Goal: Task Accomplishment & Management: Manage account settings

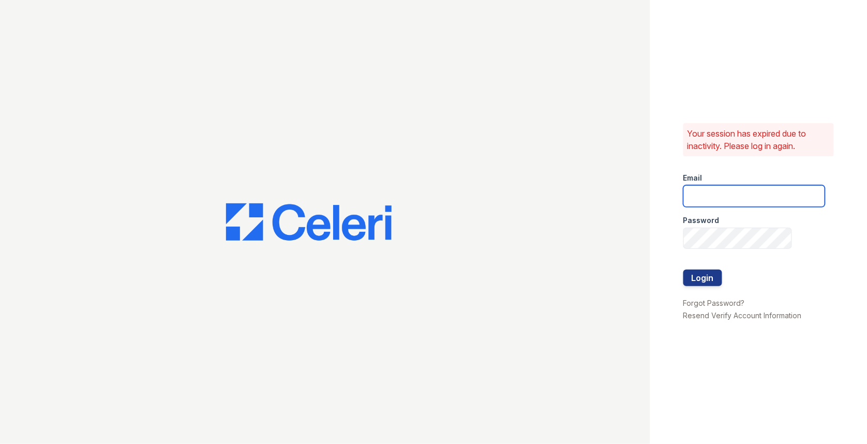
click at [703, 191] on input "email" at bounding box center [754, 196] width 142 height 22
click at [780, 191] on body "Your session has expired due to inactivity. Please log in again. Email Password…" at bounding box center [433, 222] width 867 height 444
click at [0, 443] on com-1password-button at bounding box center [0, 444] width 0 height 0
type input "[EMAIL_ADDRESS][DOMAIN_NAME]"
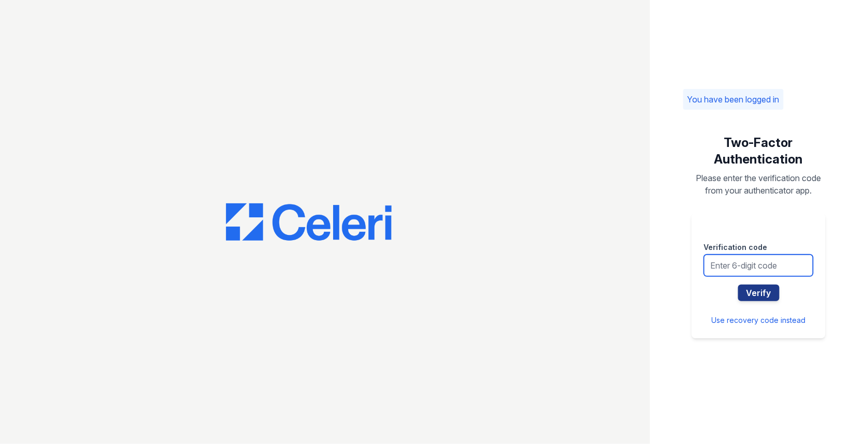
click at [740, 257] on input "text" at bounding box center [758, 266] width 109 height 22
type input "244850"
click at [738, 285] on button "Verify" at bounding box center [758, 293] width 41 height 17
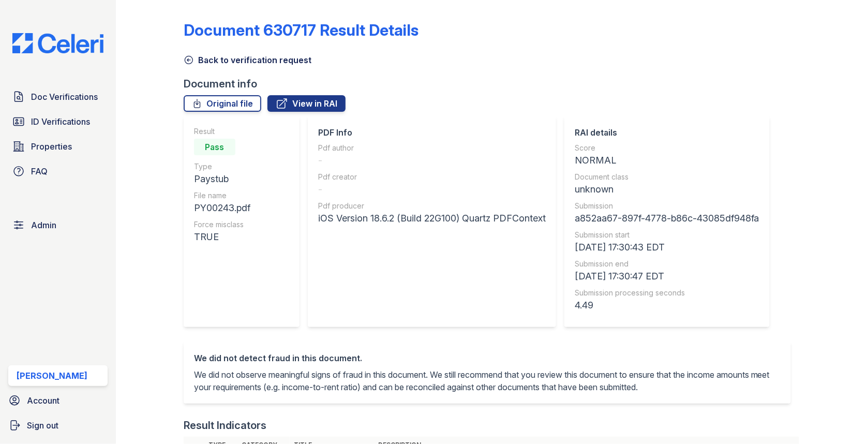
click at [228, 59] on link "Back to verification request" at bounding box center [248, 60] width 128 height 12
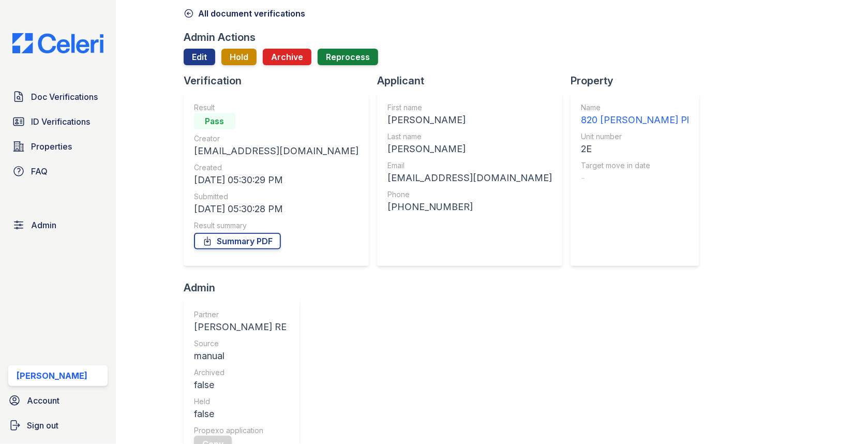
scroll to position [47, 0]
click at [204, 56] on link "Edit" at bounding box center [200, 56] width 32 height 17
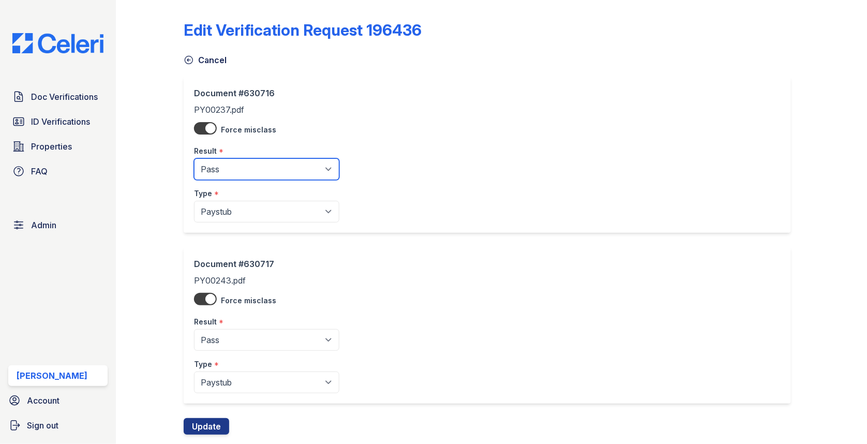
click at [237, 166] on select "Pending Sent Started Processing Pass Fail Caution Error N/A" at bounding box center [266, 169] width 145 height 22
select select "caution"
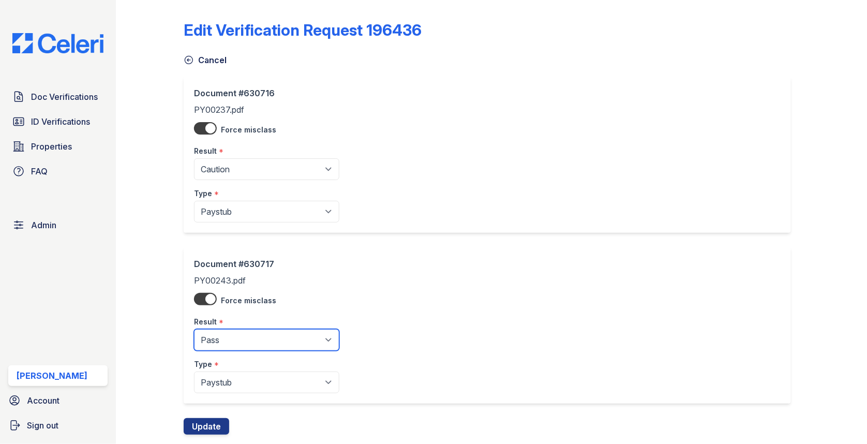
click at [235, 339] on select "Pending Sent Started Processing Pass Fail Caution Error N/A" at bounding box center [266, 340] width 145 height 22
select select "caution"
click at [212, 418] on button "Update" at bounding box center [207, 426] width 46 height 17
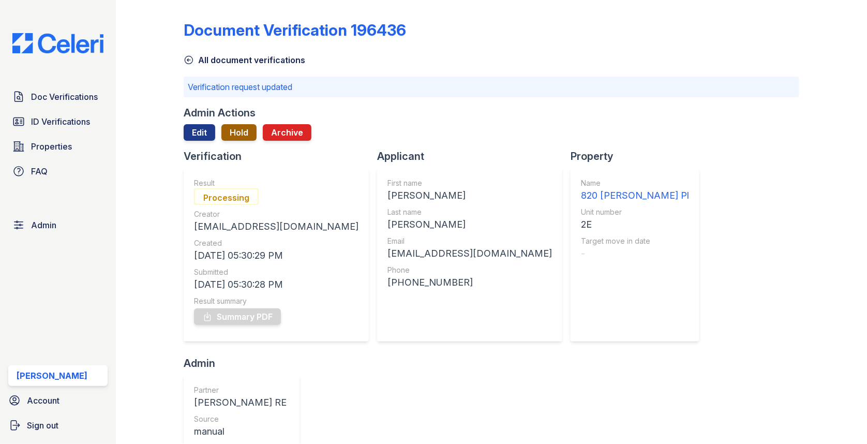
click at [243, 132] on button "Hold" at bounding box center [238, 132] width 35 height 17
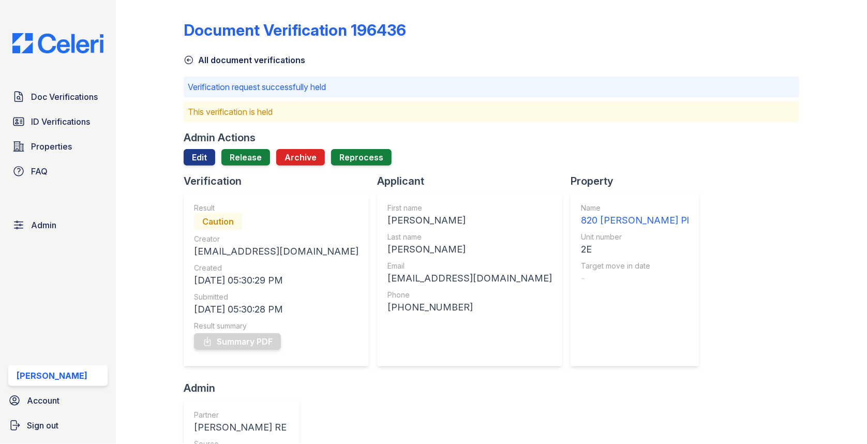
click at [243, 136] on div "Admin Actions" at bounding box center [220, 137] width 72 height 14
click at [241, 156] on link "Release" at bounding box center [245, 157] width 49 height 17
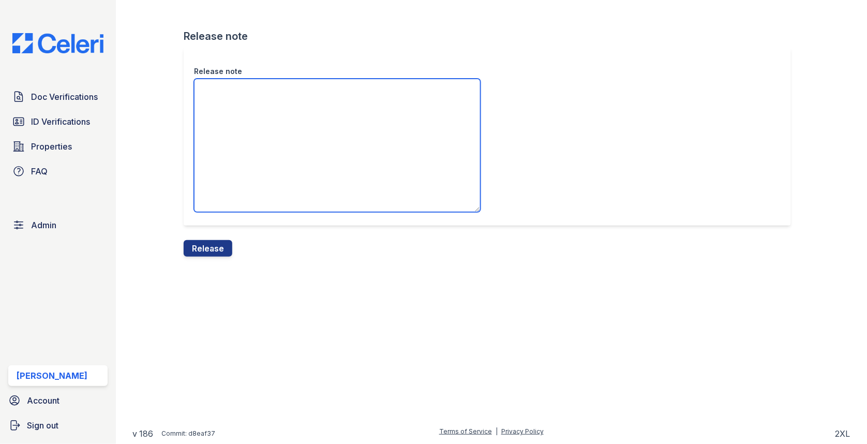
click at [241, 162] on textarea "Release note" at bounding box center [337, 145] width 287 height 133
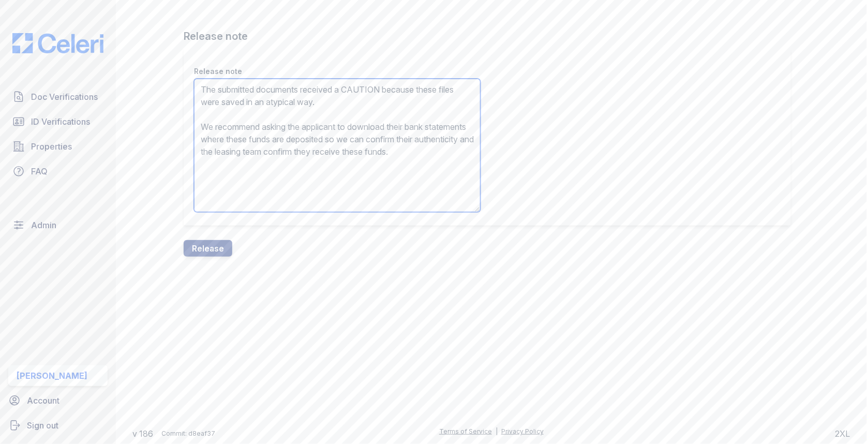
click at [305, 85] on textarea "The submitted documents received a CAUTION because these files were saved in an…" at bounding box center [337, 145] width 287 height 133
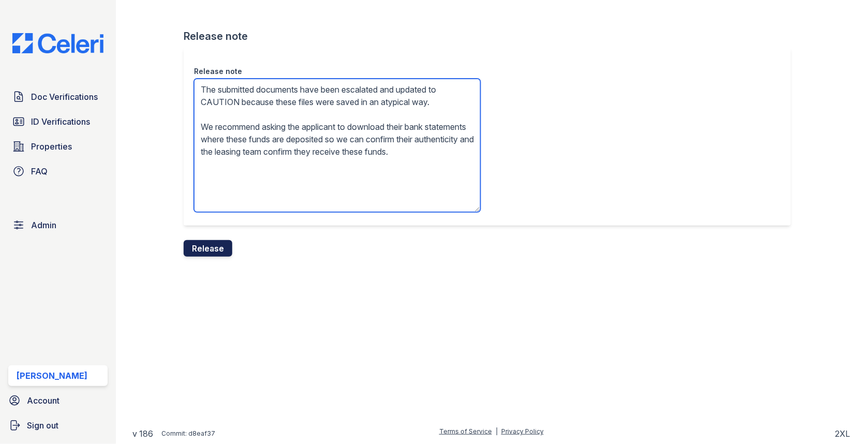
type textarea "The submitted documents have been escalated and updated to CAUTION because thes…"
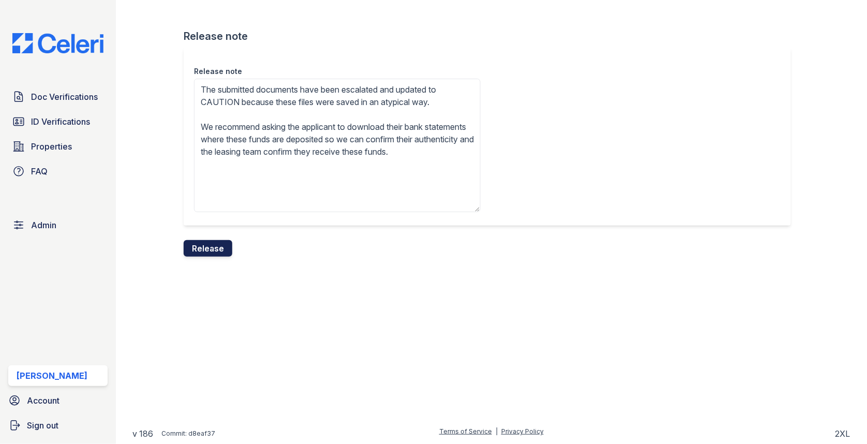
click at [216, 244] on button "Release" at bounding box center [208, 248] width 49 height 17
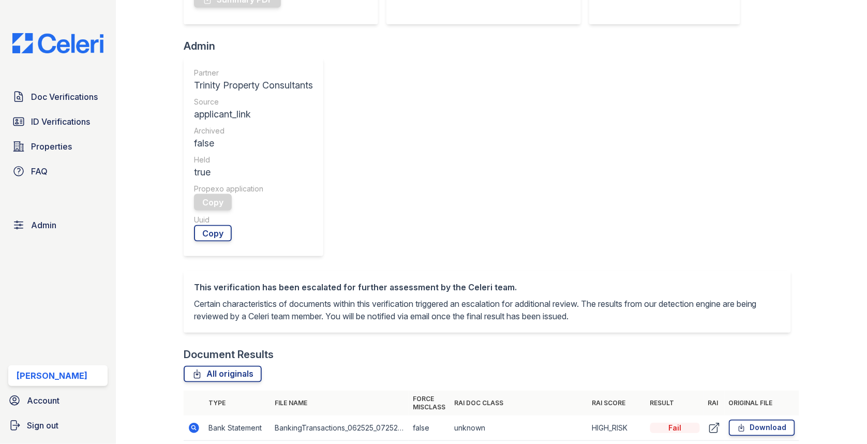
scroll to position [484, 0]
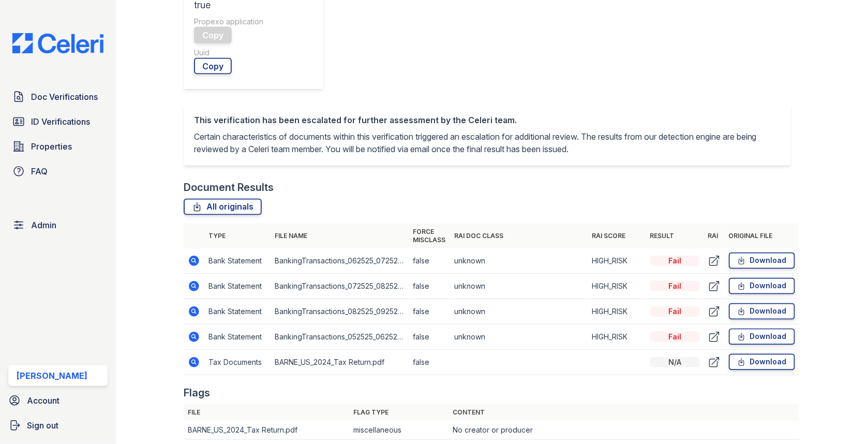
click at [197, 280] on icon at bounding box center [194, 286] width 12 height 12
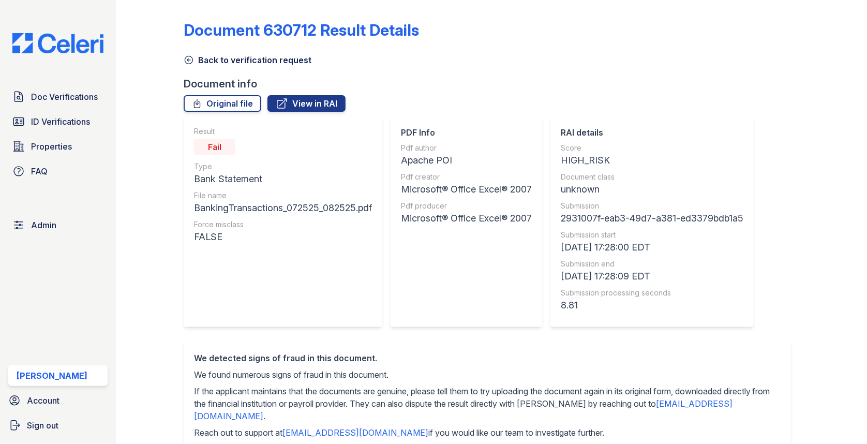
click at [197, 77] on div "Document info" at bounding box center [492, 84] width 616 height 14
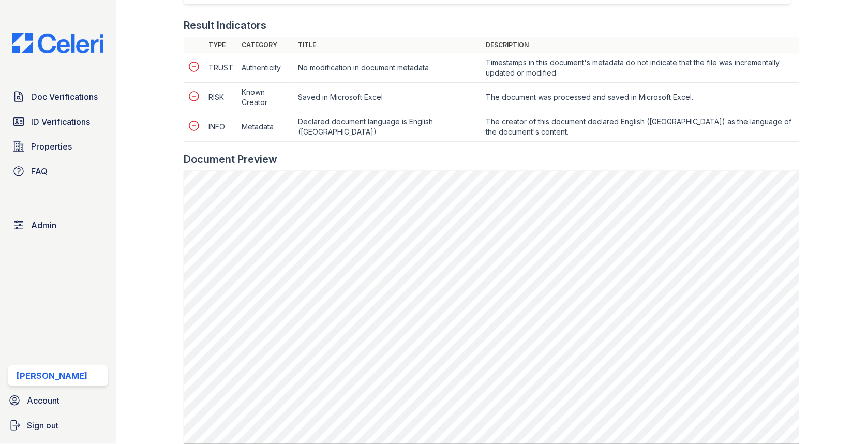
scroll to position [591, 0]
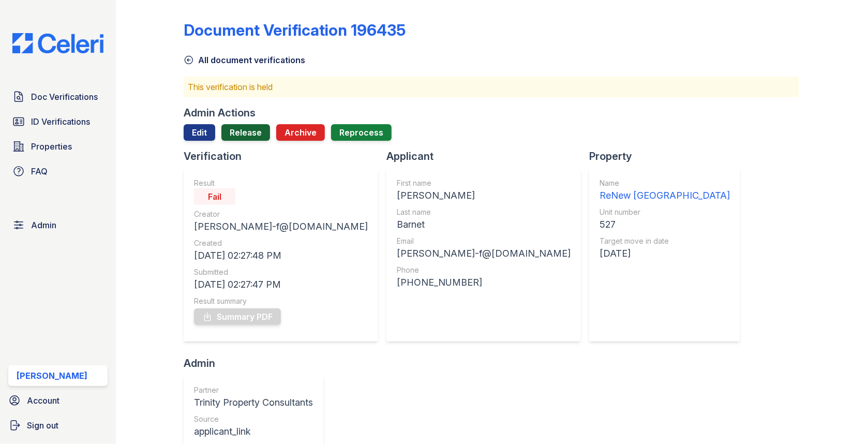
click at [225, 131] on link "Release" at bounding box center [245, 132] width 49 height 17
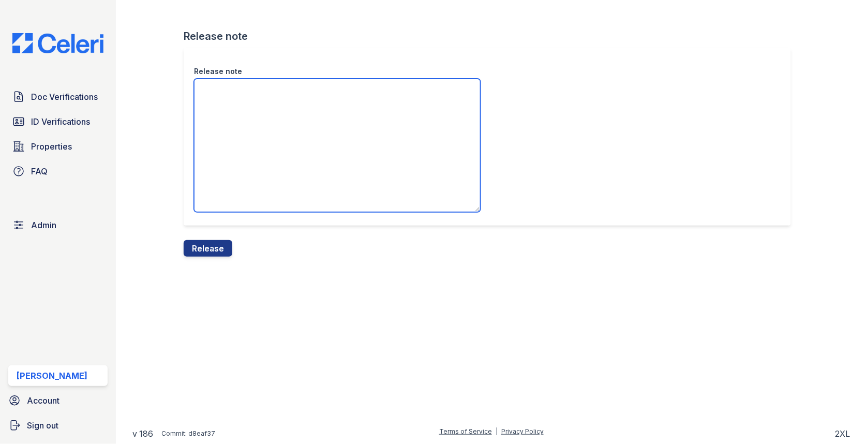
click at [232, 134] on textarea "Release note" at bounding box center [337, 145] width 287 height 133
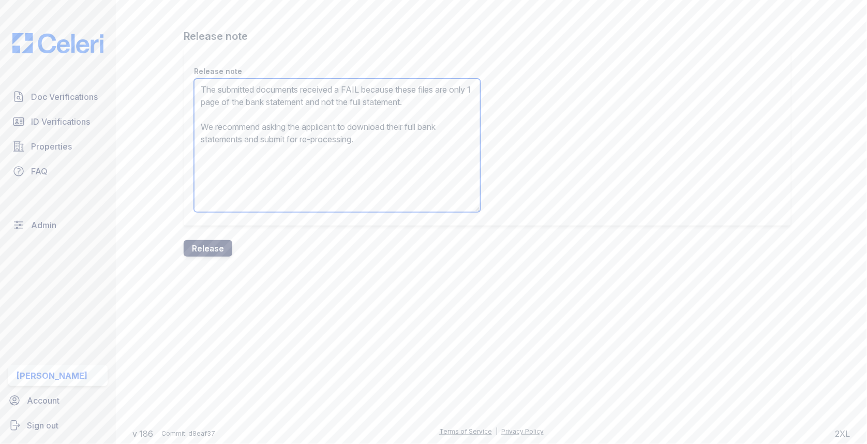
type textarea "The submitted documents received a FAIL because these files are only 1 page of …"
click at [205, 252] on button "Release" at bounding box center [208, 248] width 49 height 17
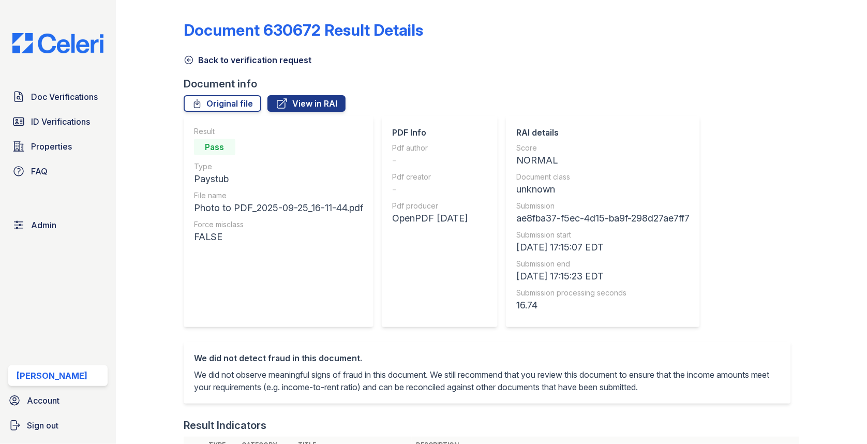
click at [231, 62] on link "Back to verification request" at bounding box center [248, 60] width 128 height 12
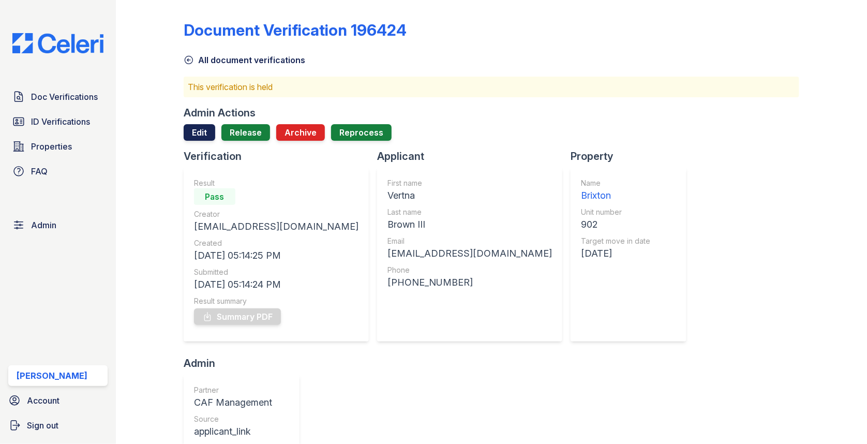
click at [213, 126] on link "Edit" at bounding box center [200, 132] width 32 height 17
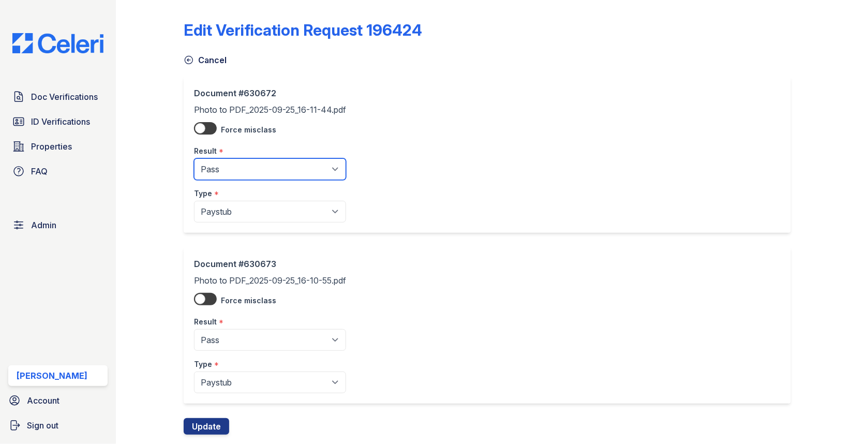
click at [221, 178] on select "Pending Sent Started Processing Pass Fail Caution Error N/A" at bounding box center [270, 169] width 152 height 22
click at [228, 166] on select "Pending Sent Started Processing Pass Fail Caution Error N/A" at bounding box center [270, 169] width 152 height 22
select select "caution"
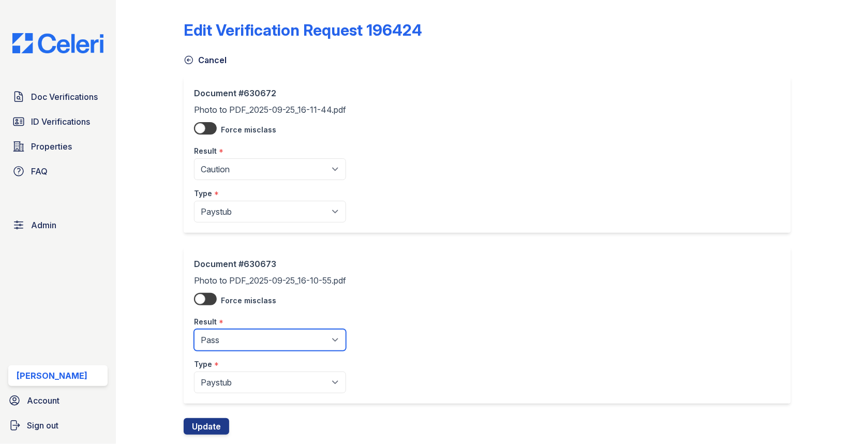
click at [242, 332] on select "Pending Sent Started Processing Pass Fail Caution Error N/A" at bounding box center [270, 340] width 152 height 22
select select "caution"
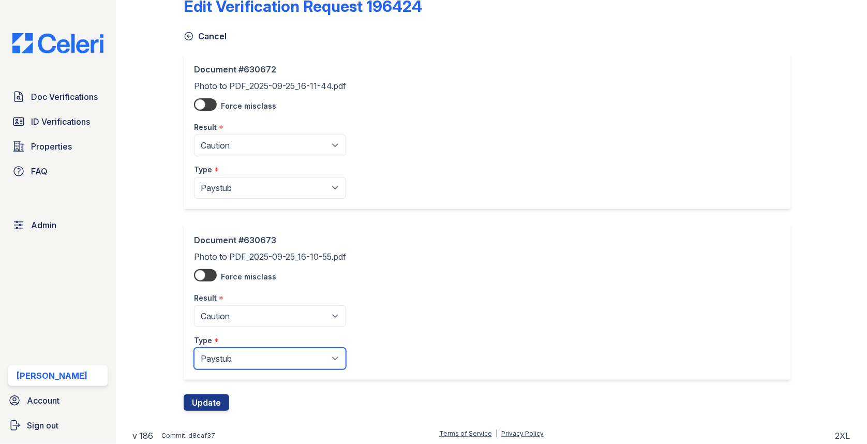
click at [252, 367] on select "Paystub Bank Statement Offer Letter Tax Documents Benefit Award Letter Investme…" at bounding box center [270, 359] width 152 height 22
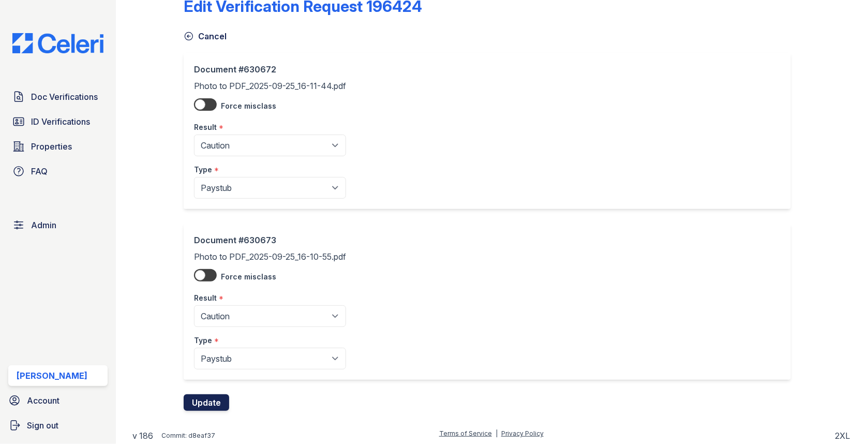
click at [197, 398] on button "Update" at bounding box center [207, 402] width 46 height 17
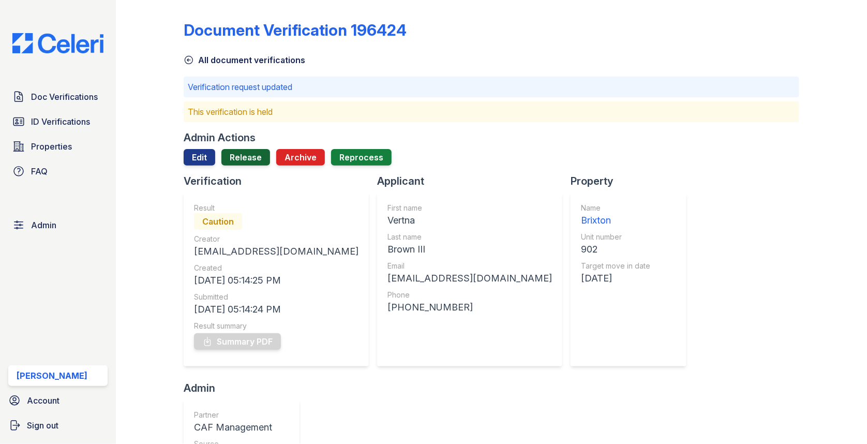
click at [247, 156] on link "Release" at bounding box center [245, 157] width 49 height 17
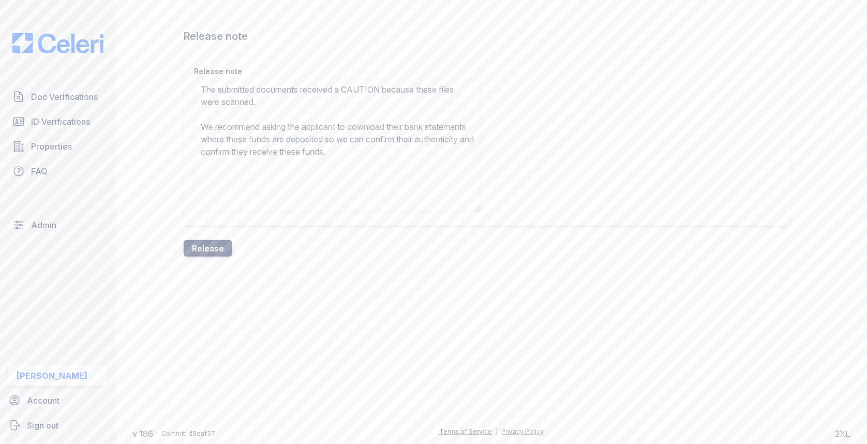
type textarea "The submitted documents received a CAUTION because these files were scanned. We…"
click at [217, 249] on button "Release" at bounding box center [208, 248] width 49 height 17
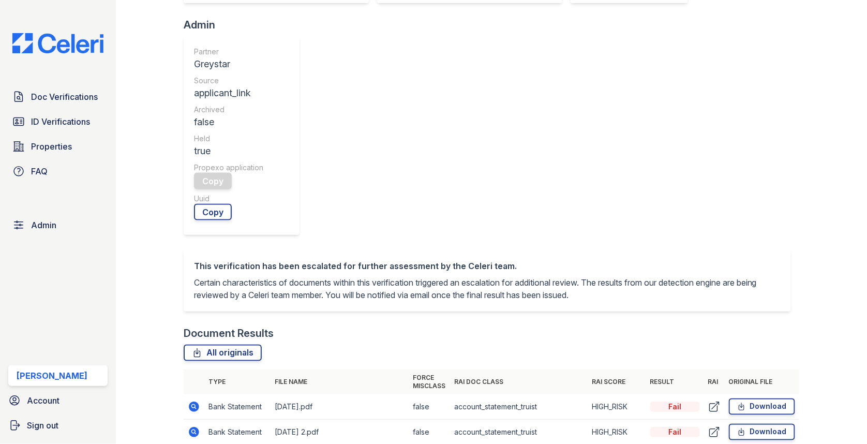
scroll to position [498, 0]
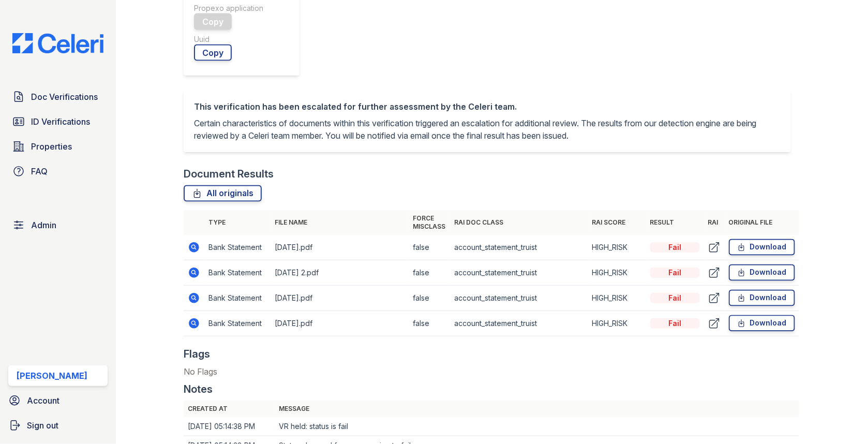
click at [192, 293] on icon at bounding box center [194, 298] width 10 height 10
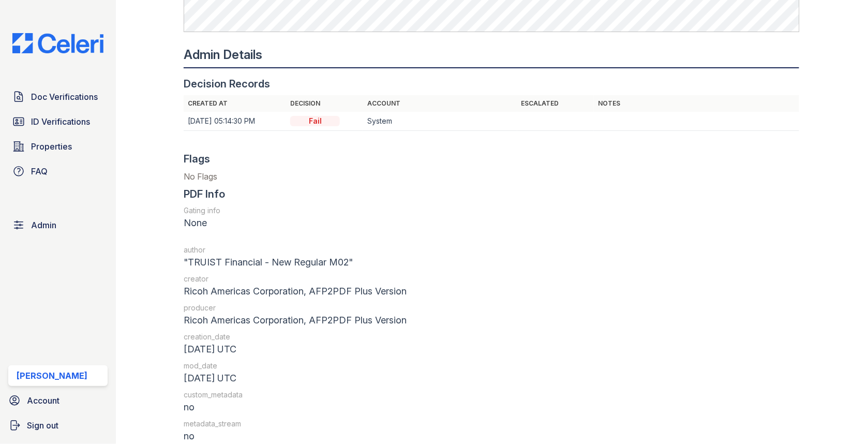
scroll to position [1201, 0]
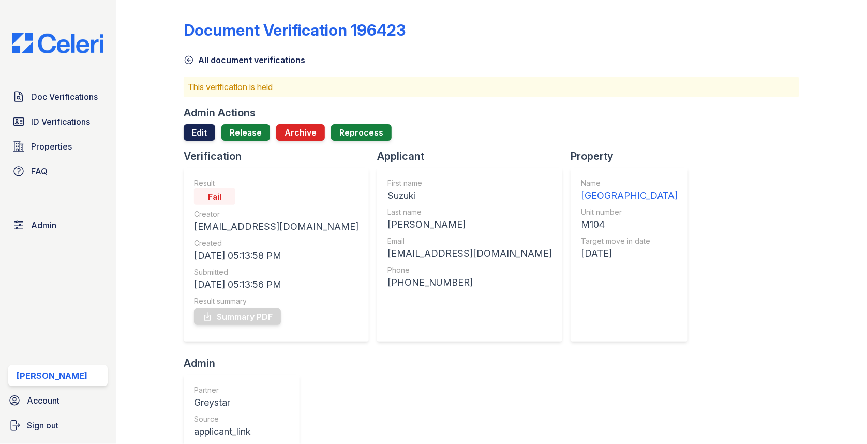
click at [200, 128] on link "Edit" at bounding box center [200, 132] width 32 height 17
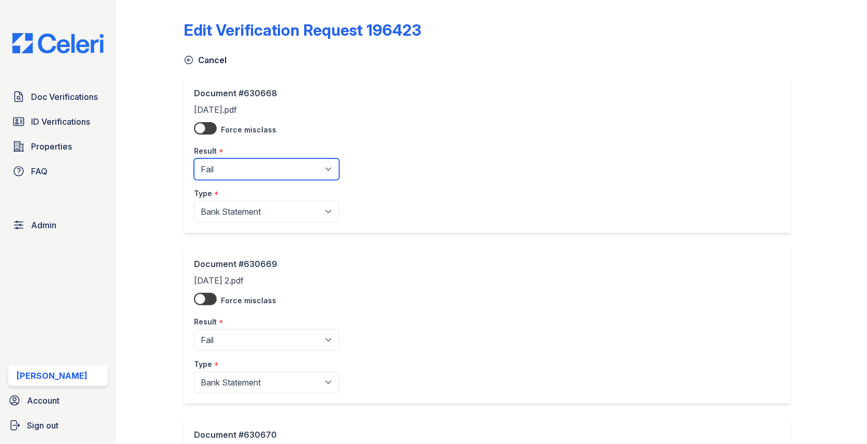
click at [230, 168] on select "Pending Sent Started Processing Pass Fail Caution Error N/A" at bounding box center [266, 169] width 145 height 22
select select "pass"
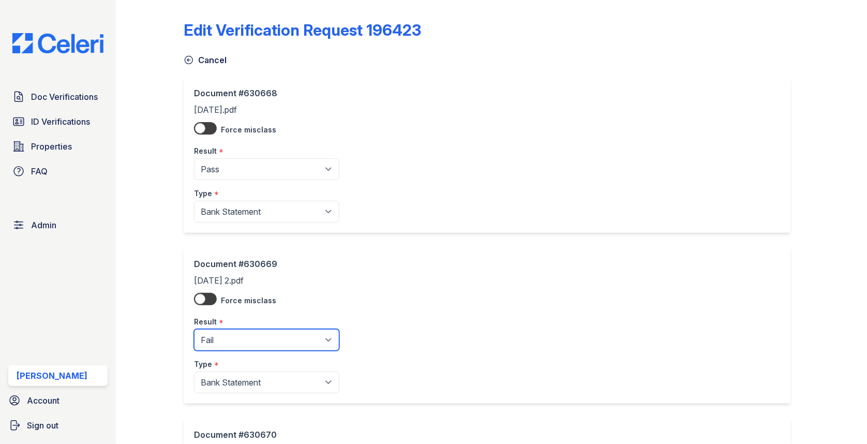
click at [232, 332] on select "Pending Sent Started Processing Pass Fail Caution Error N/A" at bounding box center [266, 340] width 145 height 22
select select "pass"
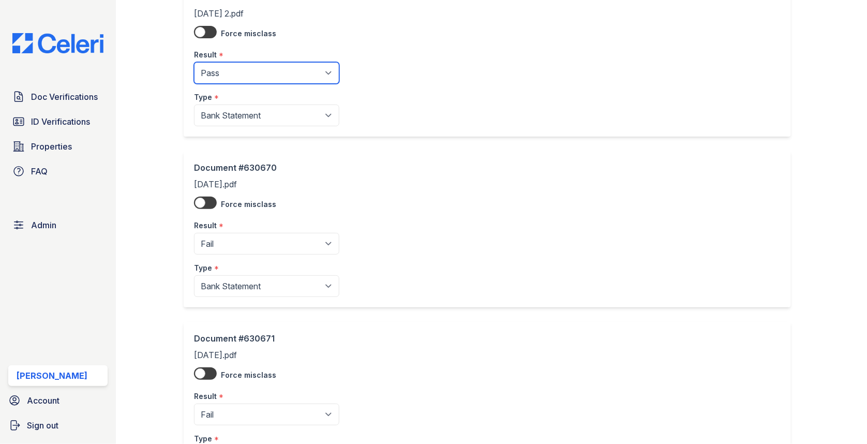
scroll to position [364, 0]
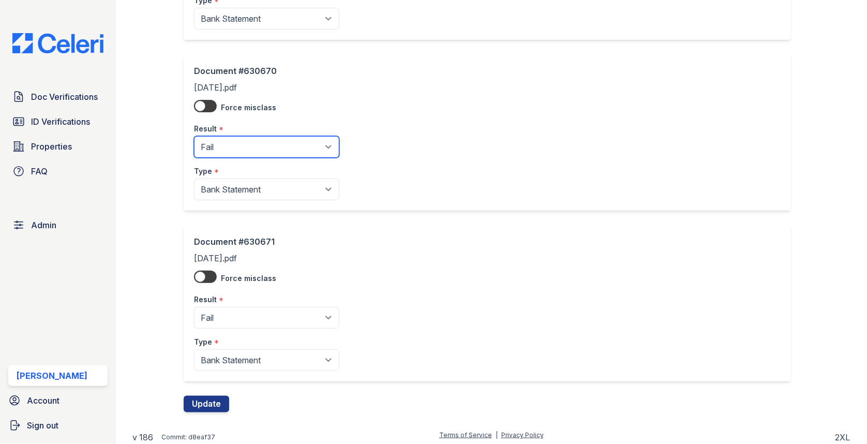
click at [256, 148] on select "Pending Sent Started Processing Pass Fail Caution Error N/A" at bounding box center [266, 147] width 145 height 22
select select "pass"
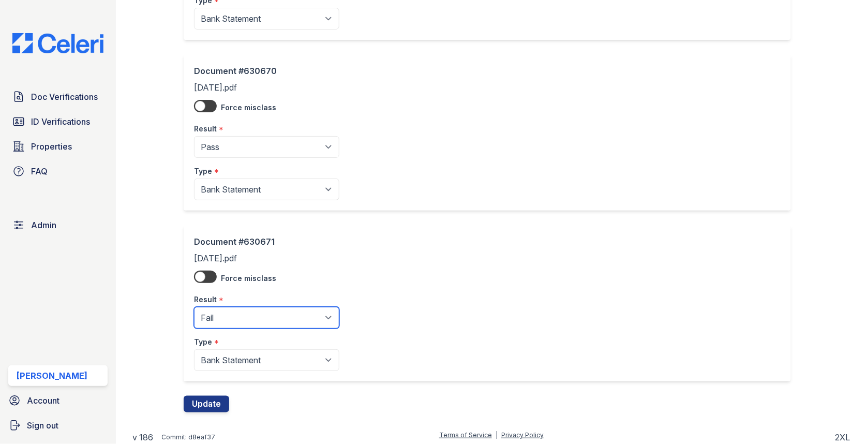
click at [236, 307] on select "Pending Sent Started Processing Pass Fail Caution Error N/A" at bounding box center [266, 318] width 145 height 22
select select "pass"
click at [206, 405] on button "Update" at bounding box center [207, 404] width 46 height 17
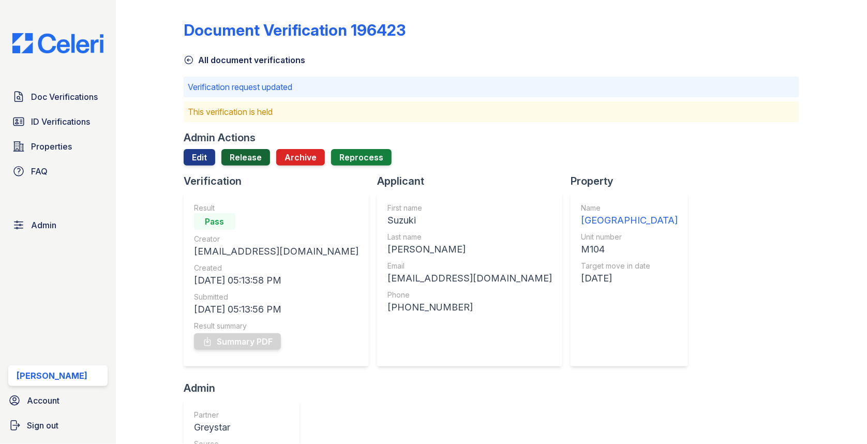
click at [251, 159] on link "Release" at bounding box center [245, 157] width 49 height 17
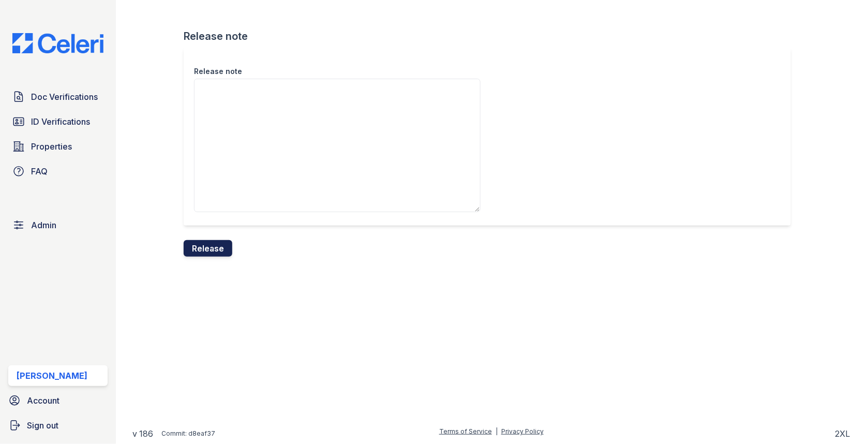
click at [210, 256] on button "Release" at bounding box center [208, 248] width 49 height 17
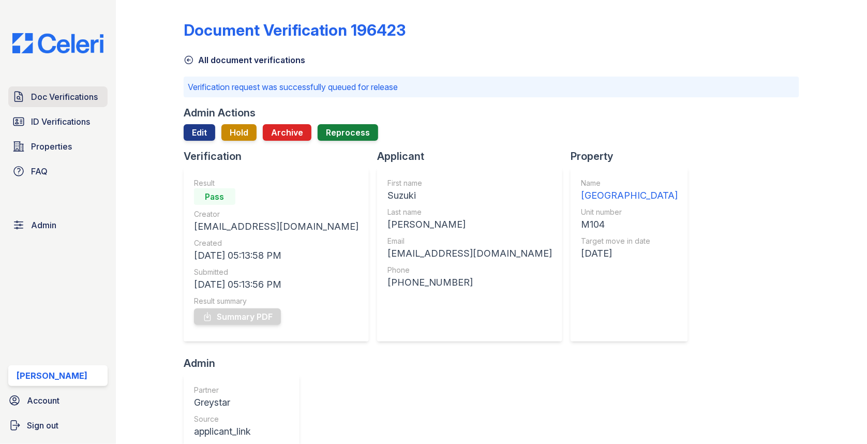
click at [64, 90] on link "Doc Verifications" at bounding box center [57, 96] width 99 height 21
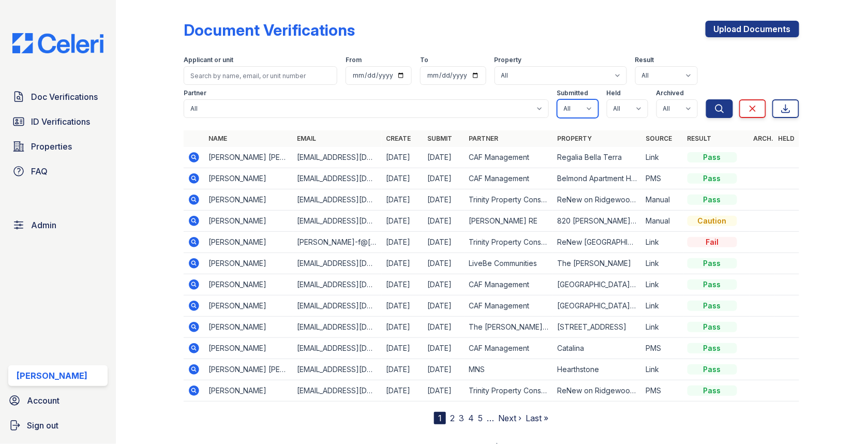
click at [586, 116] on select "All true false" at bounding box center [577, 108] width 41 height 19
select select "true"
click at [628, 109] on select "All true false" at bounding box center [627, 108] width 41 height 19
select select "true"
click at [676, 113] on select "All true false" at bounding box center [677, 108] width 41 height 19
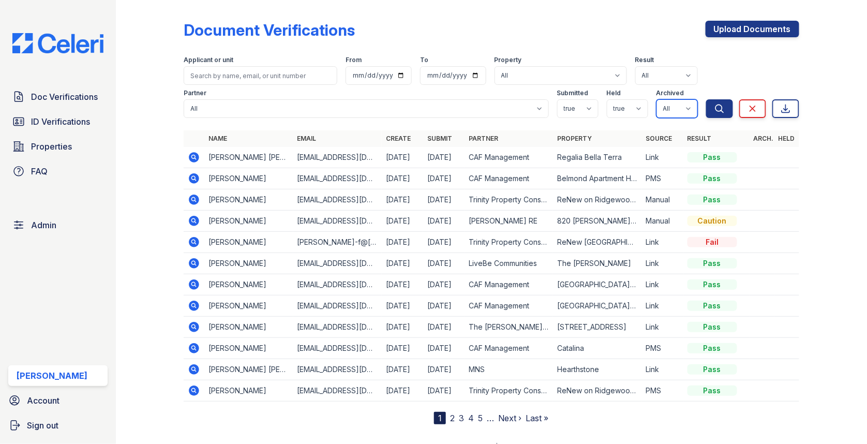
select select "false"
click at [709, 117] on button "Search" at bounding box center [719, 108] width 27 height 19
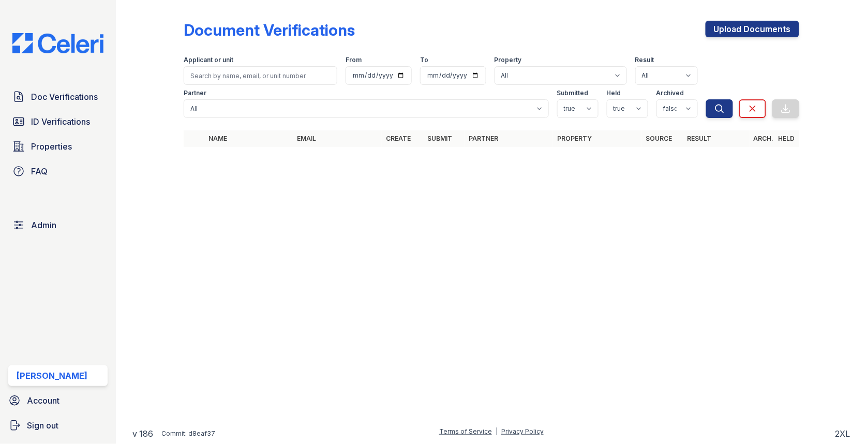
click at [113, 94] on div "Doc Verifications ID Verifications Properties FAQ Admin Max Orshan Account Sign…" at bounding box center [58, 222] width 116 height 444
click at [97, 96] on span "Doc Verifications" at bounding box center [64, 97] width 67 height 12
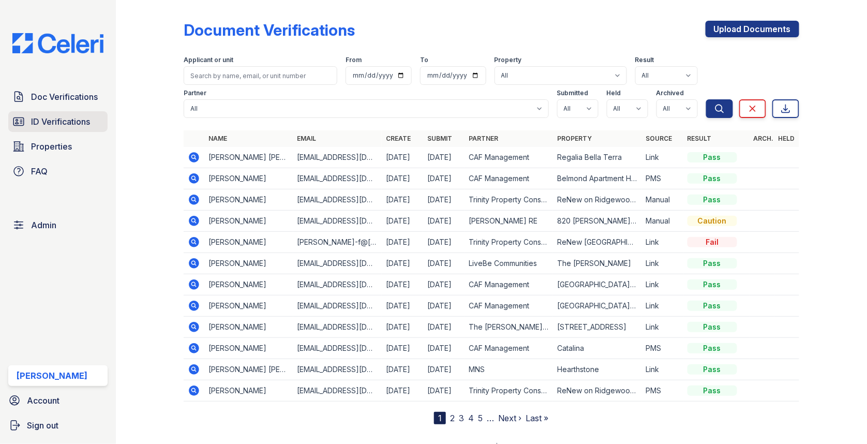
click at [83, 120] on span "ID Verifications" at bounding box center [60, 121] width 59 height 12
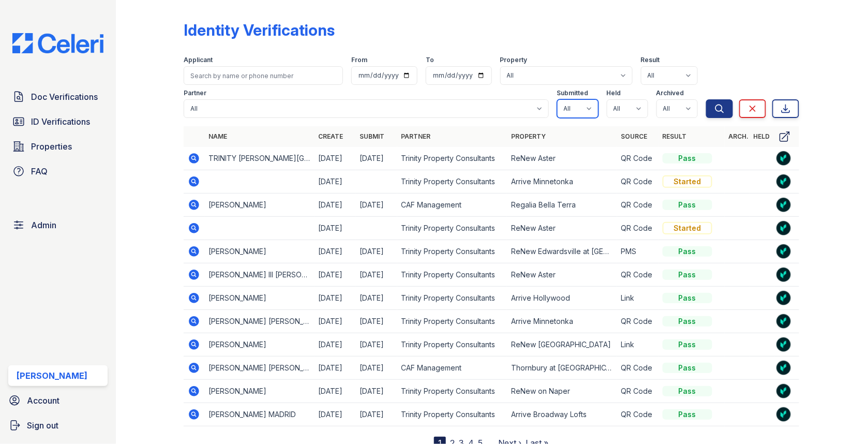
click at [579, 108] on select "All true false" at bounding box center [577, 108] width 41 height 19
click at [595, 109] on select "All true false" at bounding box center [577, 108] width 41 height 19
select select "true"
click at [629, 109] on select "All true false" at bounding box center [627, 108] width 41 height 19
select select "true"
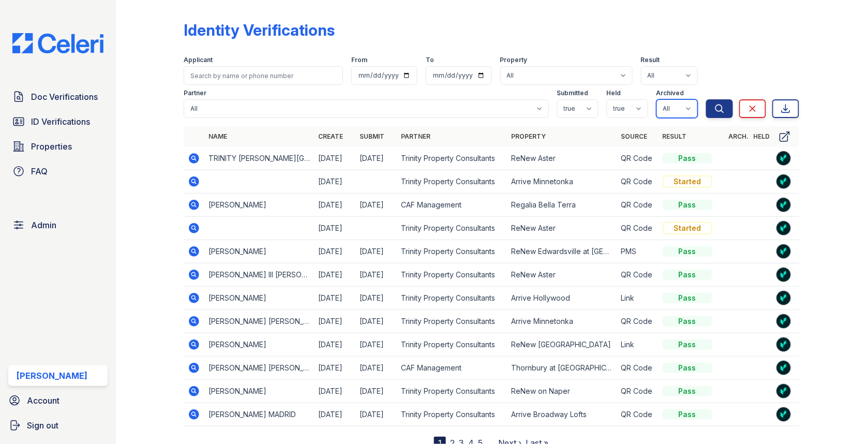
click at [677, 111] on select "All true false" at bounding box center [677, 108] width 41 height 19
select select "false"
click at [719, 110] on icon "submit" at bounding box center [719, 108] width 10 height 10
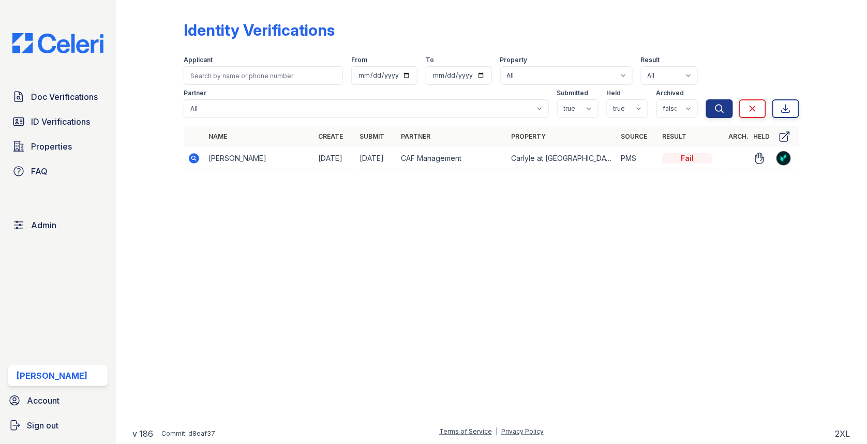
click at [198, 161] on icon at bounding box center [194, 158] width 12 height 12
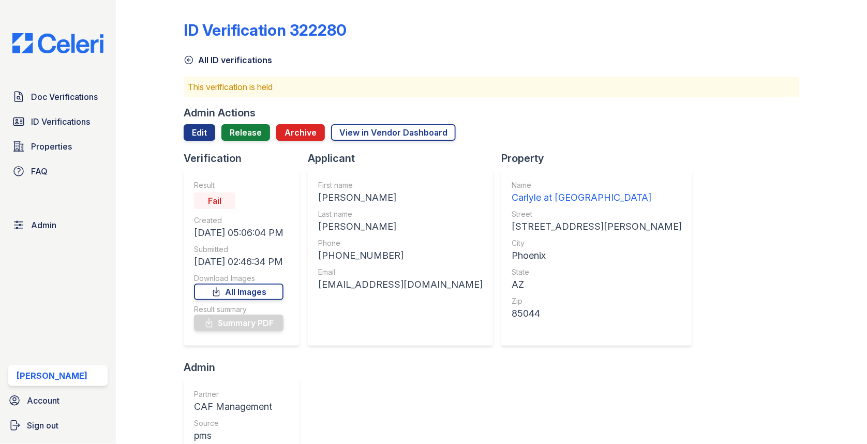
scroll to position [430, 0]
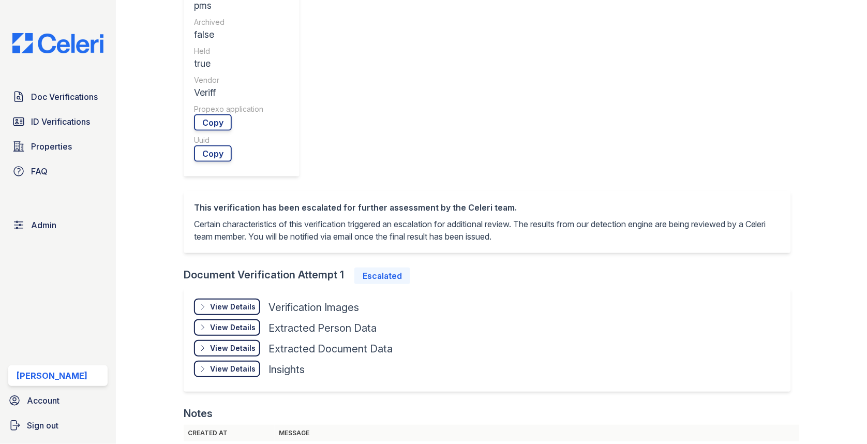
click at [226, 302] on div "View Details" at bounding box center [233, 307] width 46 height 10
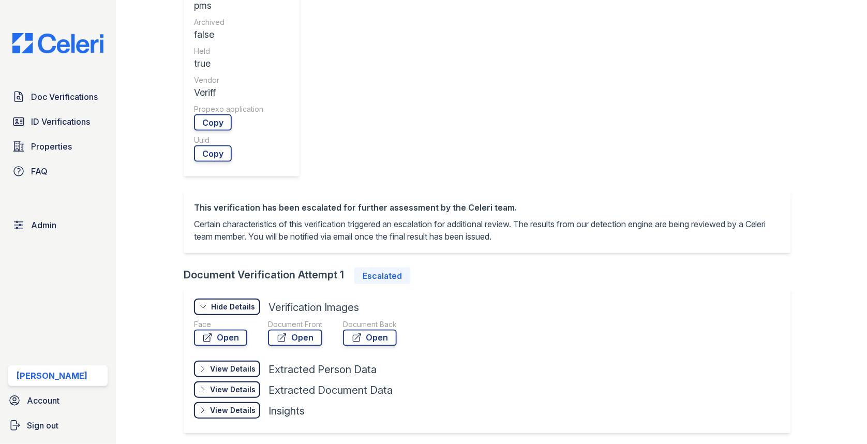
click at [303, 319] on div "Document Front Open" at bounding box center [295, 334] width 54 height 31
click at [302, 330] on link "Open" at bounding box center [295, 338] width 54 height 17
click at [222, 330] on link "Open" at bounding box center [220, 338] width 53 height 17
click at [377, 330] on link "Open" at bounding box center [370, 338] width 54 height 17
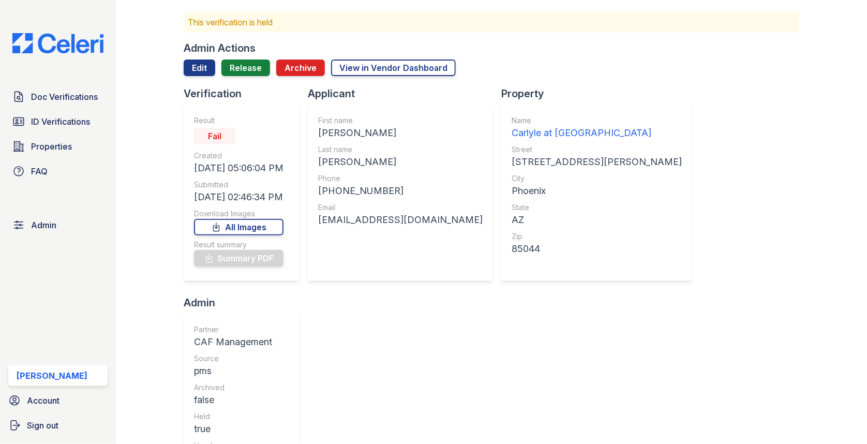
scroll to position [0, 0]
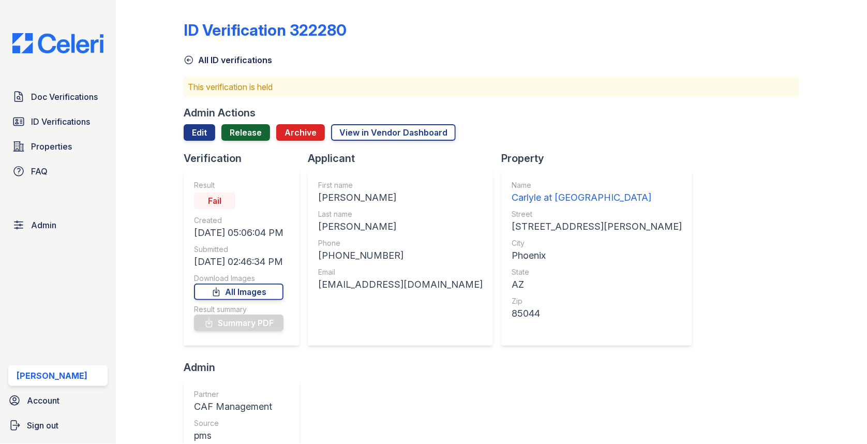
click at [241, 140] on link "Release" at bounding box center [245, 132] width 49 height 17
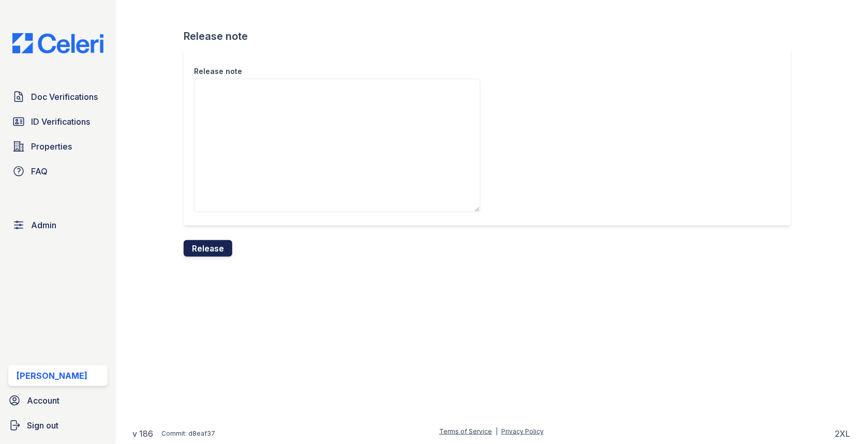
click at [216, 241] on button "Release" at bounding box center [208, 248] width 49 height 17
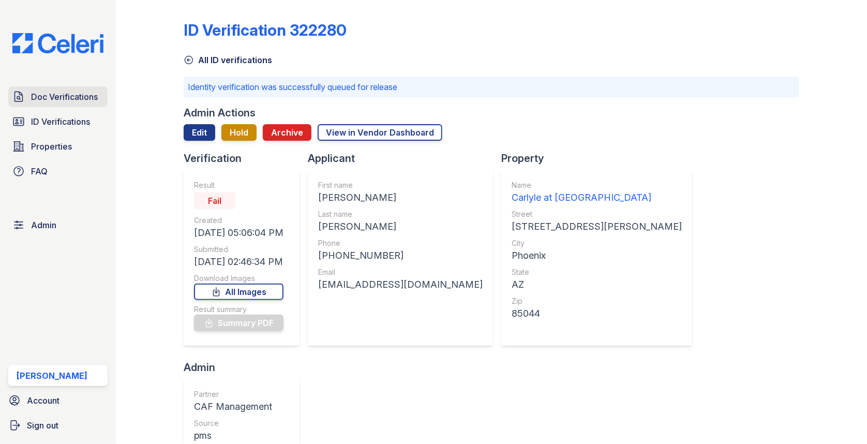
click at [89, 96] on span "Doc Verifications" at bounding box center [64, 97] width 67 height 12
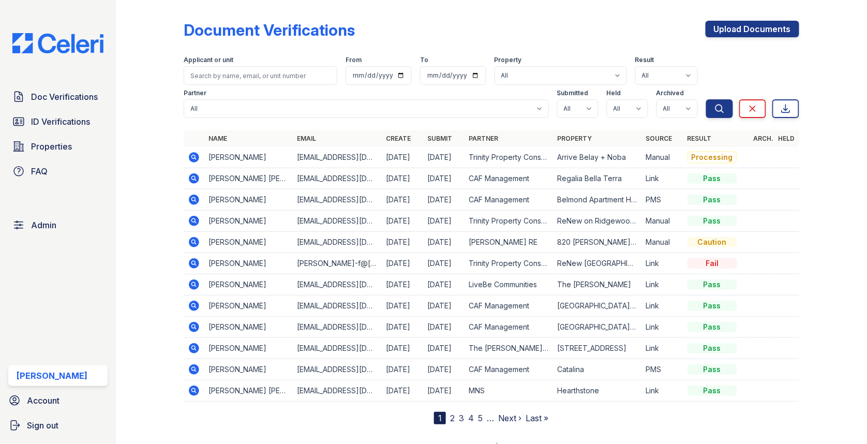
click at [720, 15] on div "Document Verifications Upload Documents Filter Applicant or unit From To Proper…" at bounding box center [492, 214] width 616 height 420
click at [723, 19] on div "Document Verifications Upload Documents Filter Applicant or unit From To Proper…" at bounding box center [492, 214] width 616 height 420
click at [725, 24] on link "Upload Documents" at bounding box center [753, 29] width 94 height 17
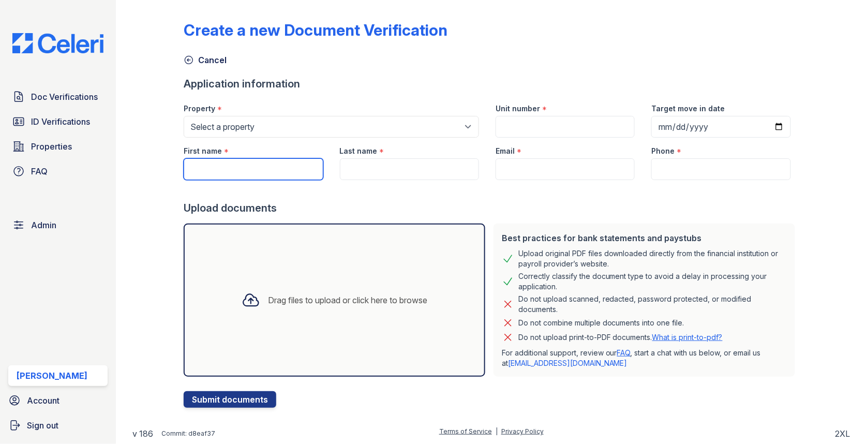
click at [218, 159] on input "First name" at bounding box center [253, 169] width 139 height 22
paste input "Nazeer England"
click at [234, 170] on input "Nazeer England" at bounding box center [253, 169] width 139 height 22
type input "Nazeer"
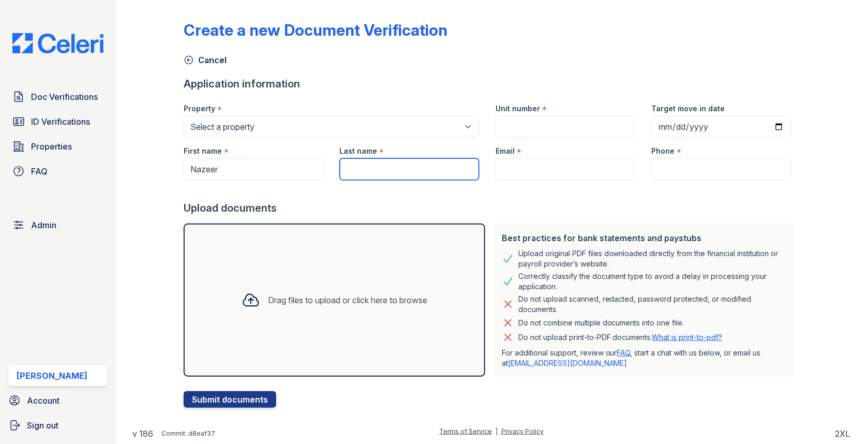
paste input "England"
type input "England"
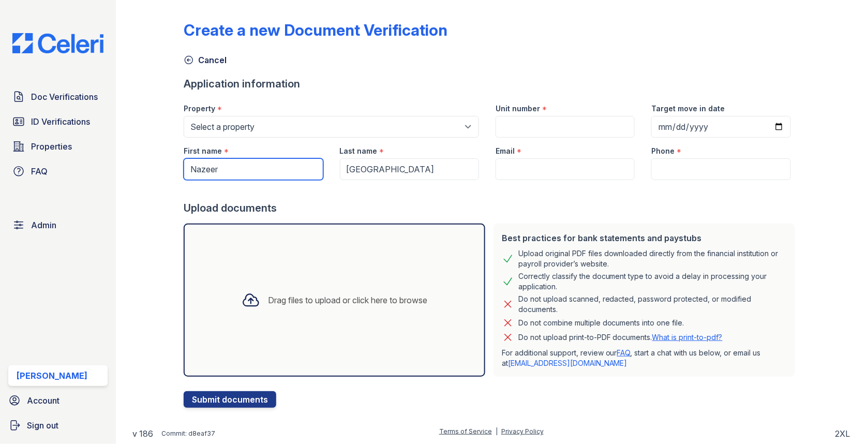
click at [233, 170] on input "Nazeer" at bounding box center [253, 169] width 139 height 22
type input "Nazeer"
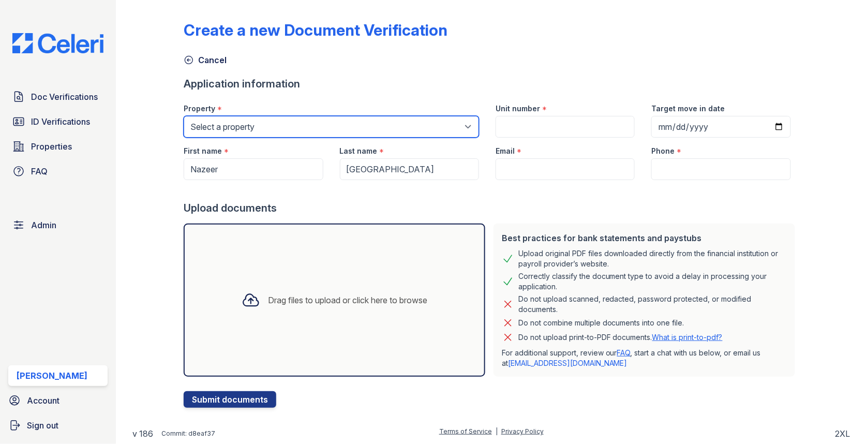
click at [332, 117] on select "Select a property 0000 Kinney Avenue 09 Cape Coral 10006 North Glowing Forge Co…" at bounding box center [331, 127] width 295 height 22
select select "1806"
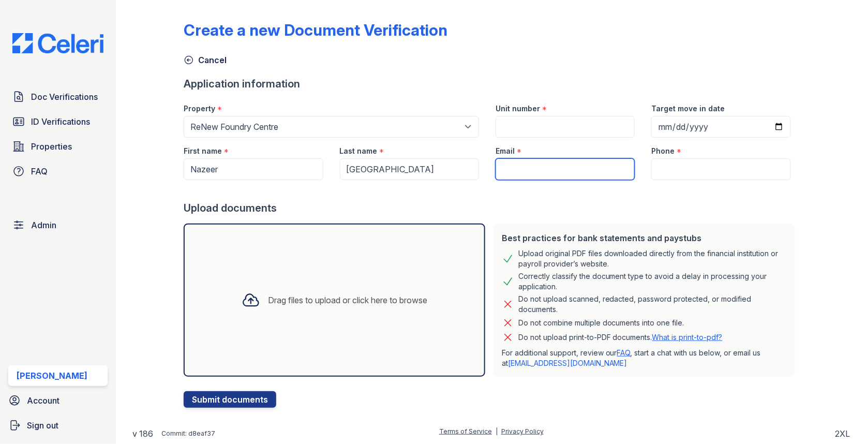
click at [528, 161] on input "Email" at bounding box center [565, 169] width 139 height 22
paste input "nazeerengland@gmail.com"
type input "nazeerengland@gmail.com"
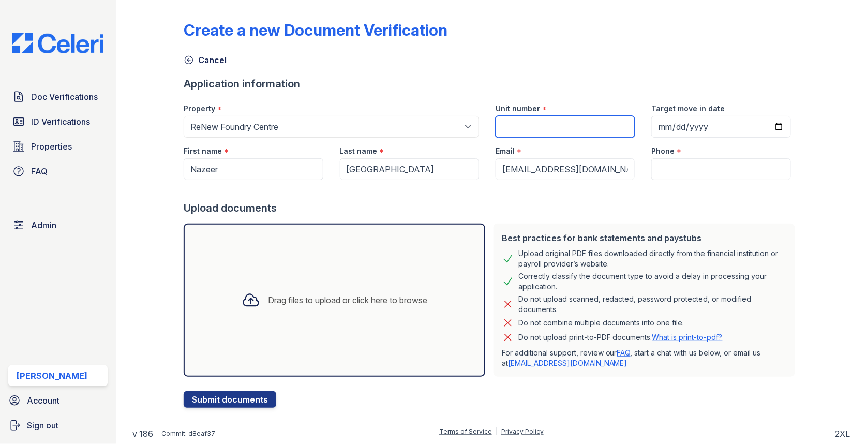
click at [521, 135] on input "Unit number" at bounding box center [565, 127] width 139 height 22
type input "1"
click at [658, 182] on div at bounding box center [492, 190] width 616 height 21
click at [660, 166] on input "Phone" at bounding box center [720, 169] width 139 height 22
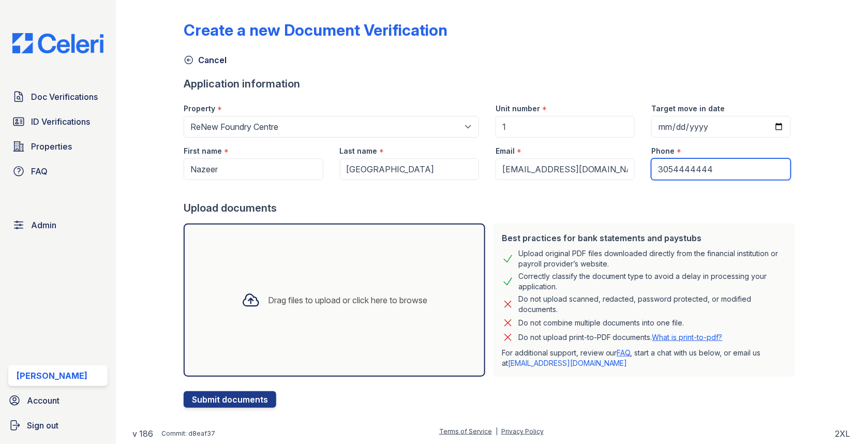
type input "3054444444"
click at [337, 262] on div "Drag files to upload or click here to browse" at bounding box center [335, 299] width 302 height 153
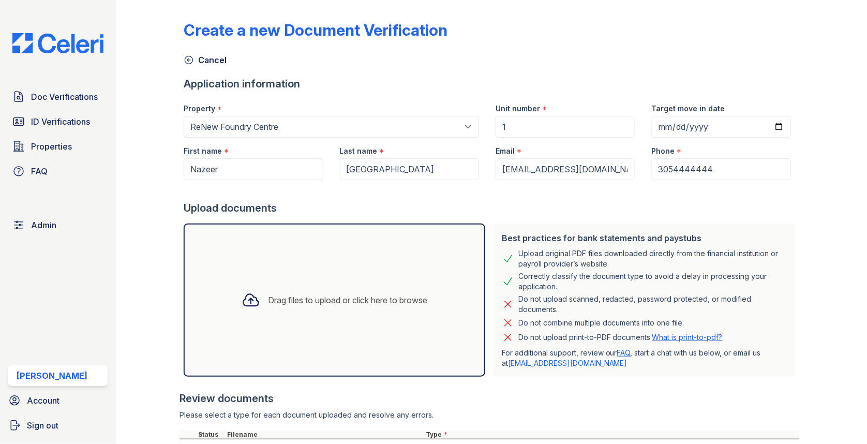
scroll to position [167, 0]
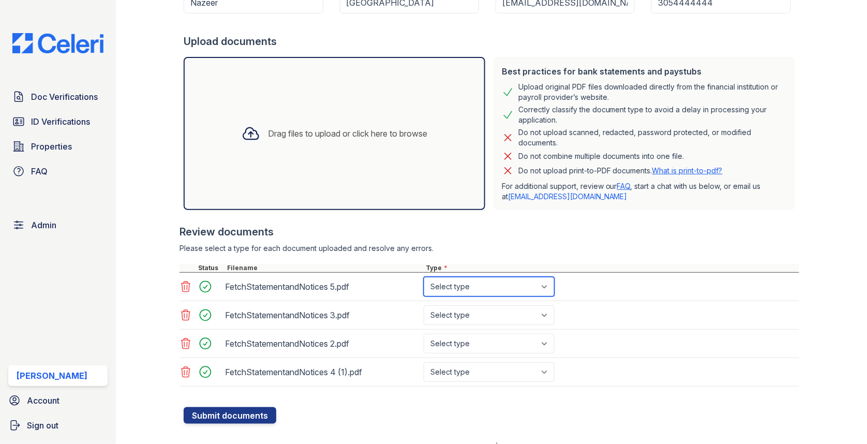
click at [448, 281] on select "Select type Paystub Bank Statement Offer Letter Tax Documents Benefit Award Let…" at bounding box center [489, 287] width 131 height 20
select select "bank_statement"
click at [457, 317] on select "Select type Paystub Bank Statement Offer Letter Tax Documents Benefit Award Let…" at bounding box center [489, 315] width 131 height 20
select select "bank_statement"
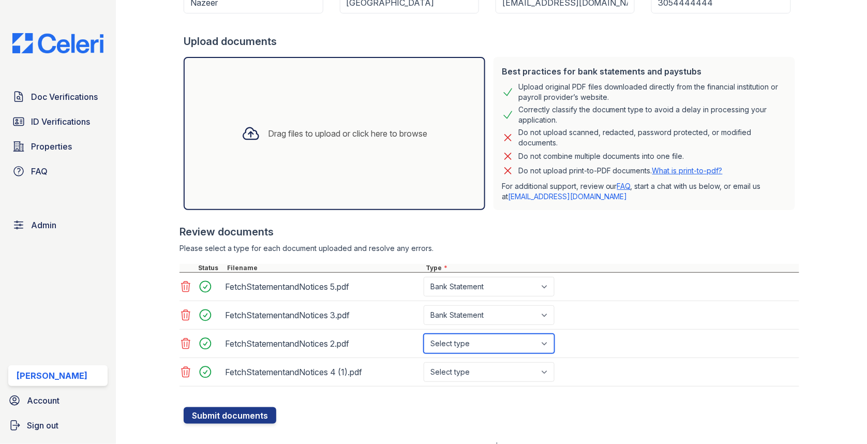
click at [462, 339] on select "Select type Paystub Bank Statement Offer Letter Tax Documents Benefit Award Let…" at bounding box center [489, 344] width 131 height 20
select select "bank_statement"
click at [460, 364] on select "Select type Paystub Bank Statement Offer Letter Tax Documents Benefit Award Let…" at bounding box center [489, 372] width 131 height 20
select select "bank_statement"
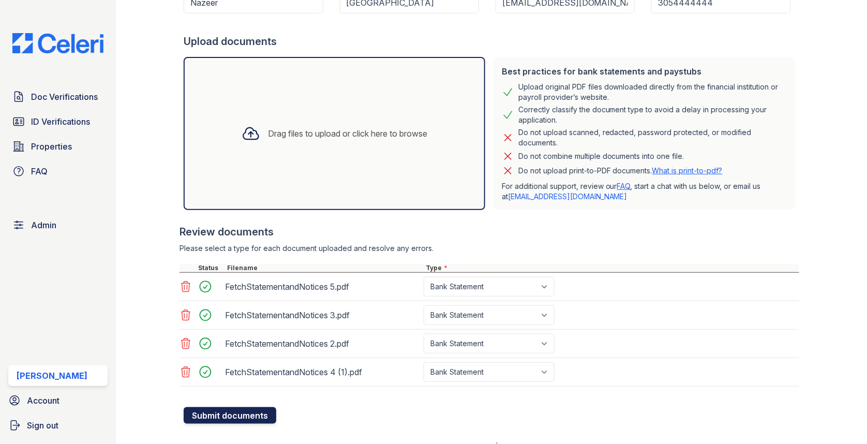
click at [274, 408] on button "Submit documents" at bounding box center [230, 415] width 93 height 17
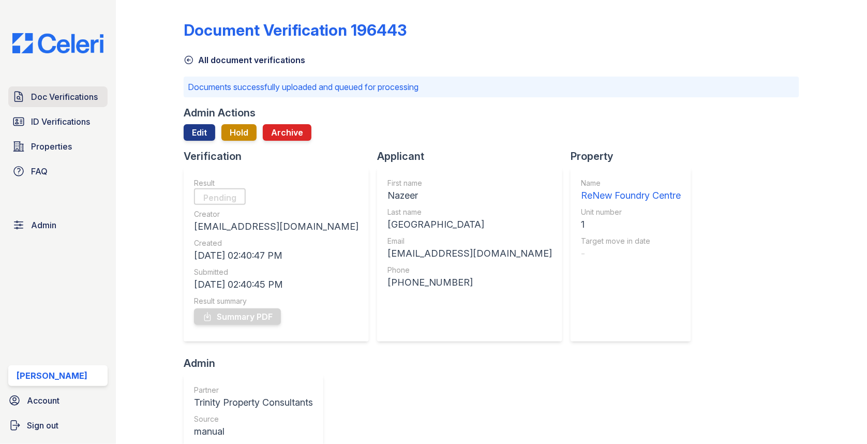
click at [72, 92] on span "Doc Verifications" at bounding box center [64, 97] width 67 height 12
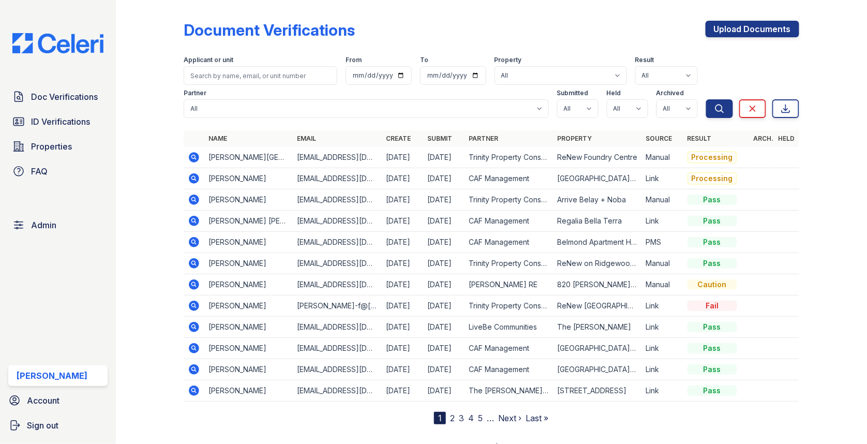
click at [256, 65] on div "Applicant or unit" at bounding box center [261, 61] width 154 height 10
click at [256, 70] on input "search" at bounding box center [261, 75] width 154 height 19
type input "nadia"
click at [706, 99] on button "Search" at bounding box center [719, 108] width 27 height 19
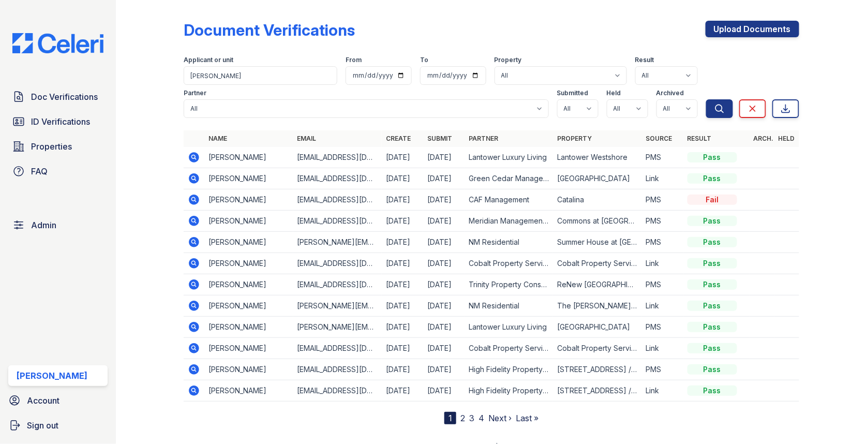
click at [201, 159] on td at bounding box center [194, 157] width 21 height 21
click at [198, 159] on icon at bounding box center [194, 157] width 10 height 10
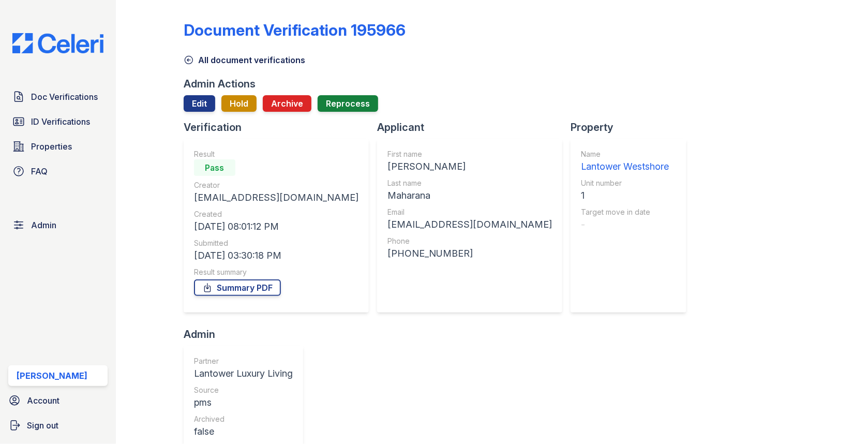
click at [581, 167] on div "Lantower Westshore" at bounding box center [625, 166] width 88 height 14
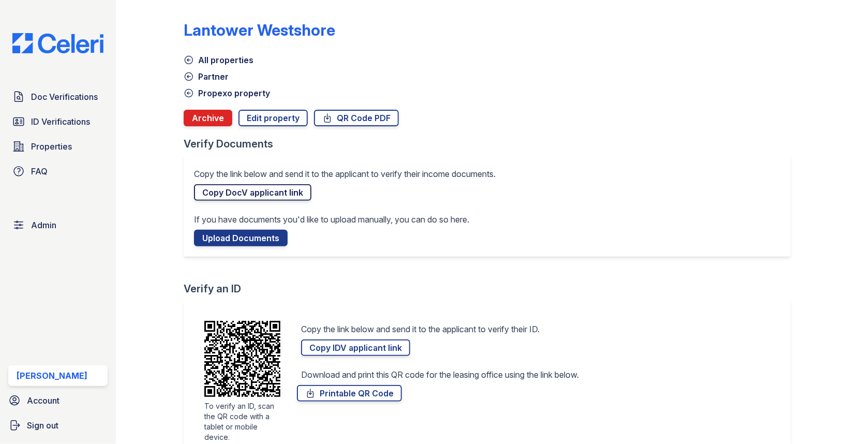
click at [265, 196] on link "Copy DocV applicant link" at bounding box center [252, 192] width 117 height 17
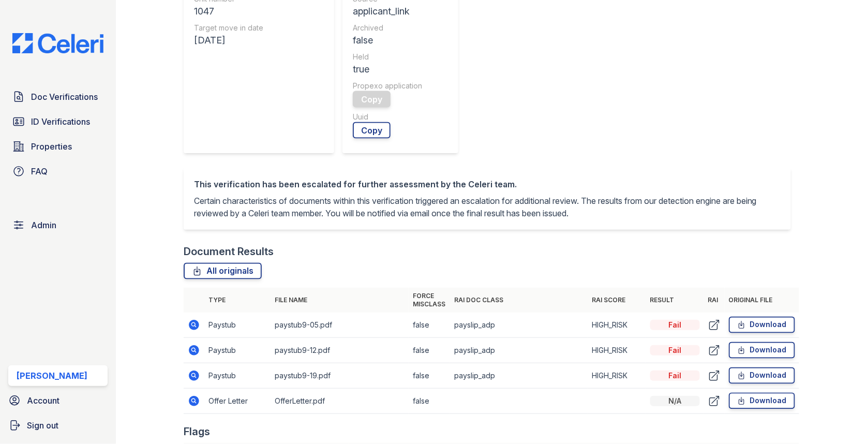
scroll to position [493, 0]
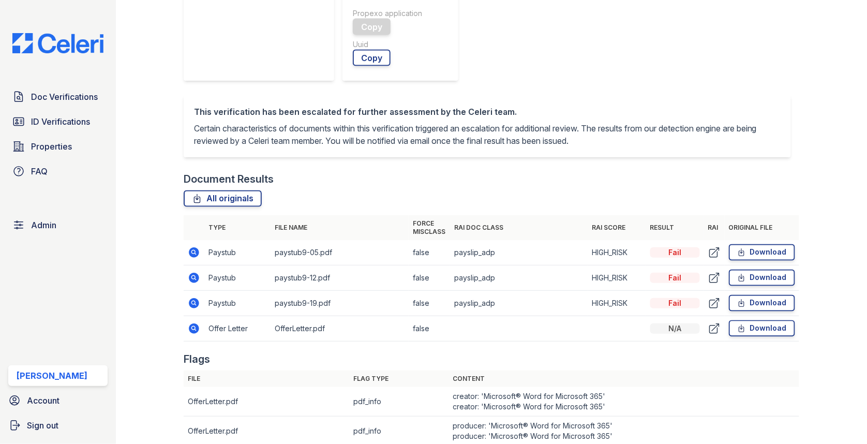
click at [193, 257] on icon at bounding box center [194, 252] width 10 height 10
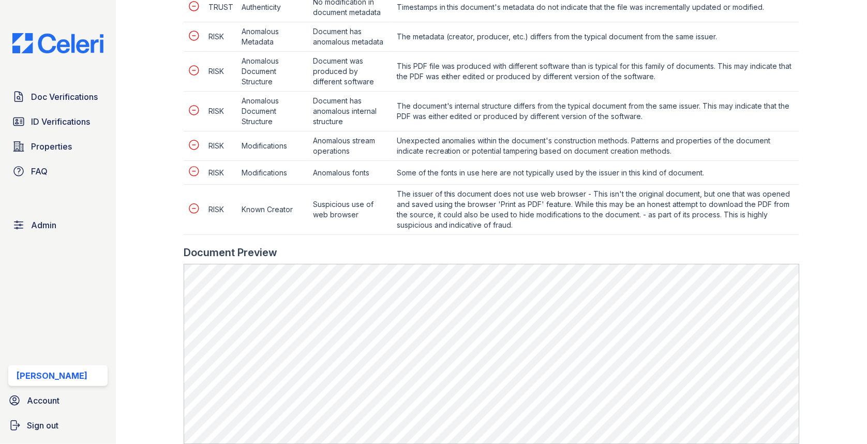
scroll to position [551, 0]
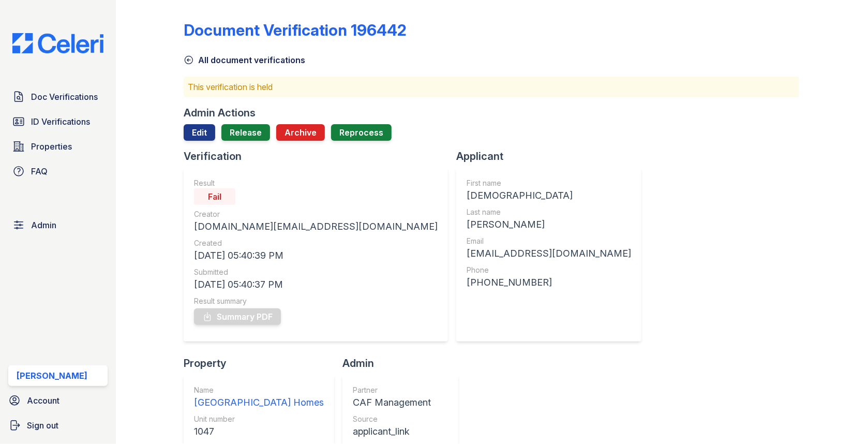
click at [249, 141] on div at bounding box center [492, 145] width 616 height 8
click at [249, 133] on link "Release" at bounding box center [245, 132] width 49 height 17
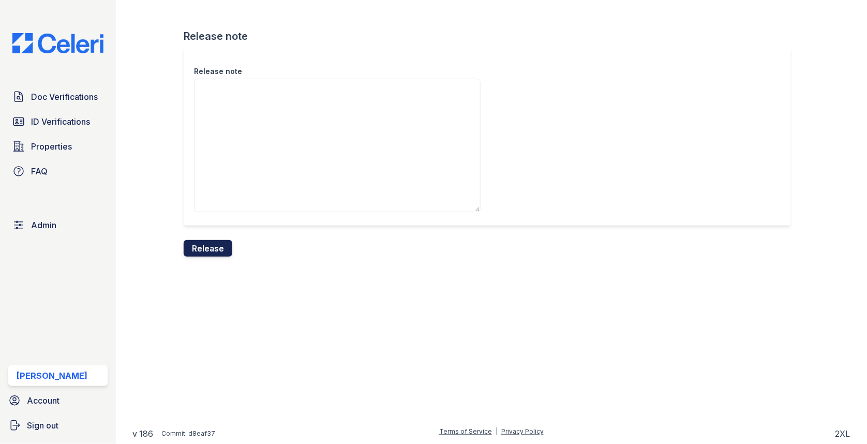
click at [222, 243] on button "Release" at bounding box center [208, 248] width 49 height 17
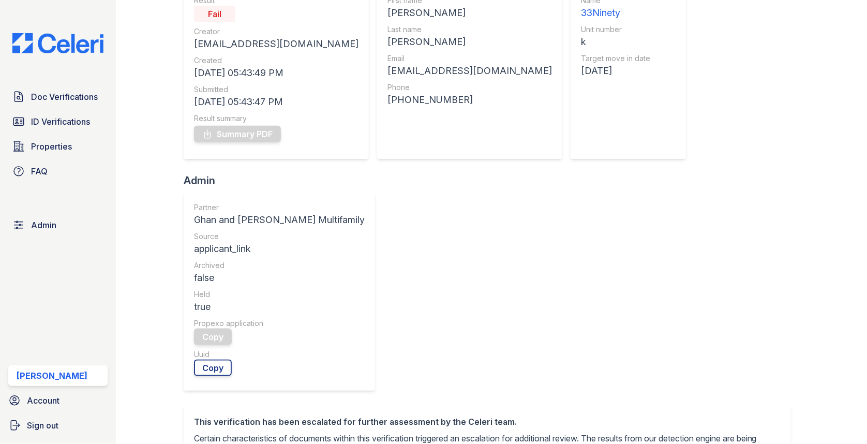
scroll to position [301, 0]
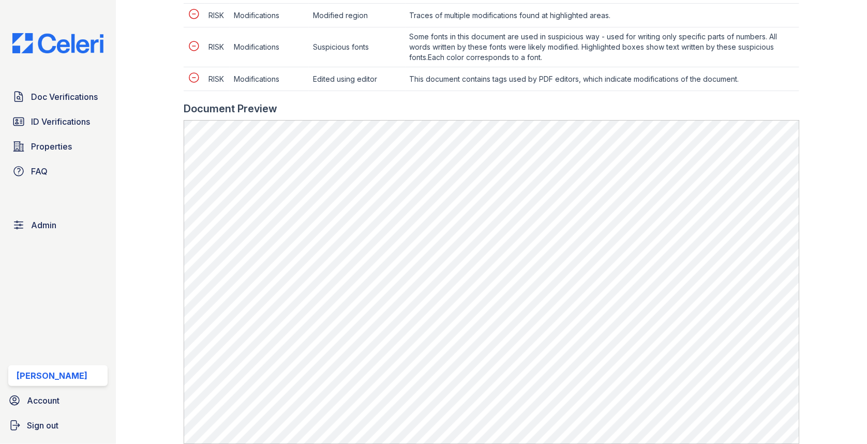
scroll to position [780, 0]
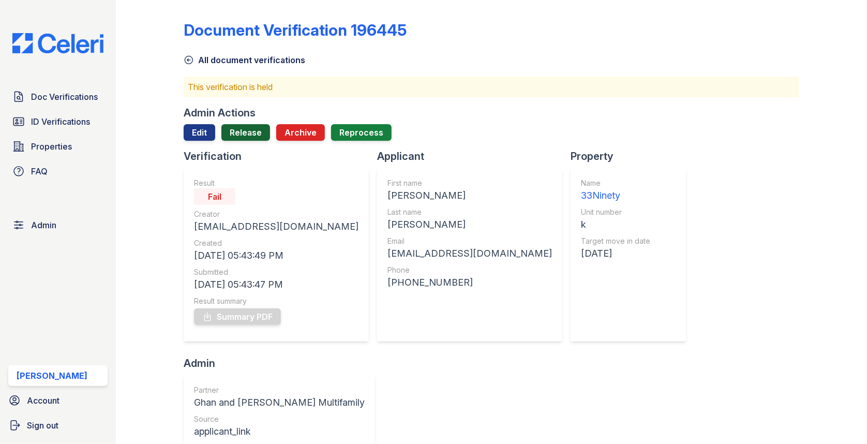
click at [259, 131] on link "Release" at bounding box center [245, 132] width 49 height 17
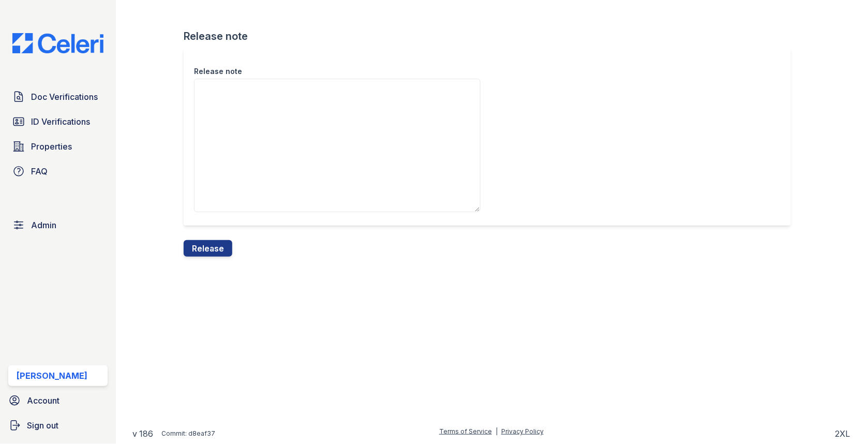
click at [206, 237] on div "Release note" at bounding box center [492, 144] width 616 height 192
click at [206, 238] on div "Release note" at bounding box center [492, 144] width 616 height 192
click at [206, 243] on button "Release" at bounding box center [208, 248] width 49 height 17
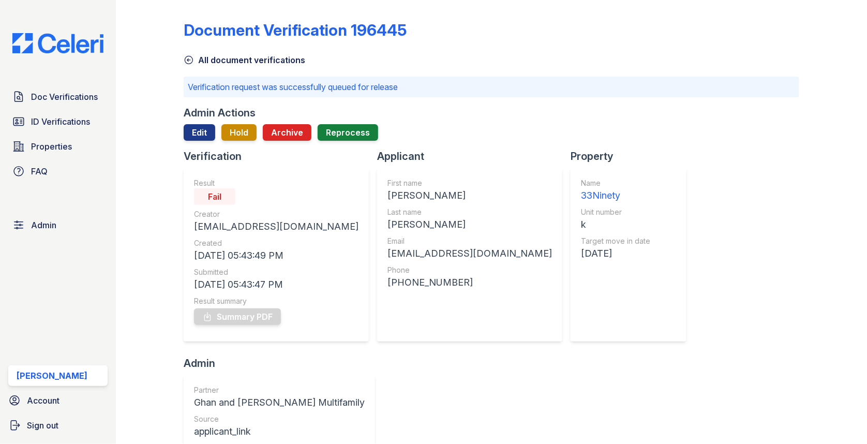
click at [87, 85] on div "Doc Verifications ID Verifications Properties FAQ Admin [PERSON_NAME] Account S…" at bounding box center [58, 222] width 116 height 444
click at [83, 99] on span "Doc Verifications" at bounding box center [64, 97] width 67 height 12
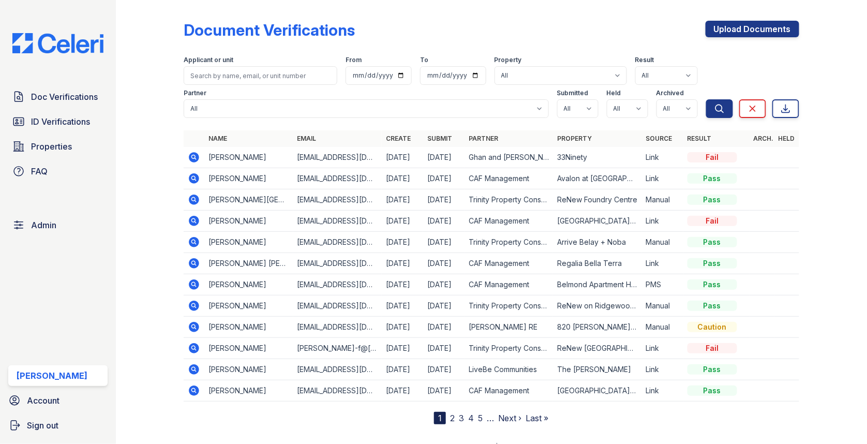
click at [725, 43] on div "Upload Documents" at bounding box center [753, 34] width 94 height 27
click at [725, 29] on link "Upload Documents" at bounding box center [753, 29] width 94 height 17
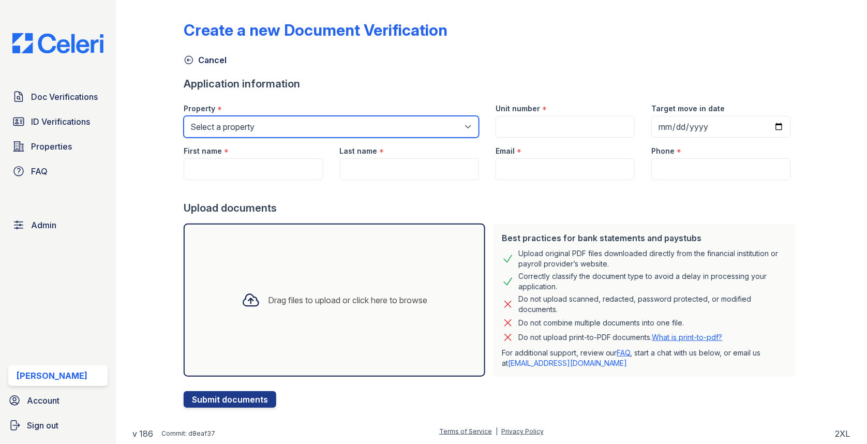
click at [244, 117] on select "Select a property [GEOGRAPHIC_DATA][PERSON_NAME] [GEOGRAPHIC_DATA] [STREET_ADDR…" at bounding box center [331, 127] width 295 height 22
click at [247, 118] on select "Select a property [GEOGRAPHIC_DATA][PERSON_NAME] [GEOGRAPHIC_DATA] [STREET_ADDR…" at bounding box center [331, 127] width 295 height 22
select select "3962"
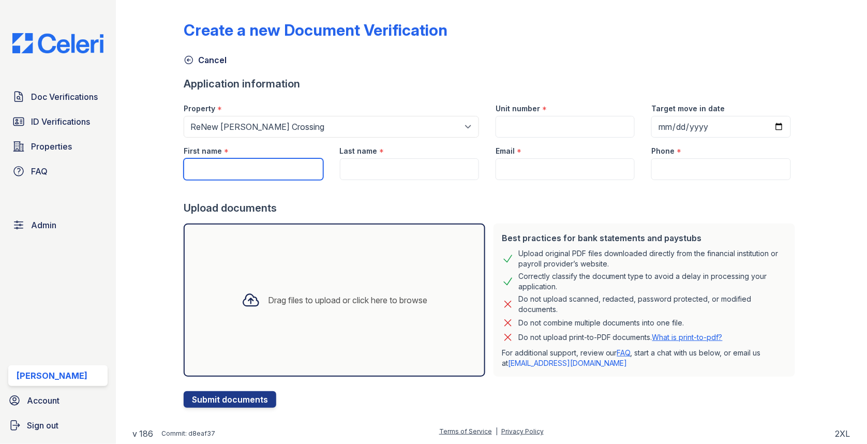
click at [246, 174] on input "First name" at bounding box center [253, 169] width 139 height 22
type input "Linda"
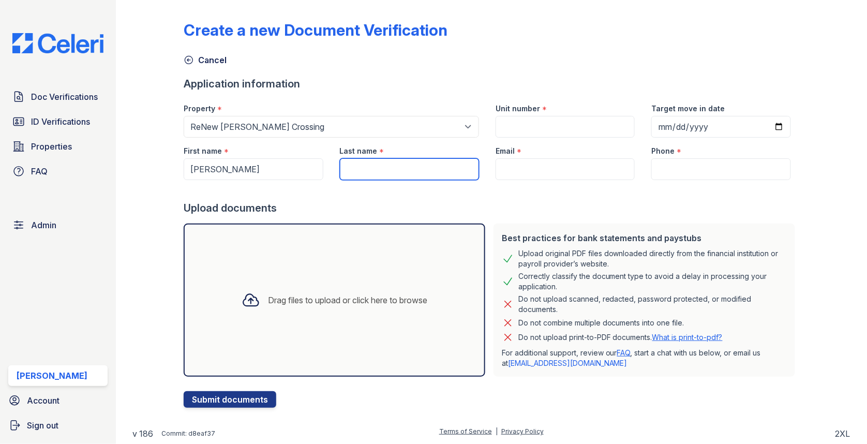
type input "<"
type input "Milton"
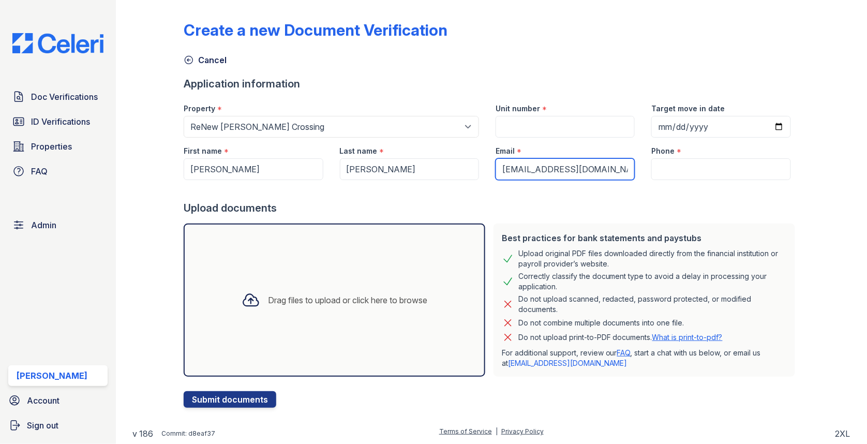
type input "[EMAIL_ADDRESS][DOMAIN_NAME]"
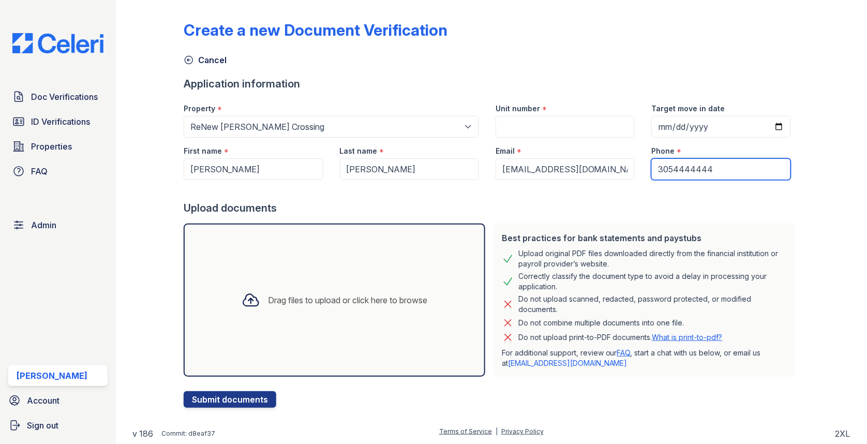
type input "3054444444"
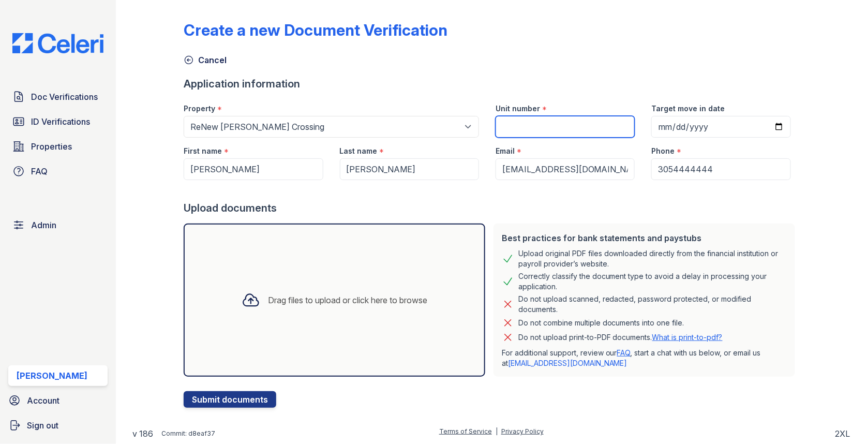
click at [539, 124] on input "Unit number" at bounding box center [565, 127] width 139 height 22
type input "1"
click at [322, 272] on div "Drag files to upload or click here to browse" at bounding box center [335, 299] width 302 height 153
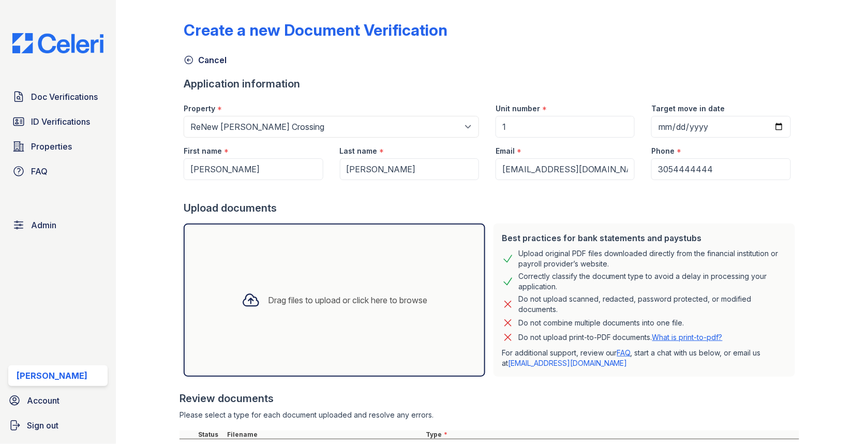
scroll to position [92, 0]
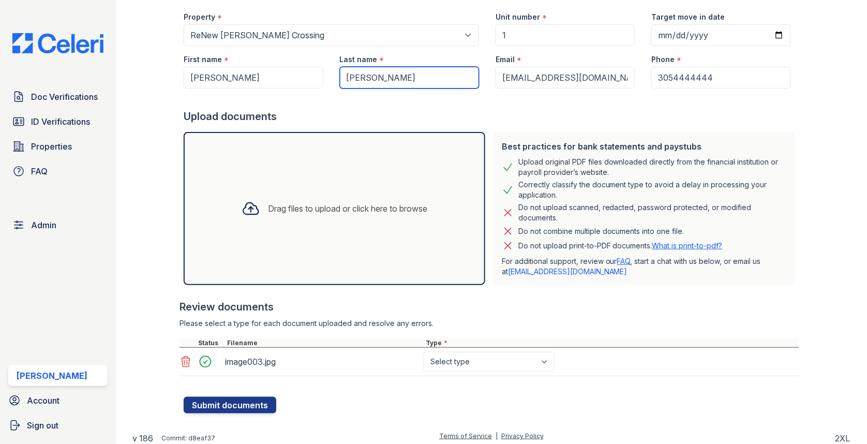
click at [352, 79] on input "Milton" at bounding box center [409, 78] width 139 height 22
type input "Melton"
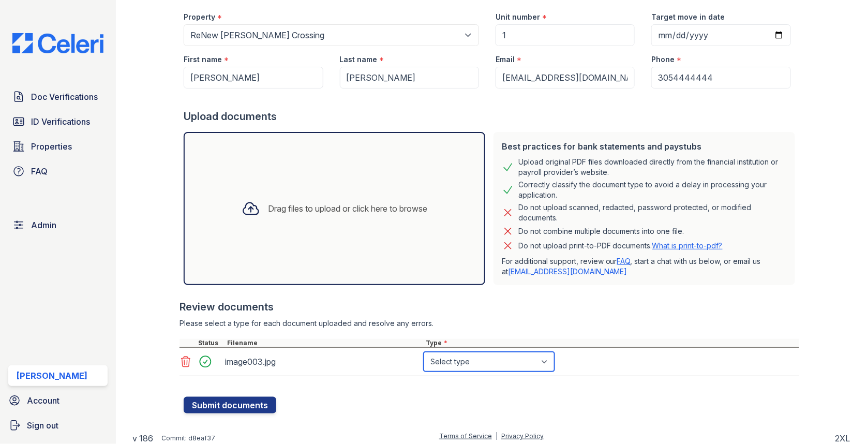
click at [445, 356] on select "Select type Paystub Bank Statement Offer Letter Tax Documents Benefit Award Let…" at bounding box center [489, 362] width 131 height 20
select select "other"
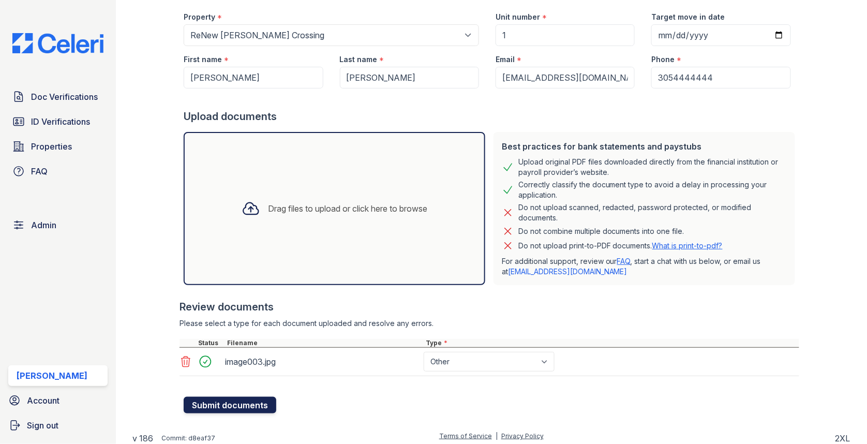
click at [258, 400] on button "Submit documents" at bounding box center [230, 405] width 93 height 17
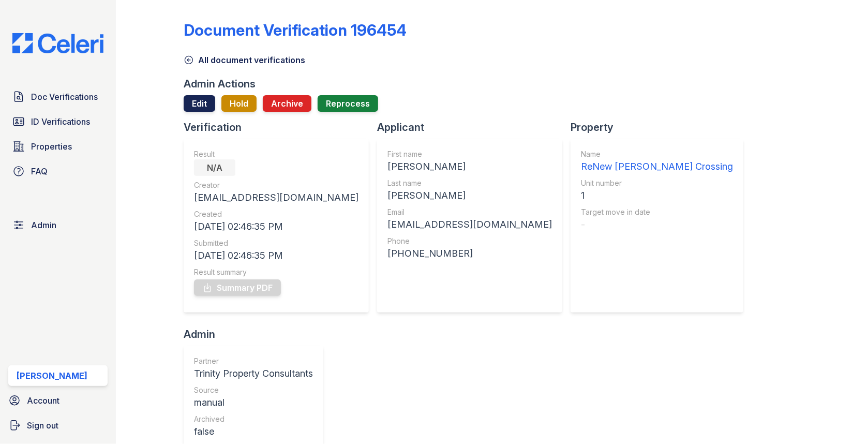
click at [201, 99] on link "Edit" at bounding box center [200, 103] width 32 height 17
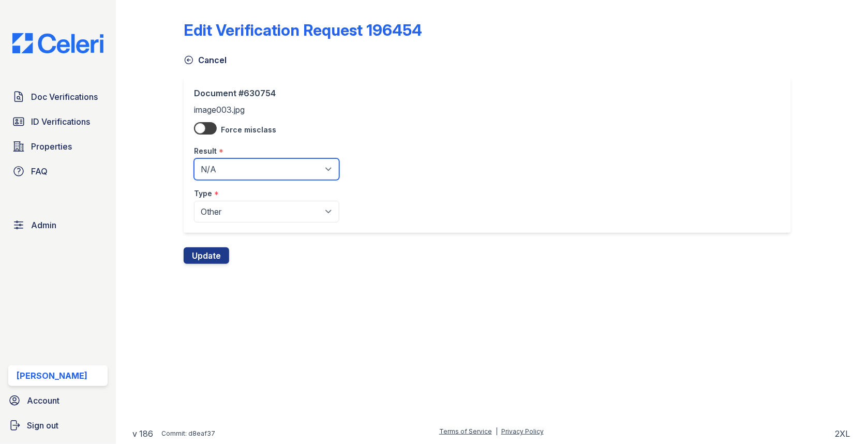
click at [216, 162] on select "Pending Sent Started Processing Pass Fail Caution Error N/A" at bounding box center [266, 169] width 145 height 22
select select "pass"
click at [208, 255] on button "Update" at bounding box center [207, 255] width 46 height 17
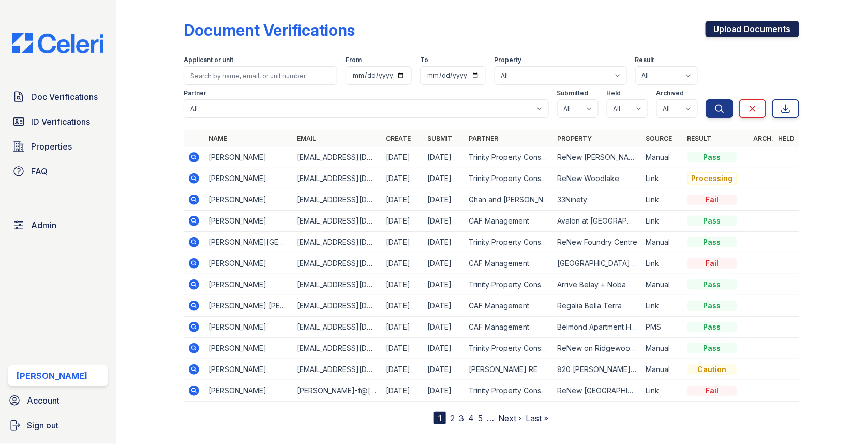
click at [763, 24] on link "Upload Documents" at bounding box center [753, 29] width 94 height 17
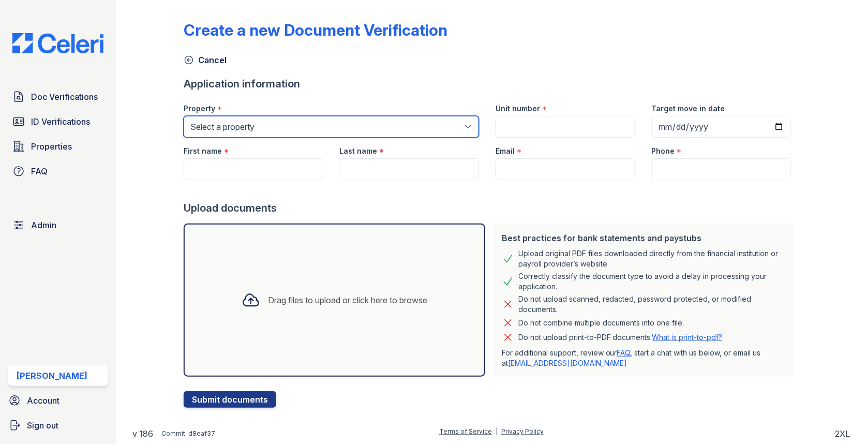
click at [348, 117] on select "Select a property 0000 Kinney Avenue 09 Cape Coral 10006 North Glowing Forge Co…" at bounding box center [331, 127] width 295 height 22
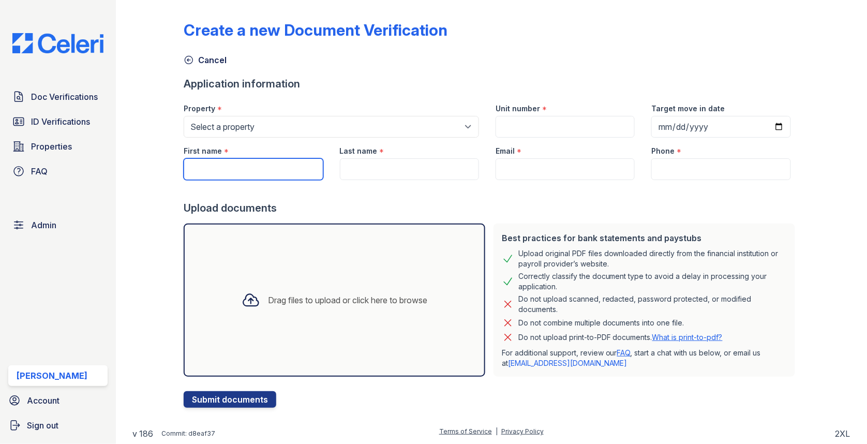
click at [212, 163] on input "First name" at bounding box center [253, 169] width 139 height 22
type input "daryl"
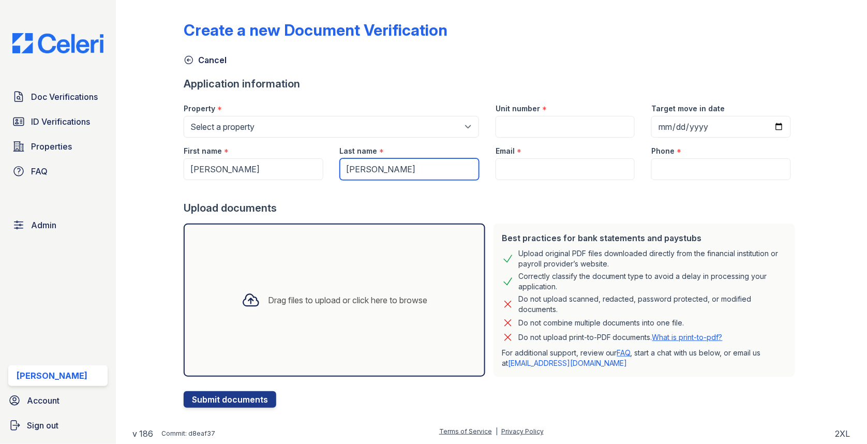
type input "Melton"
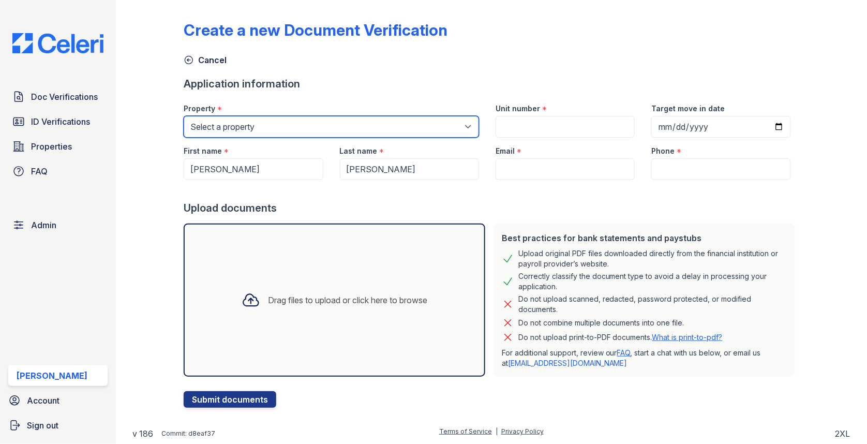
click at [250, 126] on select "Select a property 0000 Kinney Avenue 09 Cape Coral 10006 North Glowing Forge Co…" at bounding box center [331, 127] width 295 height 22
select select "3962"
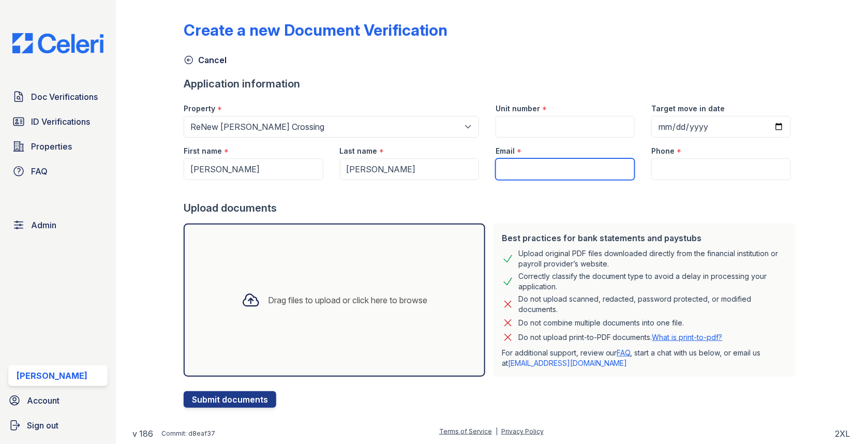
click at [536, 172] on input "Email" at bounding box center [565, 169] width 139 height 22
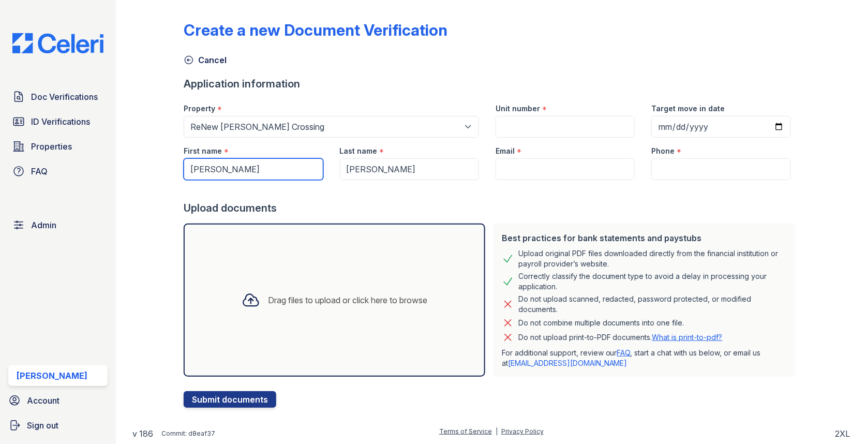
click at [251, 168] on input "daryl" at bounding box center [253, 169] width 139 height 22
type input "Daryl"
click at [415, 168] on input "Melton" at bounding box center [409, 169] width 139 height 22
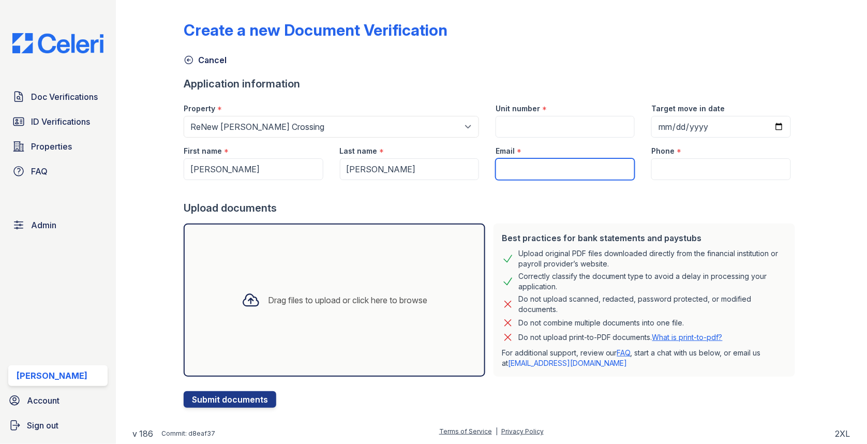
click at [543, 167] on input "Email" at bounding box center [565, 169] width 139 height 22
type input "[EMAIL_ADDRESS][DOMAIN_NAME]"
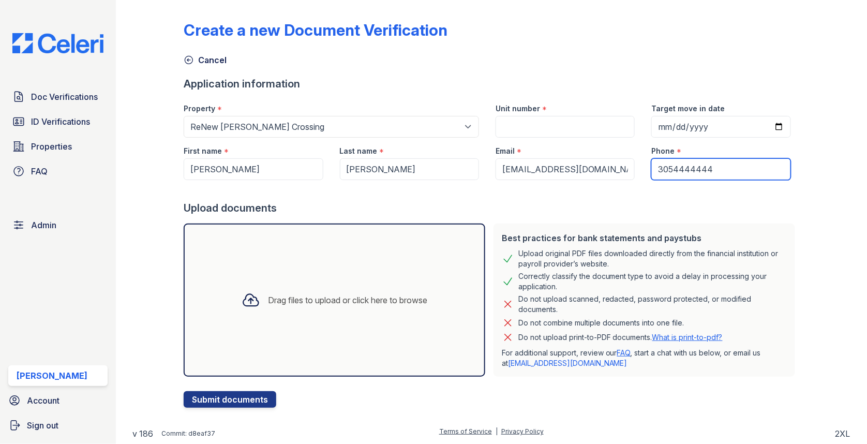
type input "3054444444"
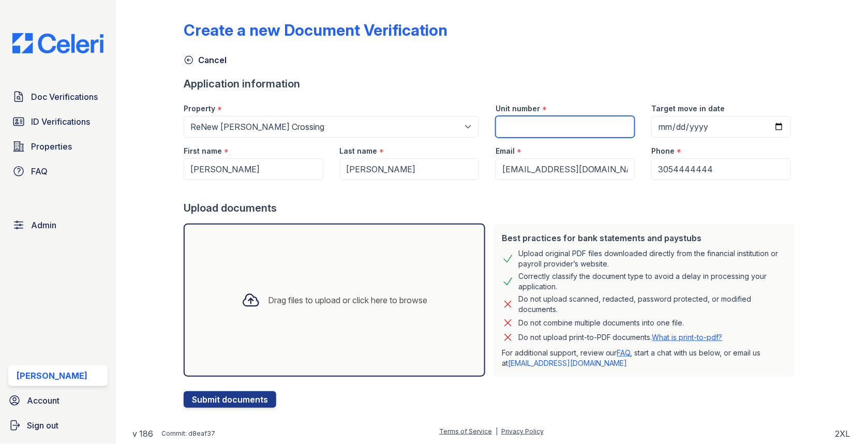
click at [562, 128] on input "Unit number" at bounding box center [565, 127] width 139 height 22
type input "1"
click at [366, 258] on div "Drag files to upload or click here to browse" at bounding box center [335, 299] width 302 height 153
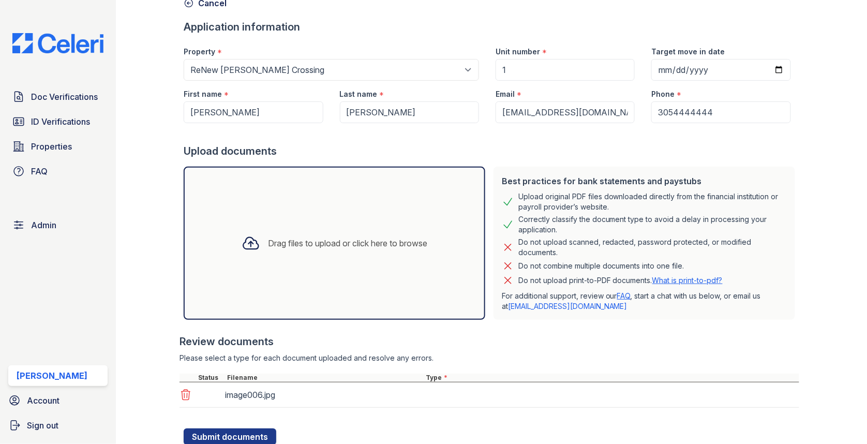
scroll to position [92, 0]
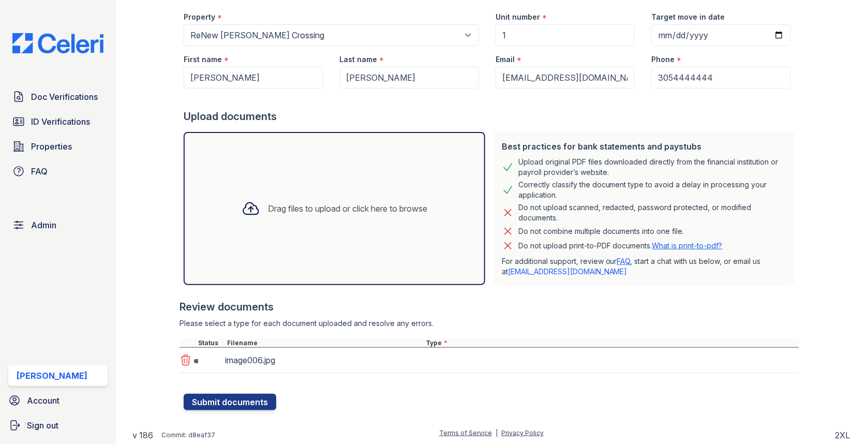
click at [450, 354] on div "image006.jpg" at bounding box center [490, 360] width 620 height 25
click at [448, 361] on div "image006.jpg" at bounding box center [490, 360] width 620 height 25
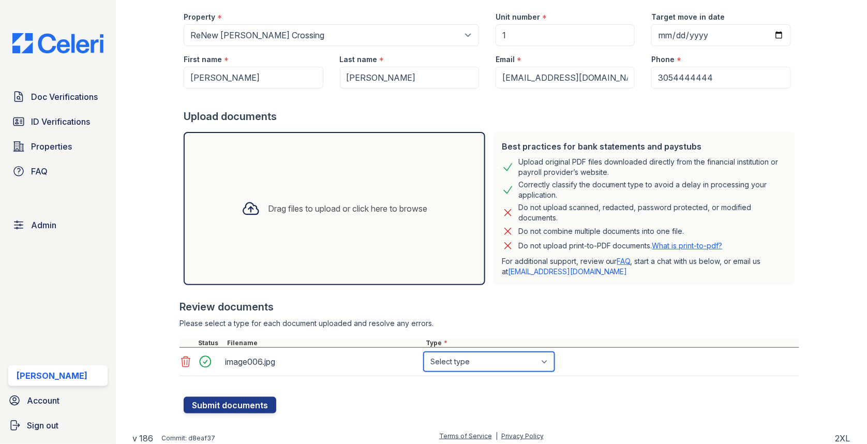
click at [457, 359] on select "Select type Paystub Bank Statement Offer Letter Tax Documents Benefit Award Let…" at bounding box center [489, 362] width 131 height 20
select select "other"
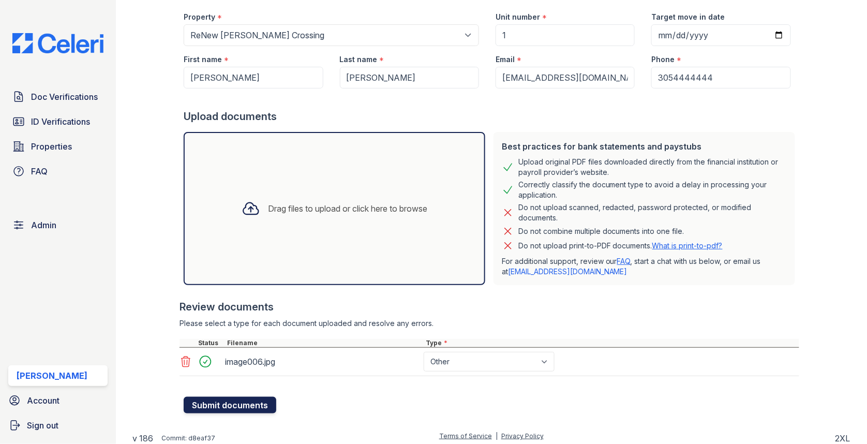
click at [229, 398] on button "Submit documents" at bounding box center [230, 405] width 93 height 17
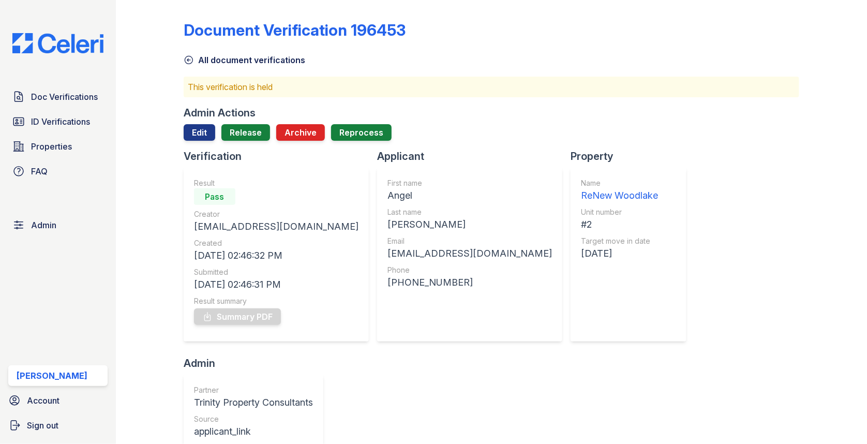
click at [250, 123] on div "Admin Actions Edit Release Archive Reprocess" at bounding box center [492, 127] width 616 height 43
click at [246, 130] on link "Release" at bounding box center [245, 132] width 49 height 17
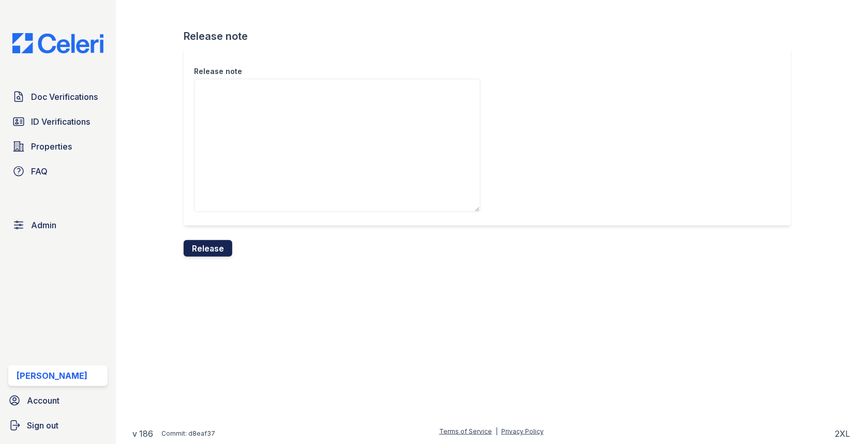
click at [208, 246] on button "Release" at bounding box center [208, 248] width 49 height 17
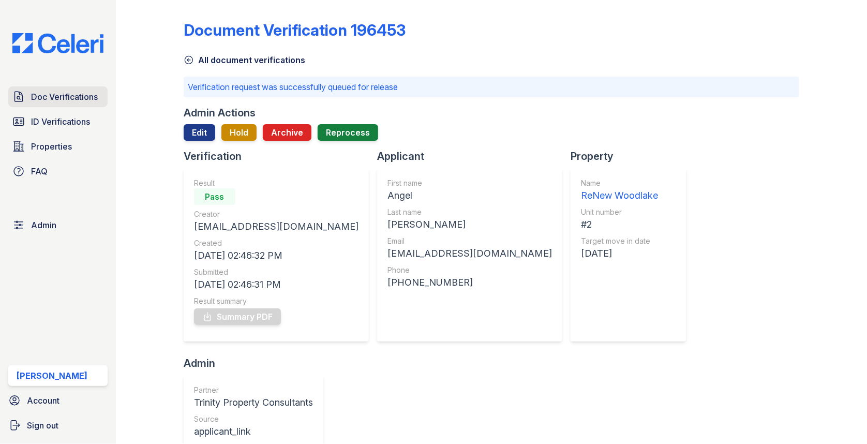
click at [90, 93] on span "Doc Verifications" at bounding box center [64, 97] width 67 height 12
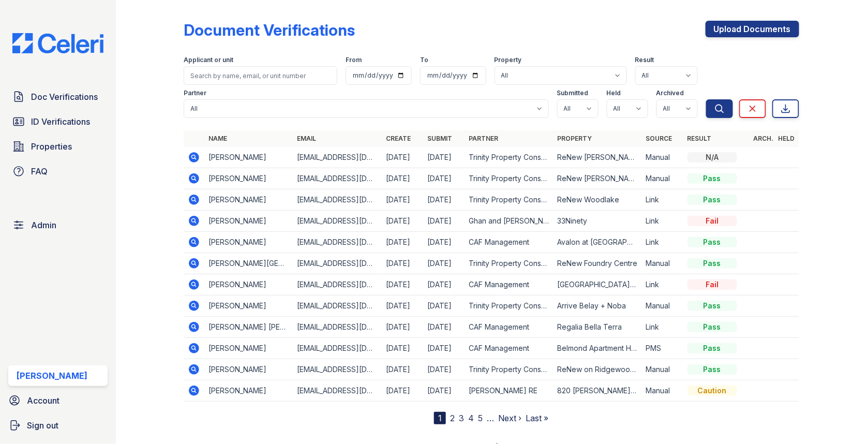
click at [191, 158] on icon at bounding box center [194, 157] width 10 height 10
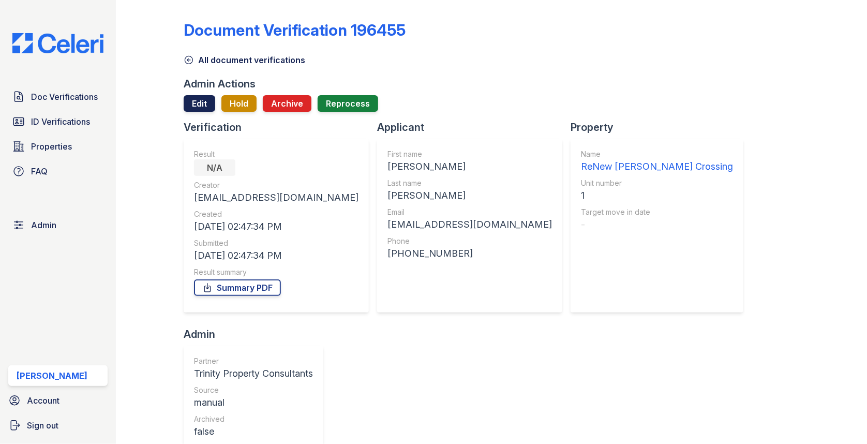
click at [206, 100] on link "Edit" at bounding box center [200, 103] width 32 height 17
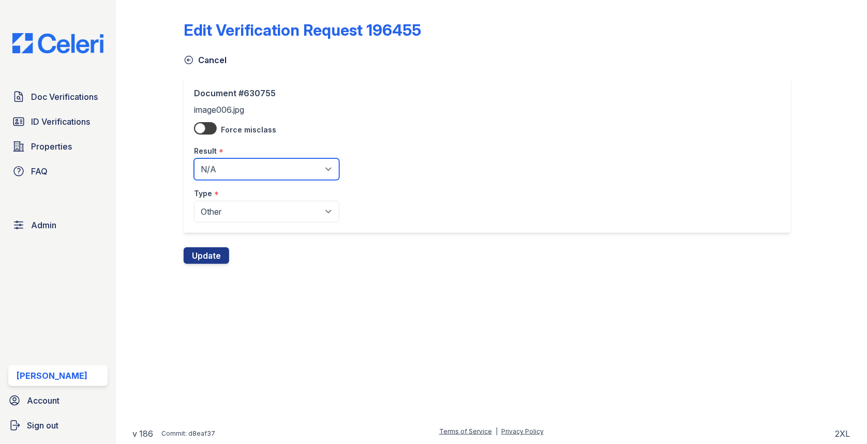
click at [211, 165] on select "Pending Sent Started Processing Pass Fail Caution Error N/A" at bounding box center [266, 169] width 145 height 22
click at [204, 172] on select "Pending Sent Started Processing Pass Fail Caution Error N/A" at bounding box center [266, 169] width 145 height 22
select select "pass"
click at [196, 259] on button "Update" at bounding box center [207, 255] width 46 height 17
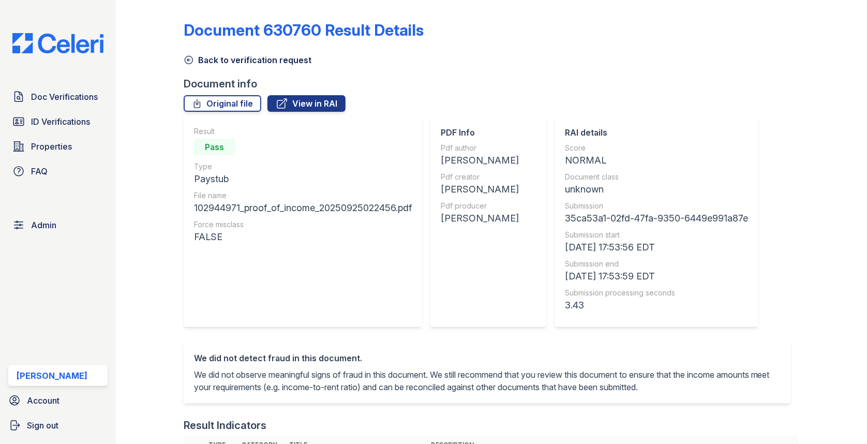
scroll to position [458, 0]
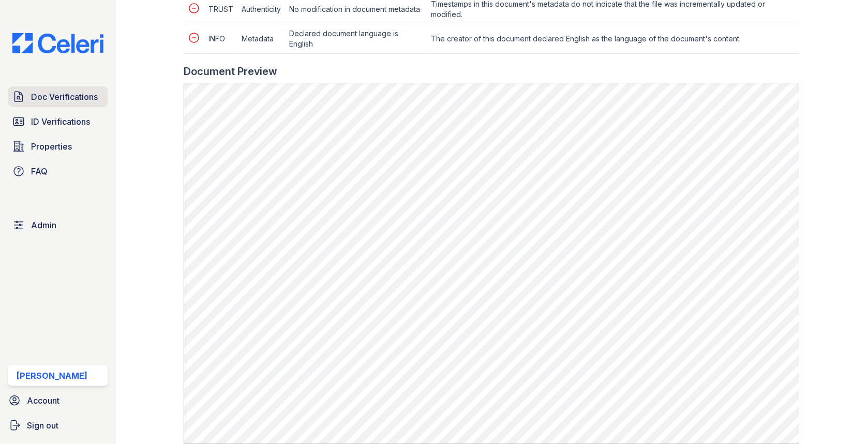
click at [78, 102] on span "Doc Verifications" at bounding box center [64, 97] width 67 height 12
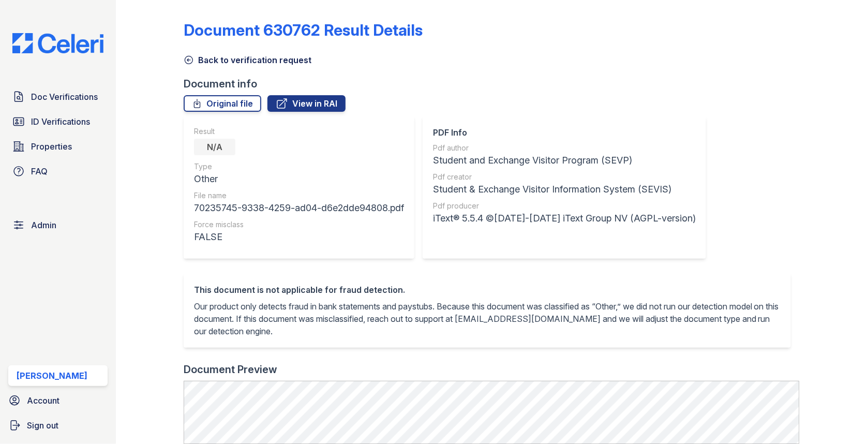
click at [219, 56] on link "Back to verification request" at bounding box center [248, 60] width 128 height 12
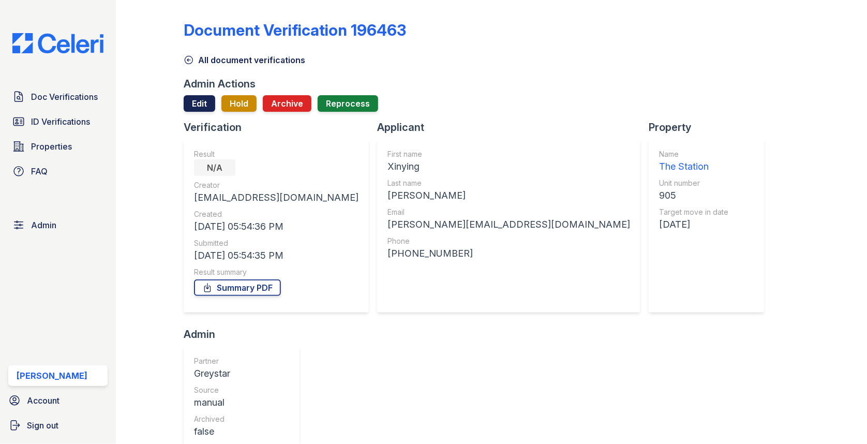
click at [211, 106] on link "Edit" at bounding box center [200, 103] width 32 height 17
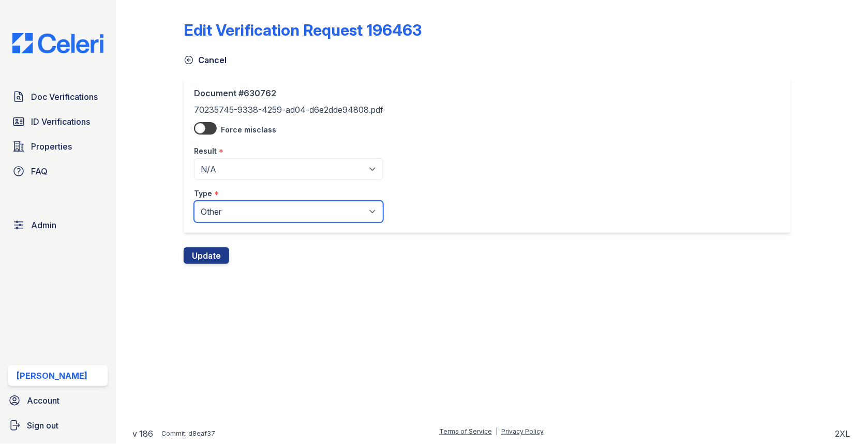
click at [227, 212] on select "Paystub Bank Statement Offer Letter Tax Documents Benefit Award Letter Investme…" at bounding box center [288, 212] width 189 height 22
select select "benefit_award_letter"
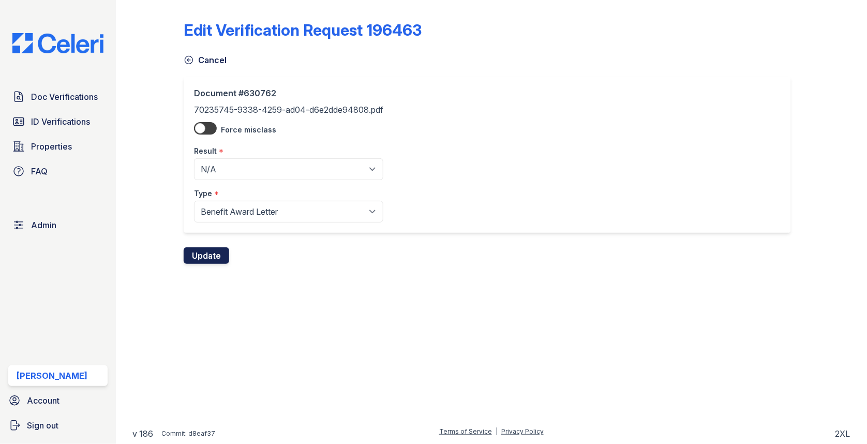
click at [213, 256] on button "Update" at bounding box center [207, 255] width 46 height 17
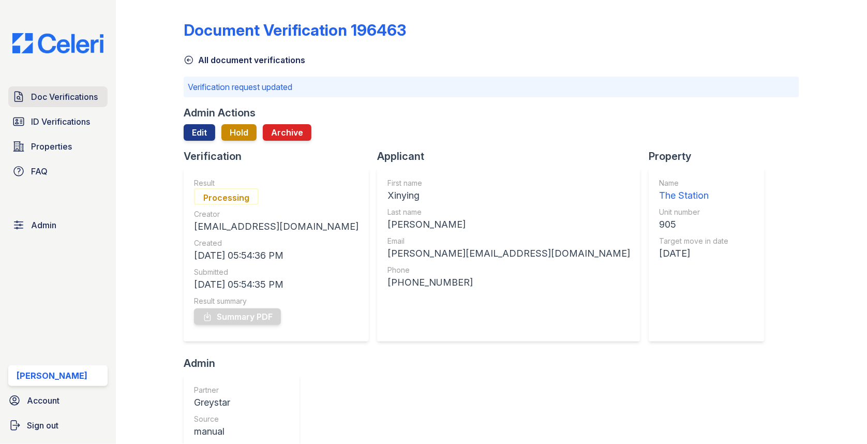
click at [76, 91] on span "Doc Verifications" at bounding box center [64, 97] width 67 height 12
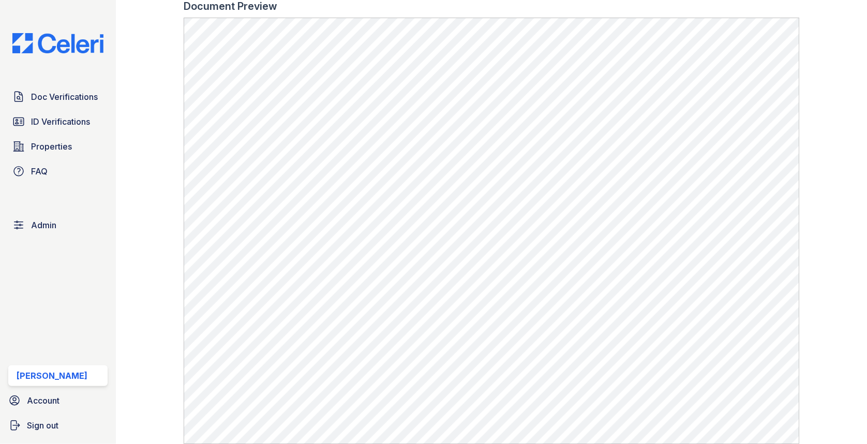
scroll to position [425, 0]
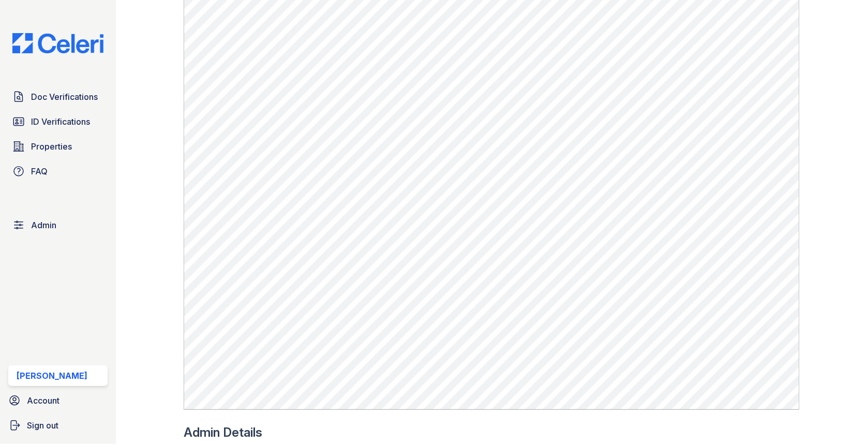
click at [69, 85] on div "Doc Verifications ID Verifications Properties FAQ Admin Max Orshan Account Sign…" at bounding box center [58, 222] width 116 height 444
click at [69, 90] on link "Doc Verifications" at bounding box center [57, 96] width 99 height 21
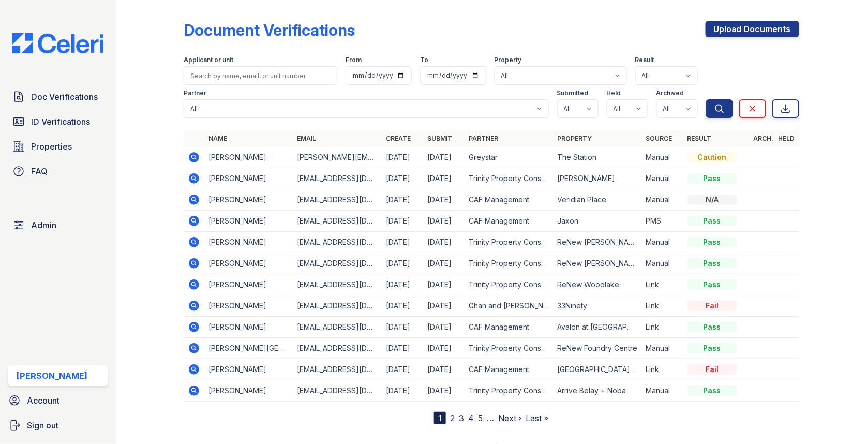
click at [188, 158] on icon at bounding box center [194, 157] width 12 height 12
click at [192, 155] on icon at bounding box center [194, 157] width 12 height 12
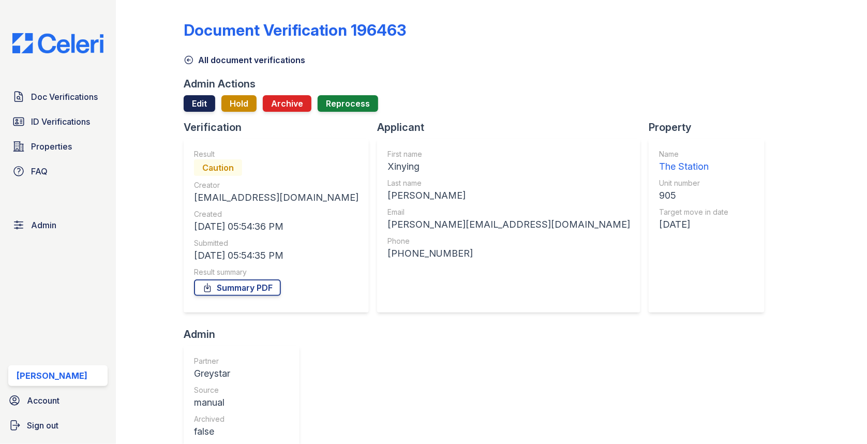
click at [201, 95] on link "Edit" at bounding box center [200, 103] width 32 height 17
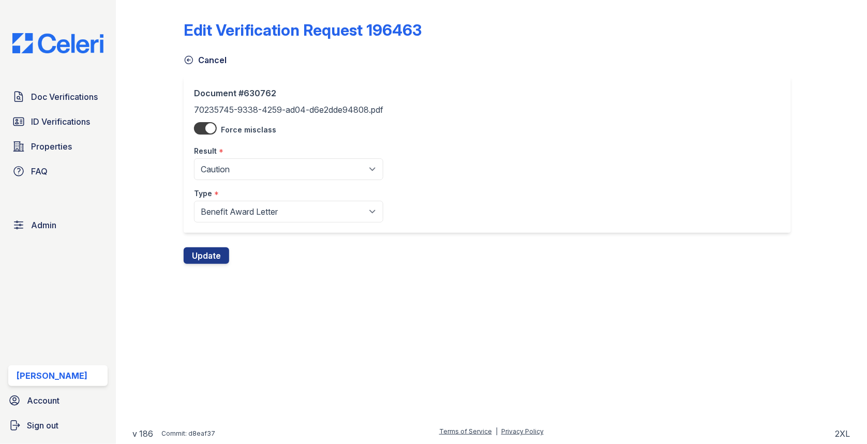
click at [202, 129] on div at bounding box center [205, 128] width 23 height 12
click at [207, 126] on input "checkbox" at bounding box center [207, 125] width 1 height 1
click at [204, 126] on div at bounding box center [205, 128] width 23 height 12
click at [207, 126] on input "checkbox" at bounding box center [207, 125] width 1 height 1
checkbox input "true"
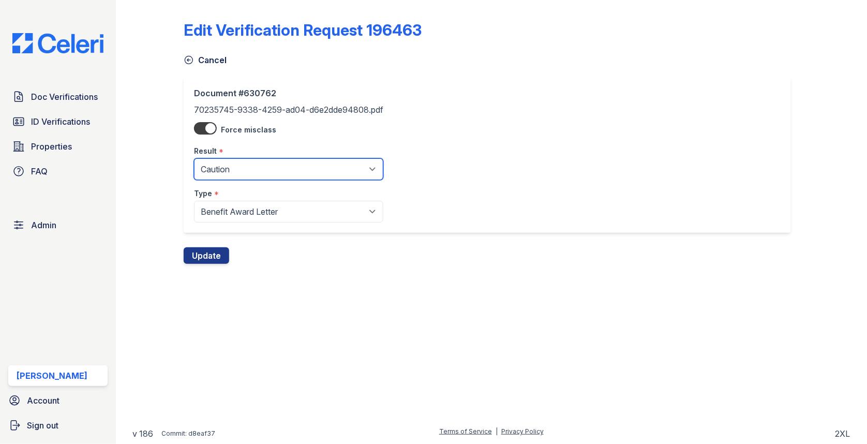
click at [212, 165] on select "Pending Sent Started Processing Pass Fail Caution Error N/A" at bounding box center [288, 169] width 189 height 22
select select "pass"
click at [211, 245] on div "Document #630762 70235745-9338-4259-ad04-d6e2dde94808.pdf Force misclass Result…" at bounding box center [492, 162] width 616 height 171
click at [210, 250] on button "Update" at bounding box center [207, 255] width 46 height 17
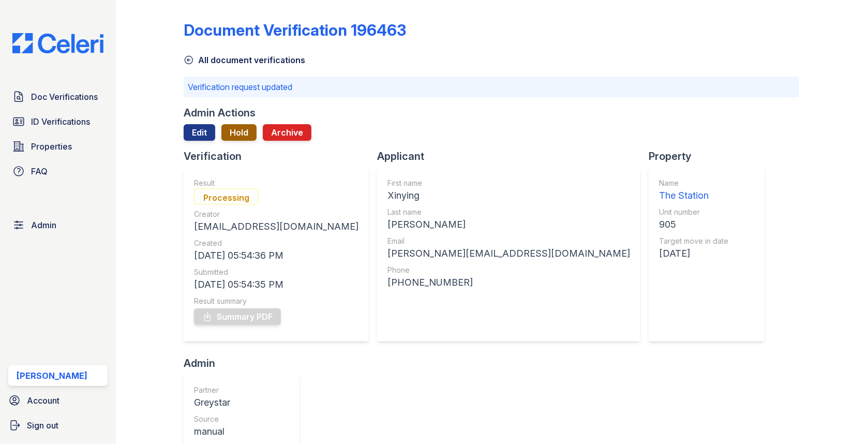
click at [238, 126] on button "Hold" at bounding box center [238, 132] width 35 height 17
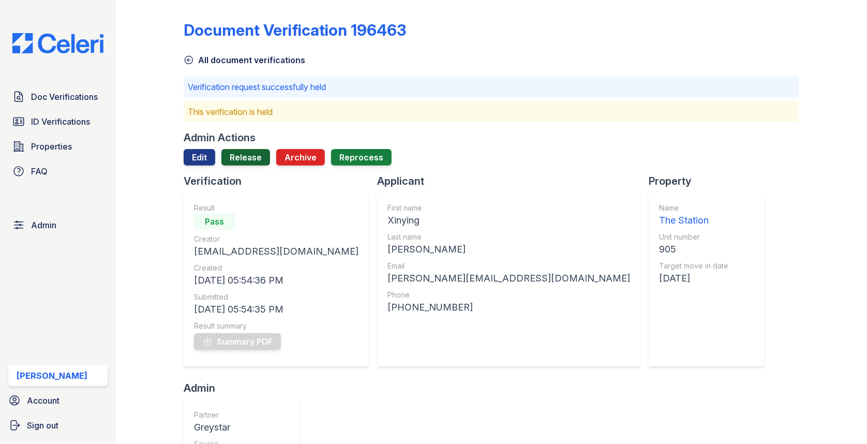
click at [235, 152] on link "Release" at bounding box center [245, 157] width 49 height 17
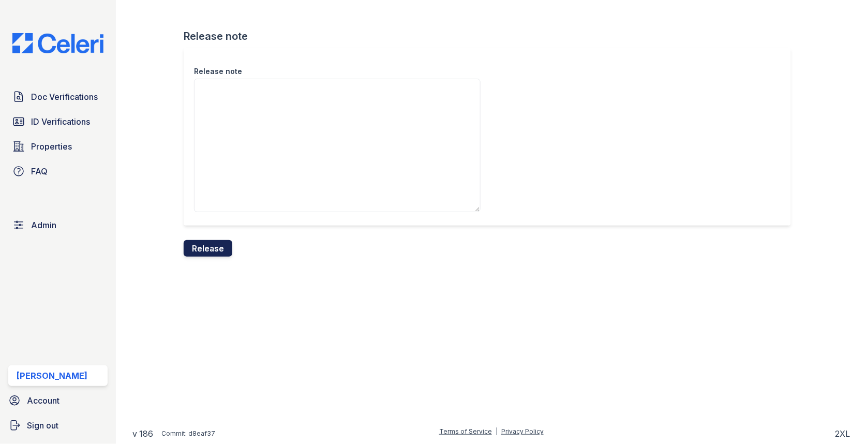
click at [210, 245] on button "Release" at bounding box center [208, 248] width 49 height 17
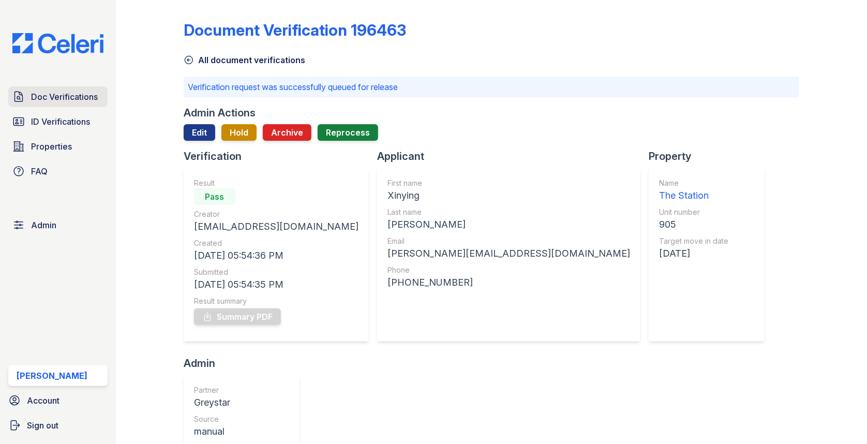
click at [97, 107] on link "Doc Verifications" at bounding box center [57, 96] width 99 height 21
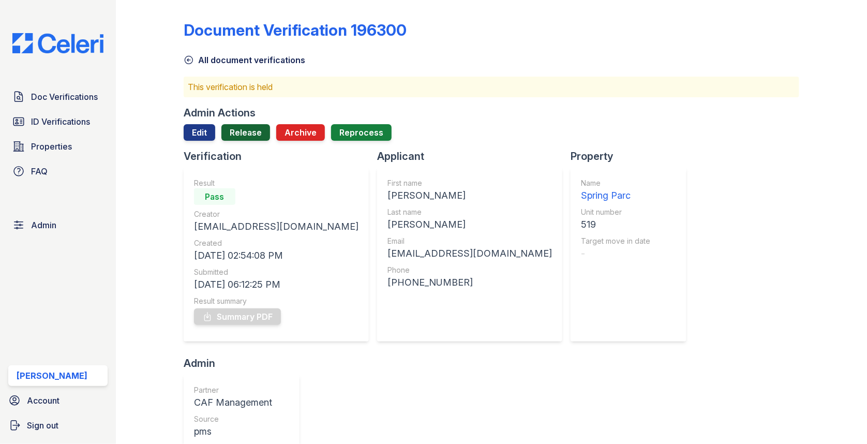
click at [245, 130] on link "Release" at bounding box center [245, 132] width 49 height 17
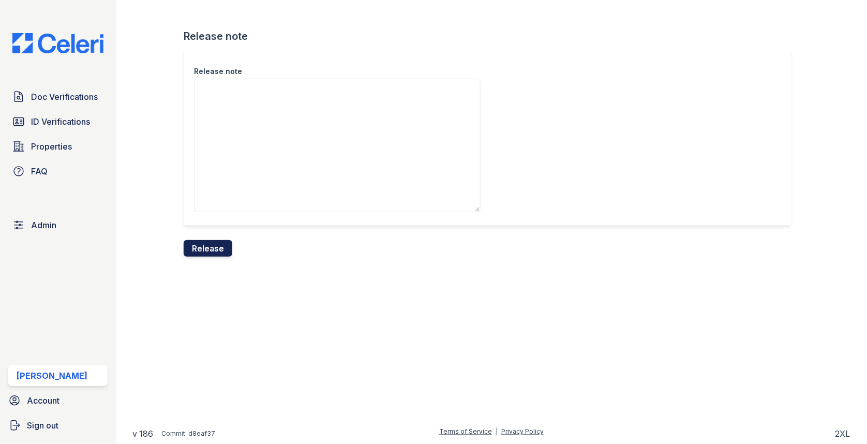
click at [222, 249] on button "Release" at bounding box center [208, 248] width 49 height 17
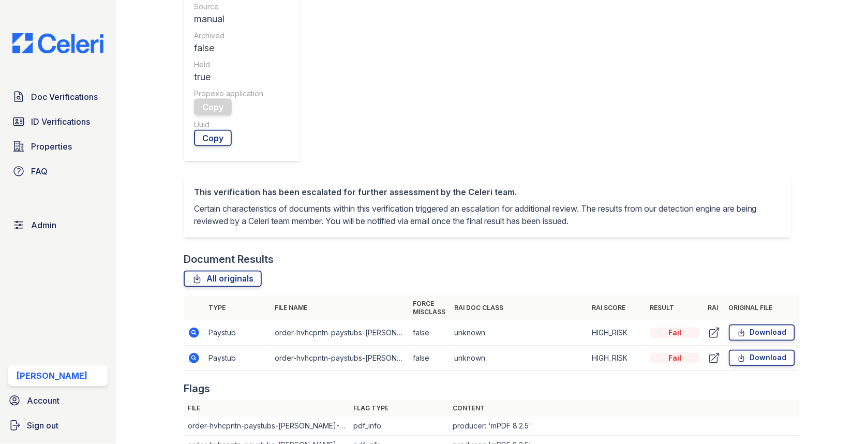
scroll to position [441, 0]
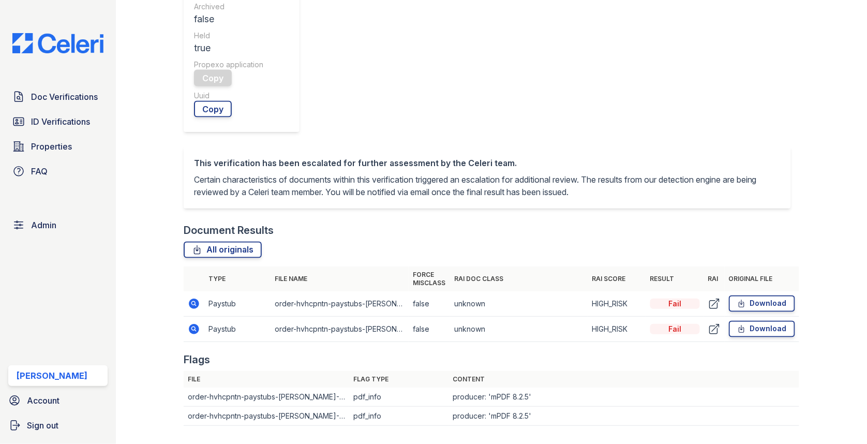
click at [192, 297] on icon at bounding box center [194, 303] width 12 height 12
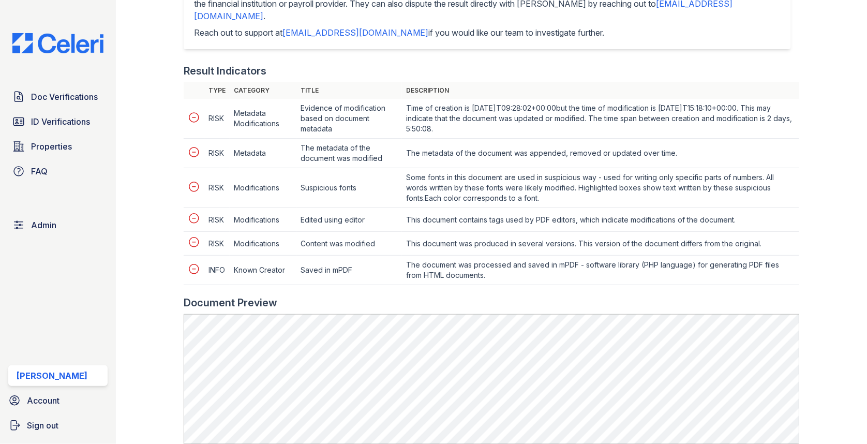
scroll to position [544, 0]
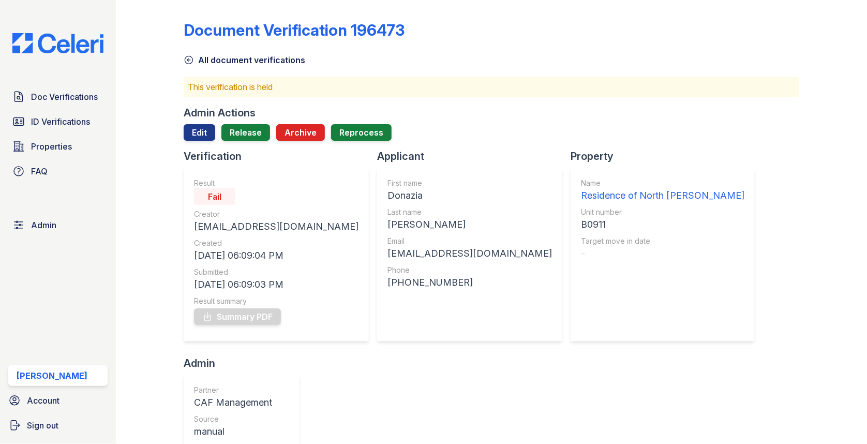
click at [236, 121] on div "Admin Actions Edit Release Archive Reprocess" at bounding box center [492, 127] width 616 height 43
click at [236, 129] on link "Release" at bounding box center [245, 132] width 49 height 17
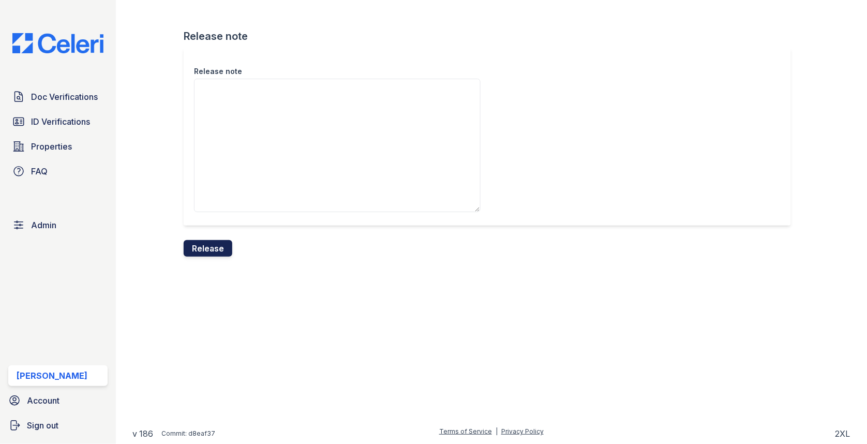
click at [228, 251] on button "Release" at bounding box center [208, 248] width 49 height 17
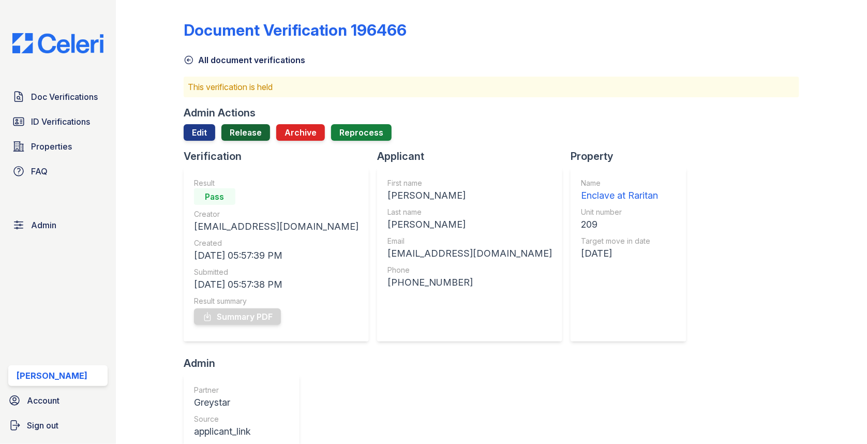
click at [248, 133] on link "Release" at bounding box center [245, 132] width 49 height 17
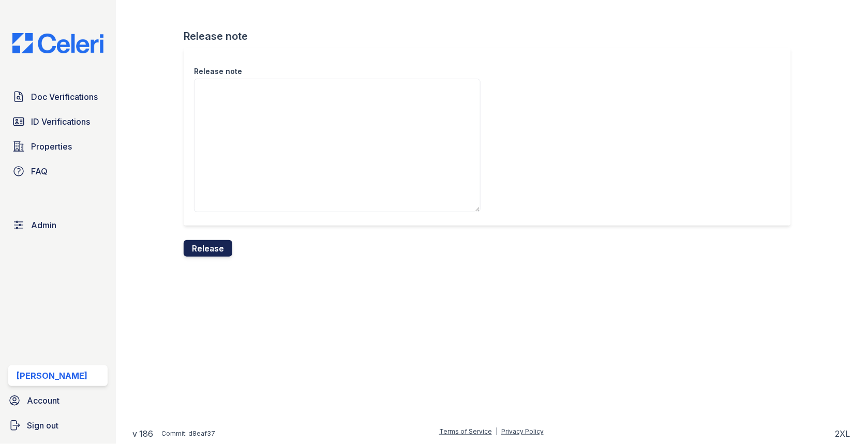
click at [215, 251] on button "Release" at bounding box center [208, 248] width 49 height 17
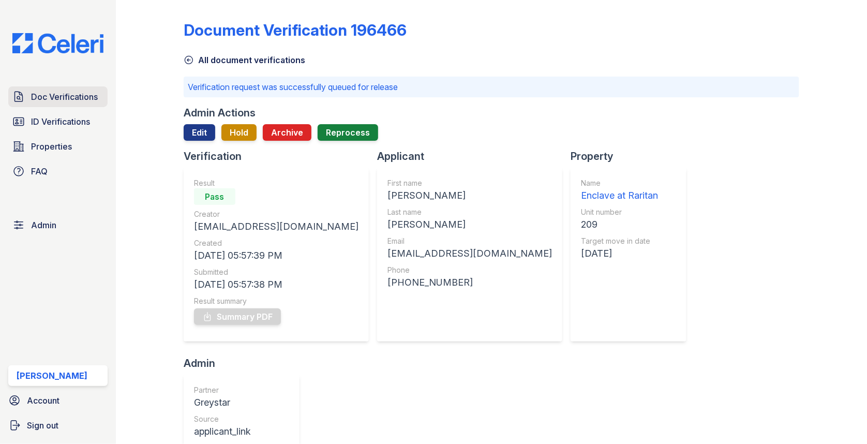
click at [35, 92] on span "Doc Verifications" at bounding box center [64, 97] width 67 height 12
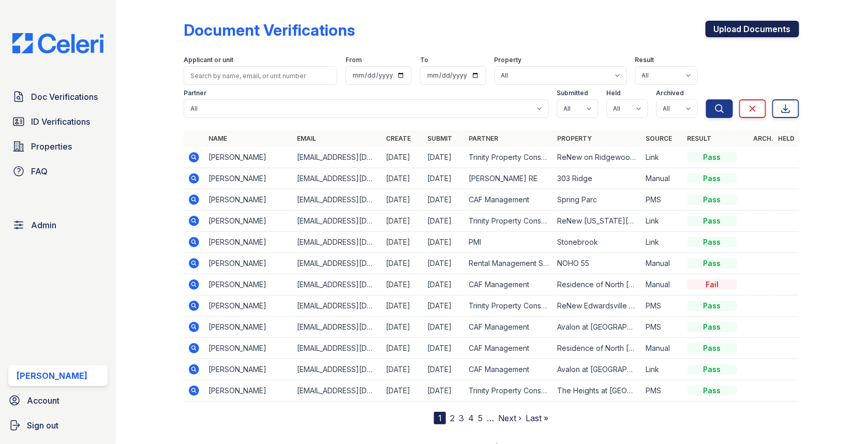
click at [729, 28] on link "Upload Documents" at bounding box center [753, 29] width 94 height 17
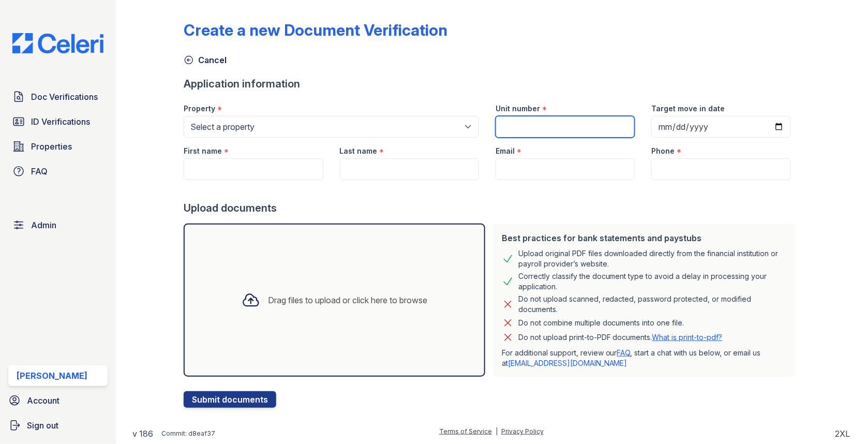
click at [544, 117] on input "Unit number" at bounding box center [565, 127] width 139 height 22
paste input "101"
type input "101"
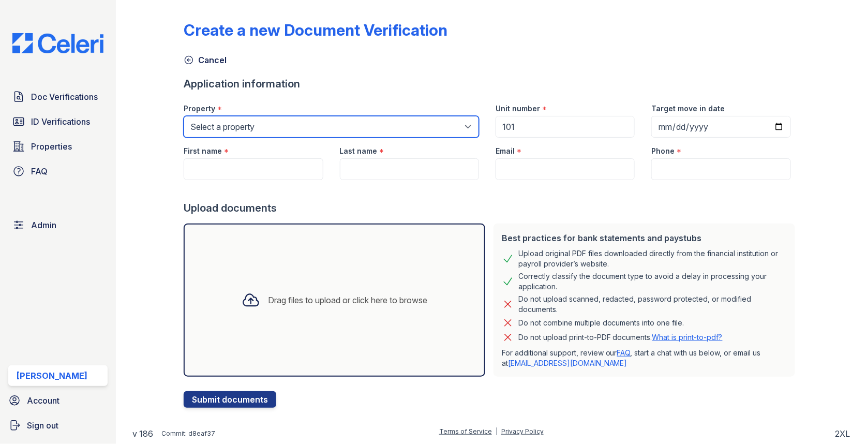
click at [265, 116] on select "Select a property [GEOGRAPHIC_DATA][PERSON_NAME] [GEOGRAPHIC_DATA] [STREET_ADDR…" at bounding box center [331, 127] width 295 height 22
select select "84"
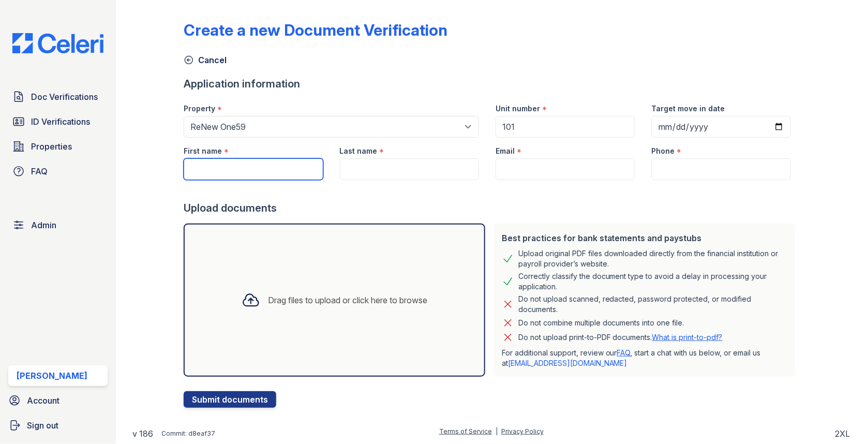
click at [232, 171] on input "First name" at bounding box center [253, 169] width 139 height 22
type input "Michelle"
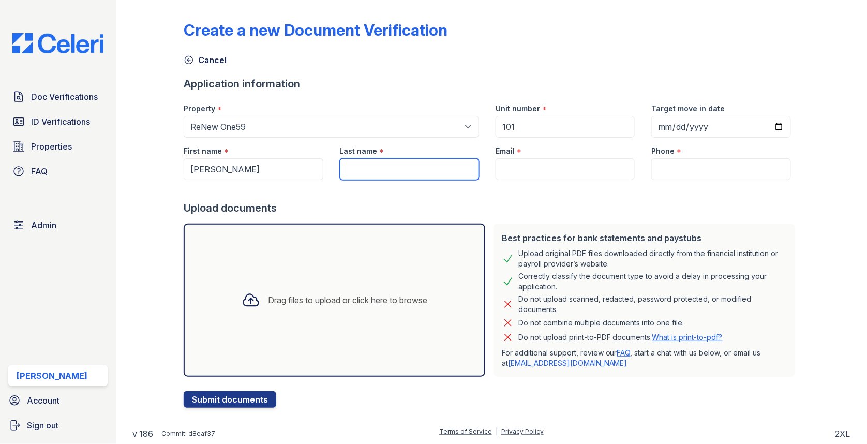
click at [421, 168] on input "Last name" at bounding box center [409, 169] width 139 height 22
paste input "[PERSON_NAME]"
type input "[PERSON_NAME]"
click at [544, 157] on div "Email *" at bounding box center [565, 148] width 139 height 21
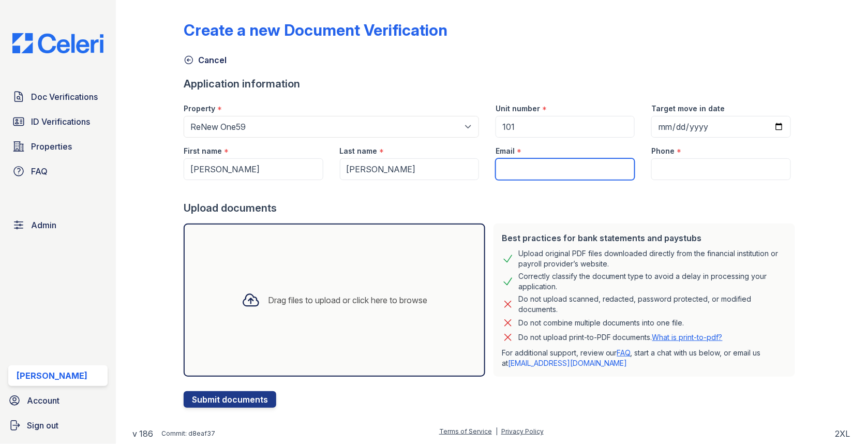
click at [544, 163] on input "Email" at bounding box center [565, 169] width 139 height 22
type input "[EMAIL_ADDRESS][DOMAIN_NAME]"
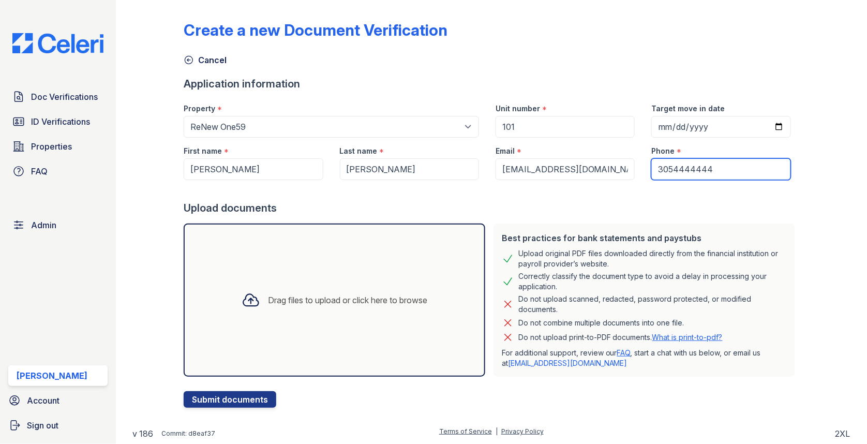
type input "3054444444"
click at [395, 279] on div "Drag files to upload or click here to browse" at bounding box center [335, 299] width 302 height 153
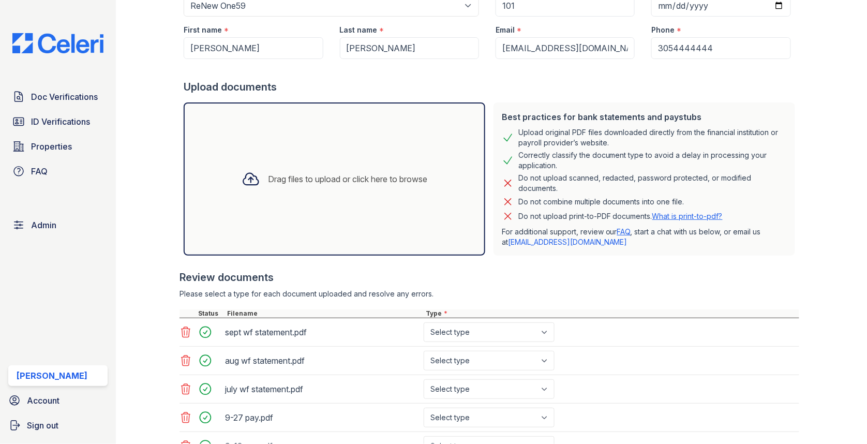
scroll to position [175, 0]
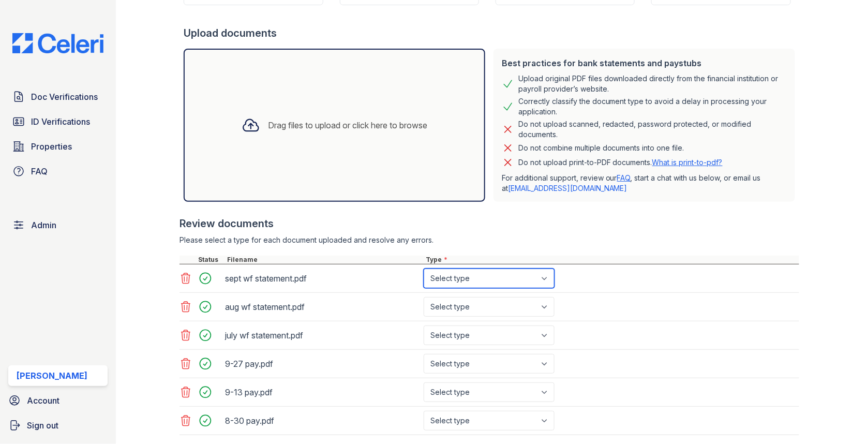
click at [463, 276] on select "Select type Paystub Bank Statement Offer Letter Tax Documents Benefit Award Let…" at bounding box center [489, 279] width 131 height 20
select select "bank_statement"
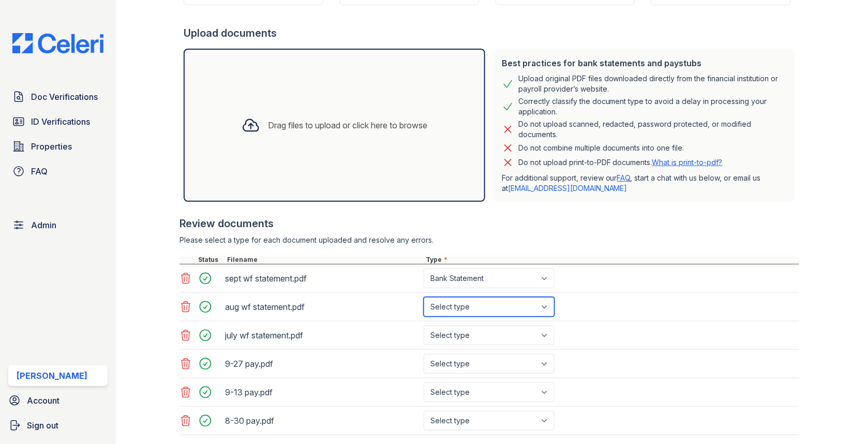
click at [480, 301] on select "Select type Paystub Bank Statement Offer Letter Tax Documents Benefit Award Let…" at bounding box center [489, 307] width 131 height 20
select select "bank_statement"
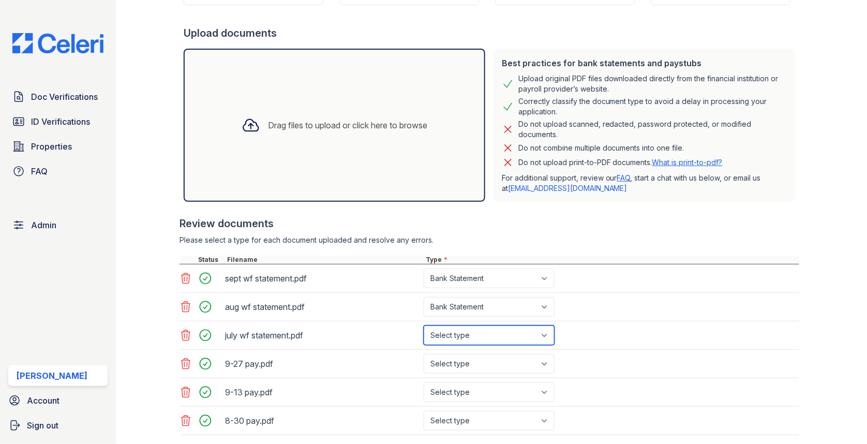
click at [492, 330] on select "Select type Paystub Bank Statement Offer Letter Tax Documents Benefit Award Let…" at bounding box center [489, 335] width 131 height 20
select select "bank_statement"
click at [497, 355] on select "Select type Paystub Bank Statement Offer Letter Tax Documents Benefit Award Let…" at bounding box center [489, 364] width 131 height 20
select select "paystub"
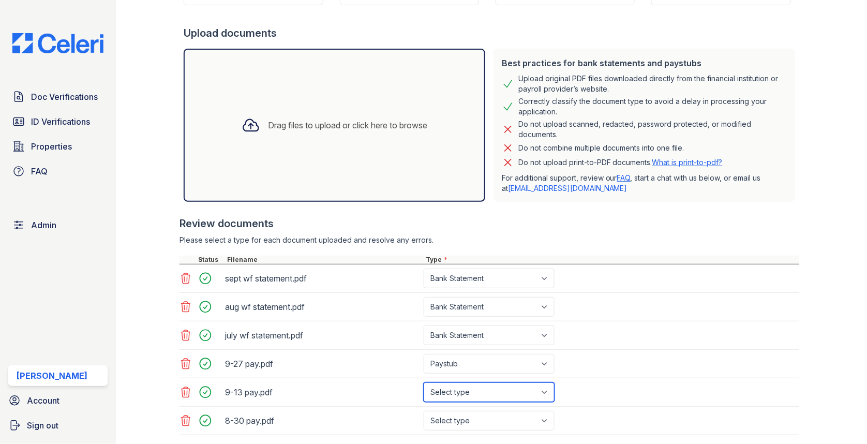
click at [492, 389] on select "Select type Paystub Bank Statement Offer Letter Tax Documents Benefit Award Let…" at bounding box center [489, 392] width 131 height 20
select select "paystub"
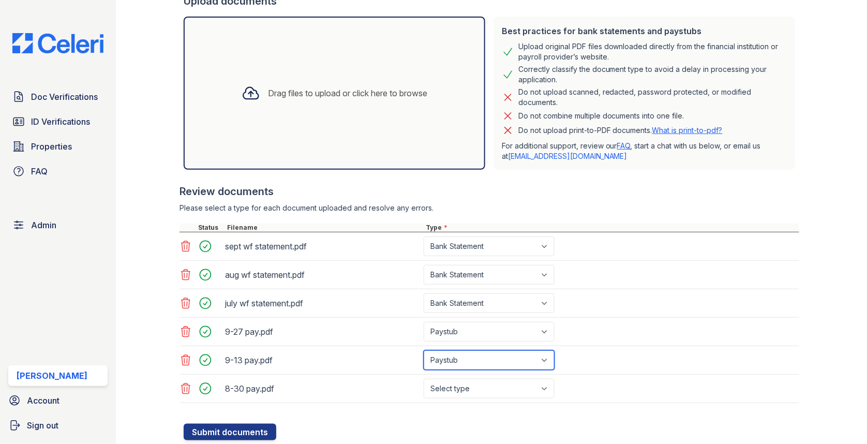
scroll to position [233, 0]
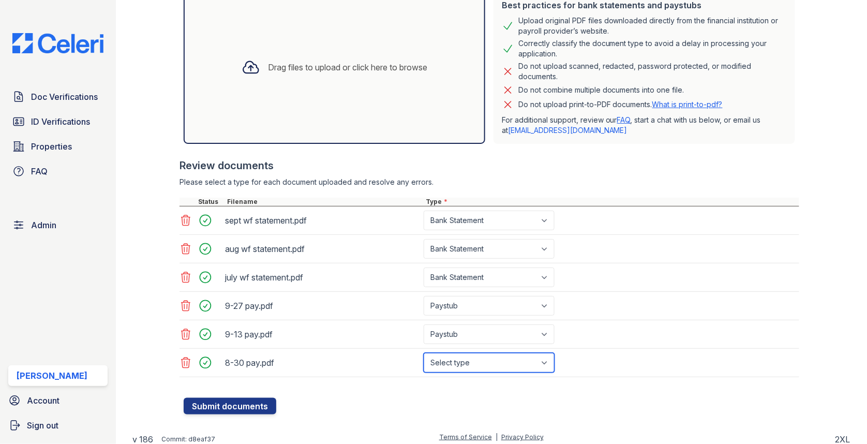
click at [486, 365] on select "Select type Paystub Bank Statement Offer Letter Tax Documents Benefit Award Let…" at bounding box center [489, 363] width 131 height 20
select select "paystub"
click at [260, 409] on div "Create a new Document Verification Cancel Application information Property * Se…" at bounding box center [491, 99] width 718 height 664
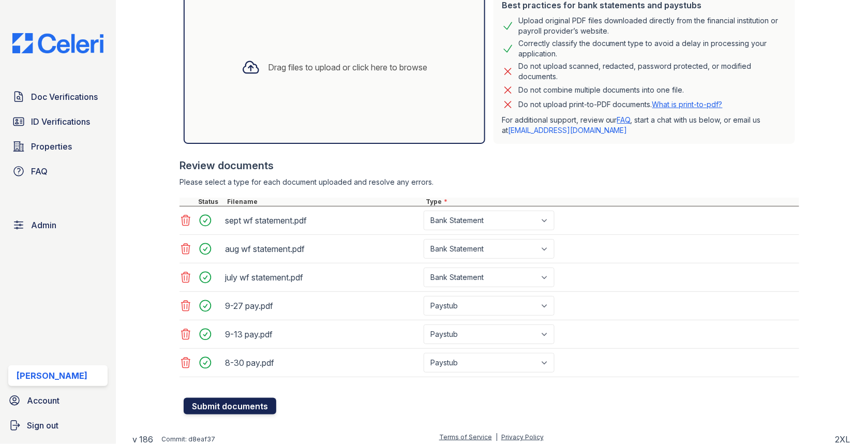
click at [259, 404] on button "Submit documents" at bounding box center [230, 406] width 93 height 17
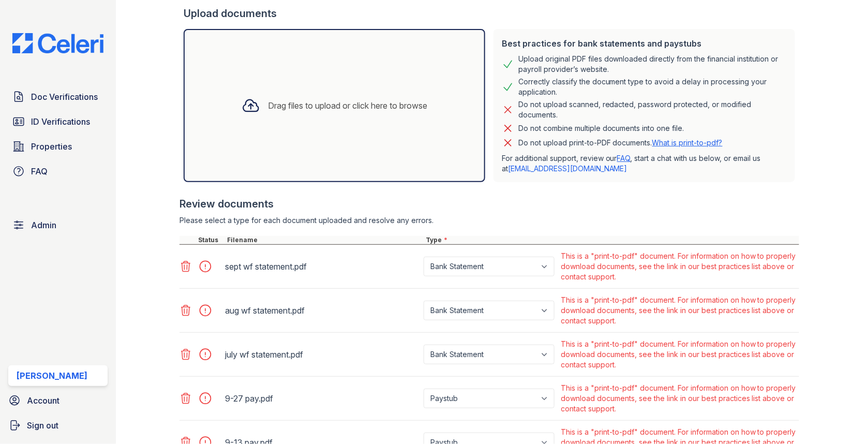
scroll to position [358, 0]
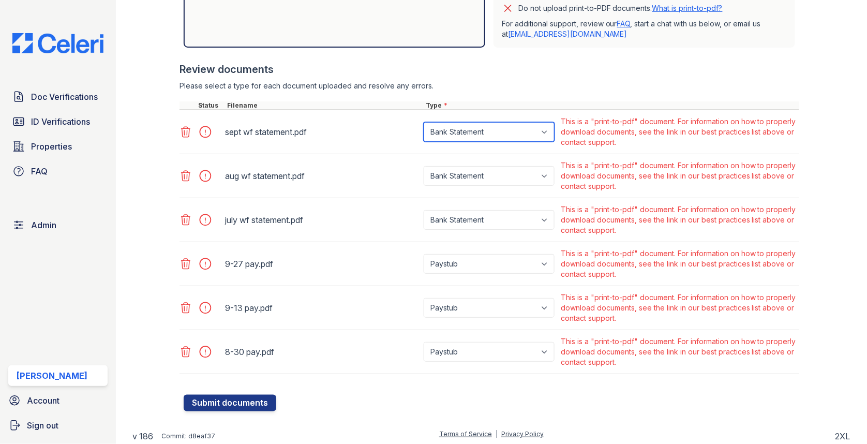
click at [475, 134] on select "Paystub Bank Statement Offer Letter Tax Documents Benefit Award Letter Investme…" at bounding box center [489, 132] width 131 height 20
select select "other"
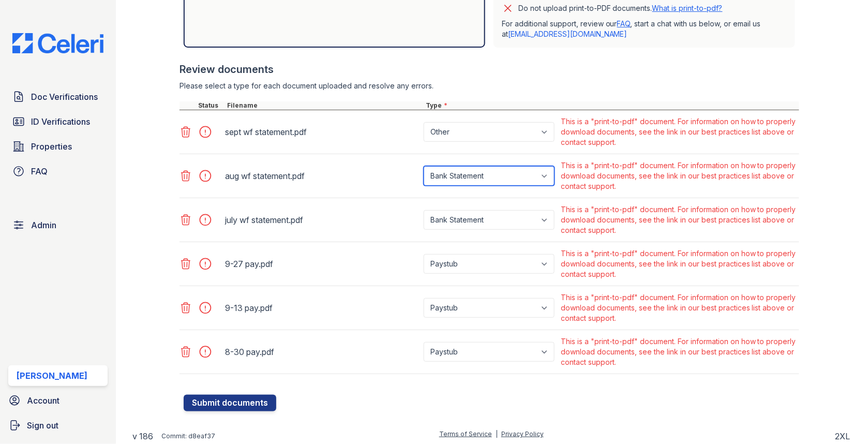
click at [485, 166] on select "Paystub Bank Statement Offer Letter Tax Documents Benefit Award Letter Investme…" at bounding box center [489, 176] width 131 height 20
select select "other"
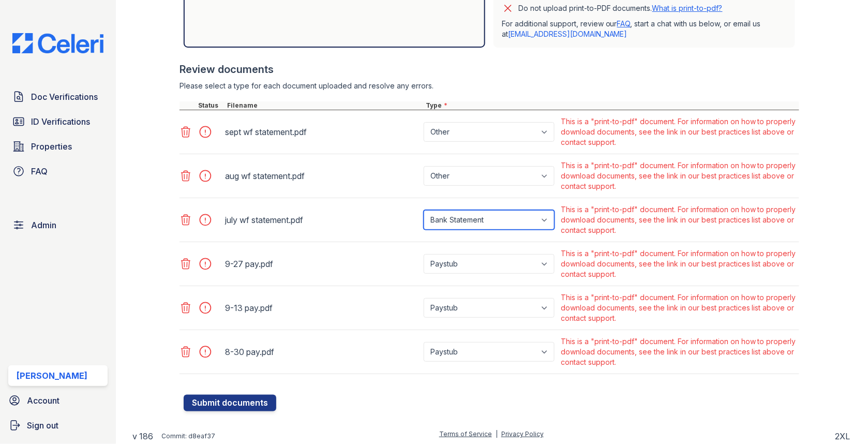
click at [483, 227] on select "Paystub Bank Statement Offer Letter Tax Documents Benefit Award Letter Investme…" at bounding box center [489, 220] width 131 height 20
select select "other"
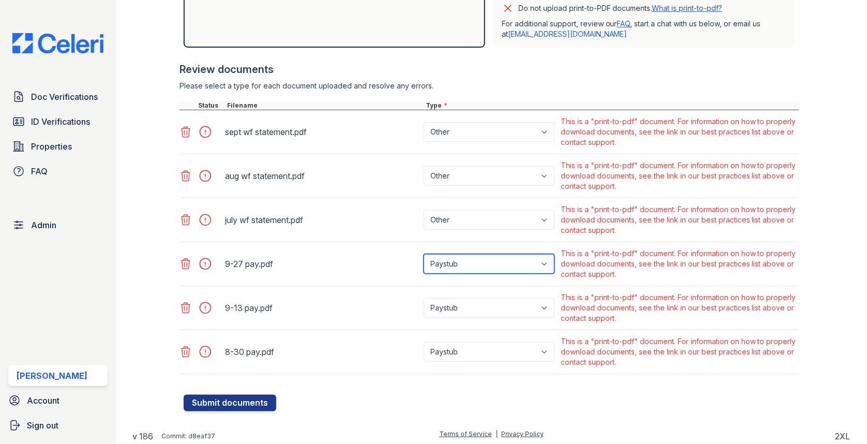
click at [485, 271] on select "Paystub Bank Statement Offer Letter Tax Documents Benefit Award Letter Investme…" at bounding box center [489, 264] width 131 height 20
select select "other"
click at [484, 292] on div "Paystub Bank Statement Offer Letter Tax Documents Benefit Award Letter Investme…" at bounding box center [490, 307] width 137 height 35
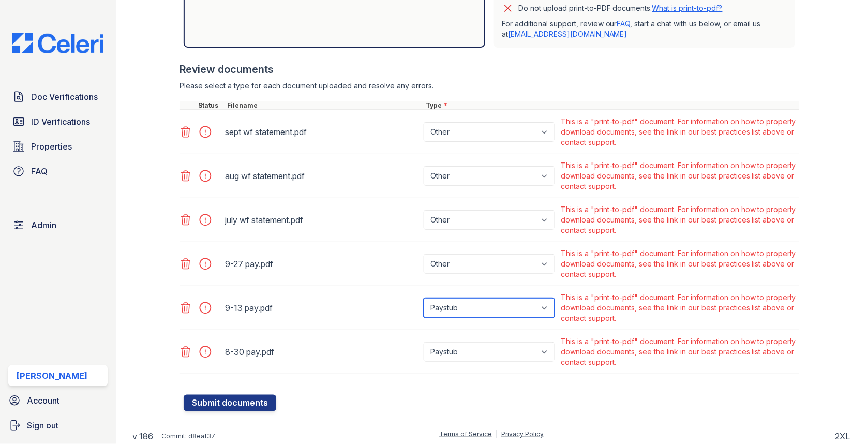
click at [483, 308] on select "Paystub Bank Statement Offer Letter Tax Documents Benefit Award Letter Investme…" at bounding box center [489, 308] width 131 height 20
select select "other"
click at [473, 367] on div "8-30 pay.pdf Paystub Bank Statement Offer Letter Tax Documents Benefit Award Le…" at bounding box center [490, 352] width 620 height 44
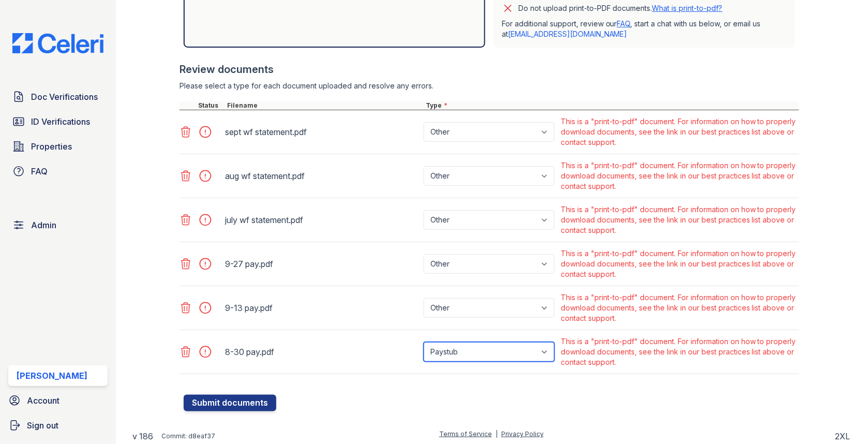
click at [473, 357] on select "Paystub Bank Statement Offer Letter Tax Documents Benefit Award Letter Investme…" at bounding box center [489, 352] width 131 height 20
select select "other"
click at [271, 412] on div "Create a new Document Verification Cancel Please correct the errors below. Appl…" at bounding box center [491, 35] width 718 height 786
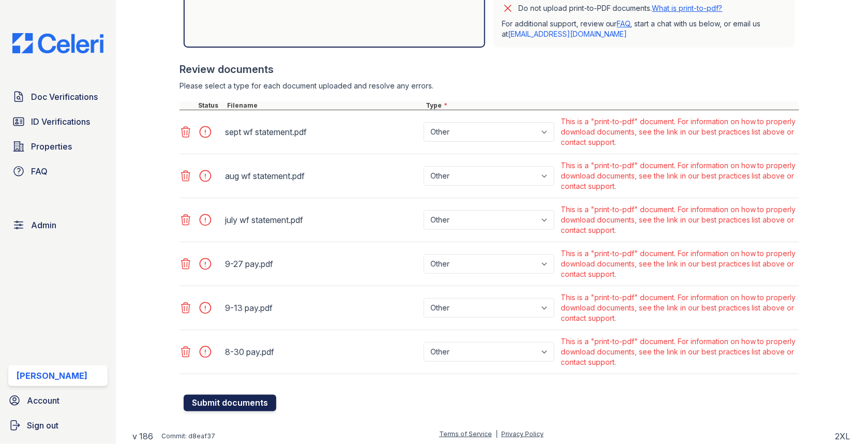
click at [267, 408] on button "Submit documents" at bounding box center [230, 403] width 93 height 17
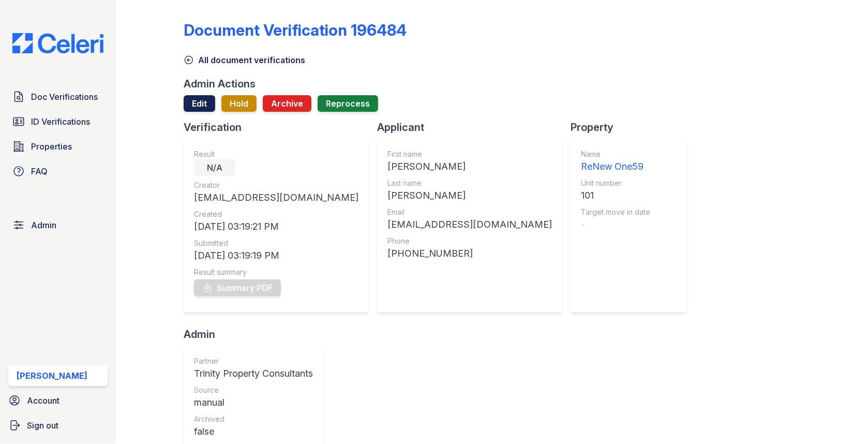
click at [196, 102] on link "Edit" at bounding box center [200, 103] width 32 height 17
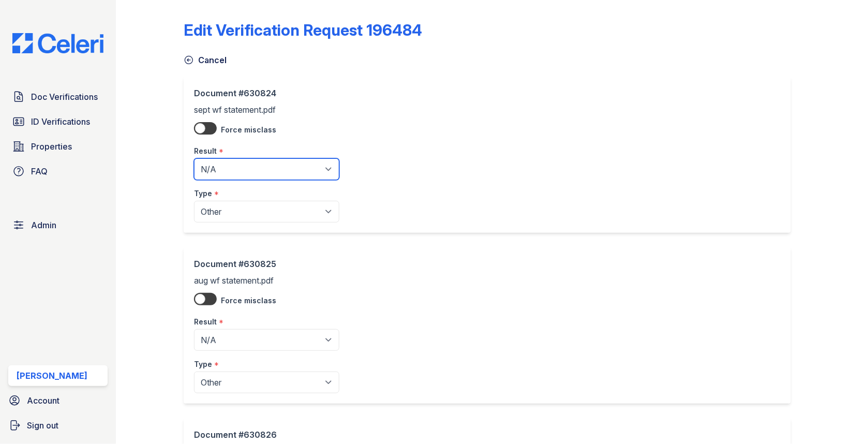
click at [213, 166] on select "Pending Sent Started Processing Pass Fail Caution Error N/A" at bounding box center [266, 169] width 145 height 22
select select "pass"
click at [254, 327] on div "Result *" at bounding box center [266, 318] width 145 height 21
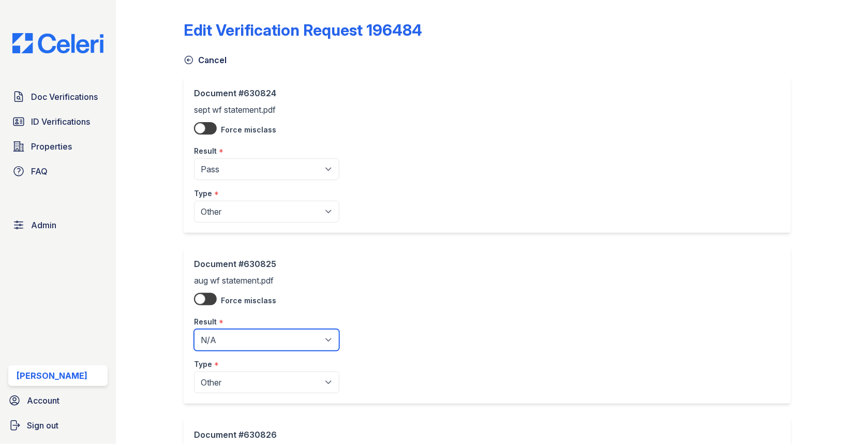
click at [253, 335] on select "Pending Sent Started Processing Pass Fail Caution Error N/A" at bounding box center [266, 340] width 145 height 22
click at [249, 327] on div "Result *" at bounding box center [266, 318] width 145 height 21
click at [246, 333] on select "Pending Sent Started Processing Pass Fail Caution Error N/A" at bounding box center [266, 340] width 145 height 22
select select "pass"
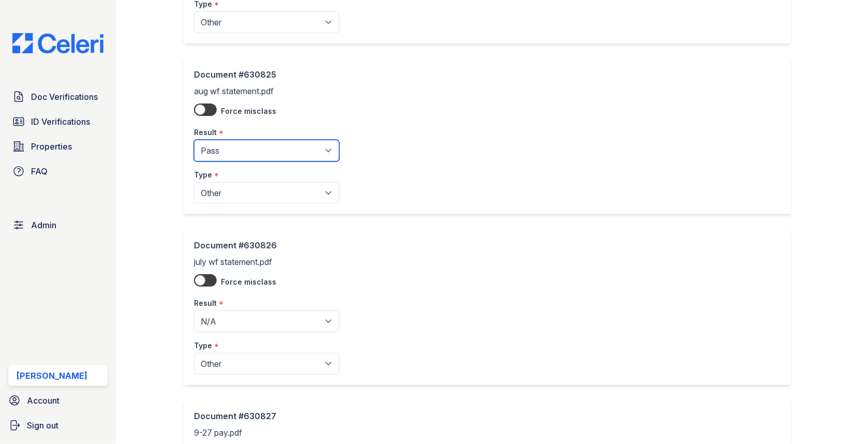
scroll to position [259, 0]
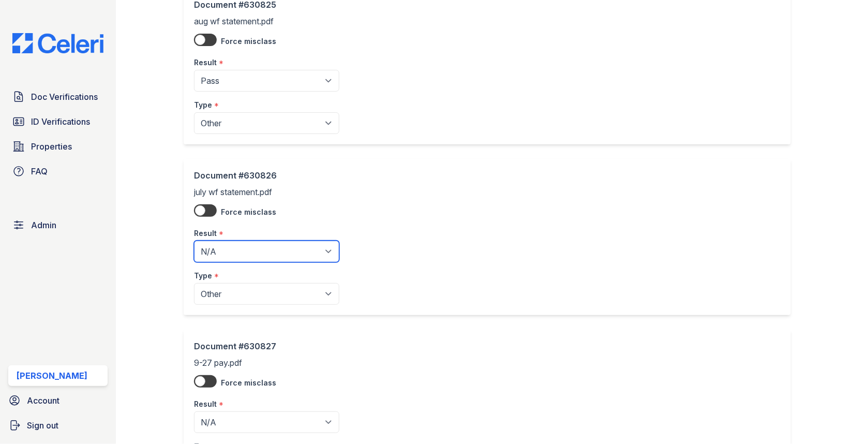
click at [259, 252] on select "Pending Sent Started Processing Pass Fail Caution Error N/A" at bounding box center [266, 252] width 145 height 22
select select "pass"
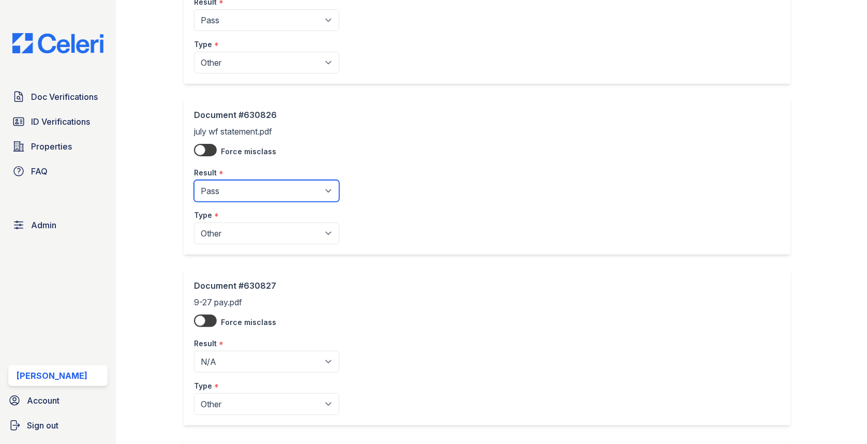
scroll to position [453, 0]
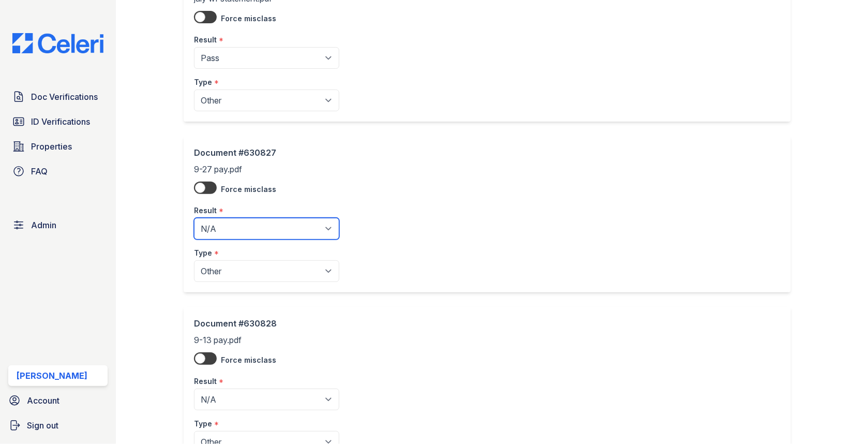
click at [252, 225] on select "Pending Sent Started Processing Pass Fail Caution Error N/A" at bounding box center [266, 229] width 145 height 22
select select "pass"
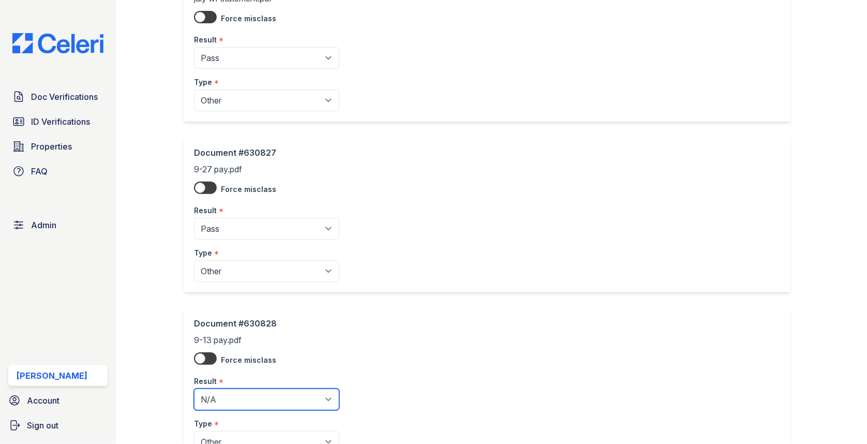
click at [270, 389] on select "Pending Sent Started Processing Pass Fail Caution Error N/A" at bounding box center [266, 400] width 145 height 22
select select "pass"
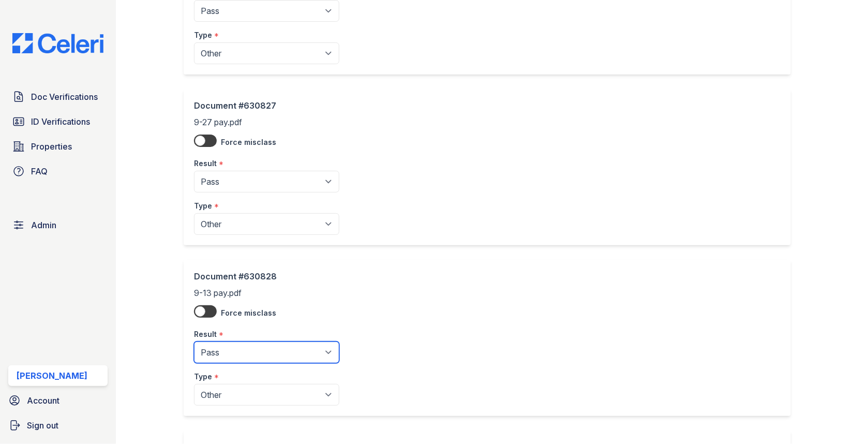
scroll to position [654, 0]
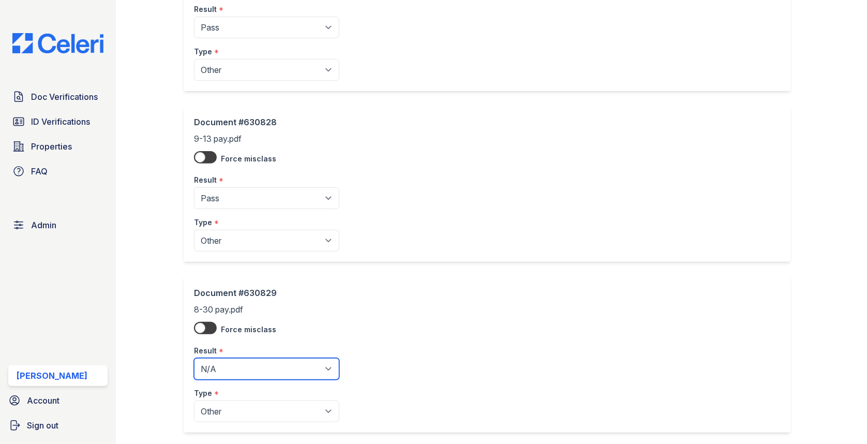
click at [264, 358] on select "Pending Sent Started Processing Pass Fail Caution Error N/A" at bounding box center [266, 369] width 145 height 22
select select "pass"
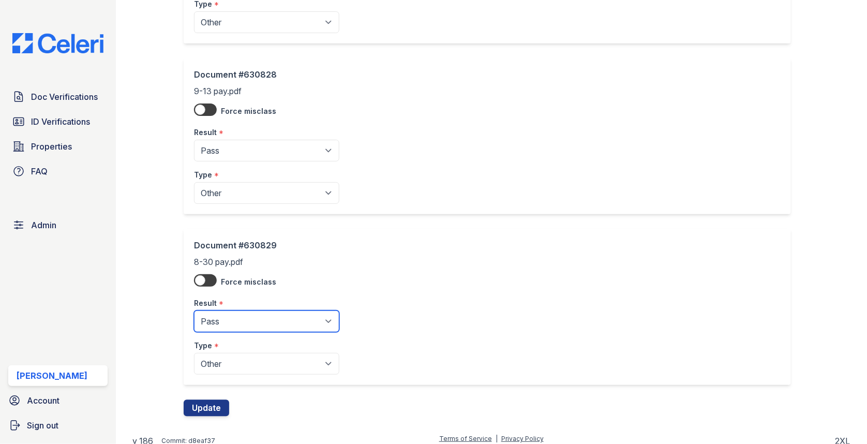
scroll to position [704, 0]
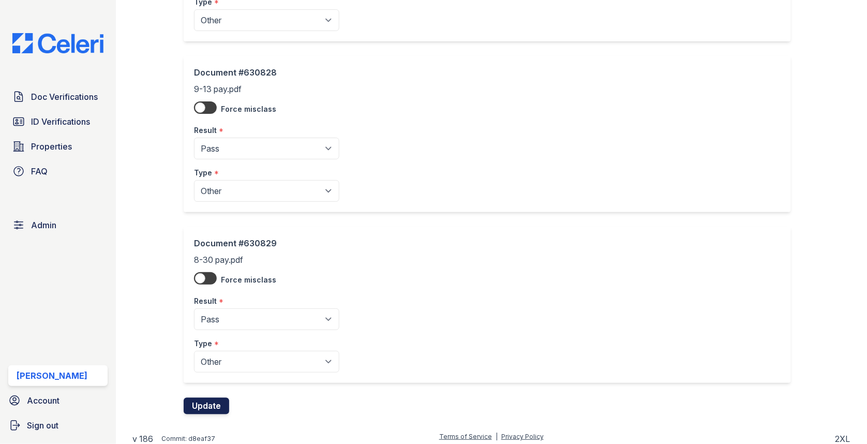
click at [210, 406] on button "Update" at bounding box center [207, 405] width 46 height 17
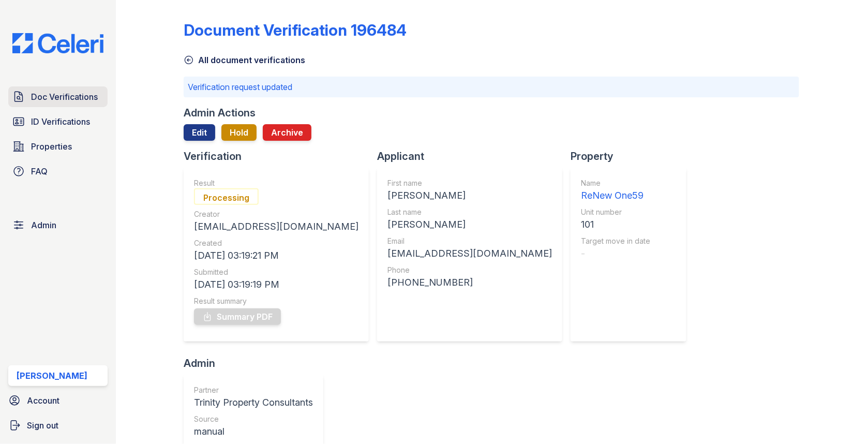
click at [66, 94] on span "Doc Verifications" at bounding box center [64, 97] width 67 height 12
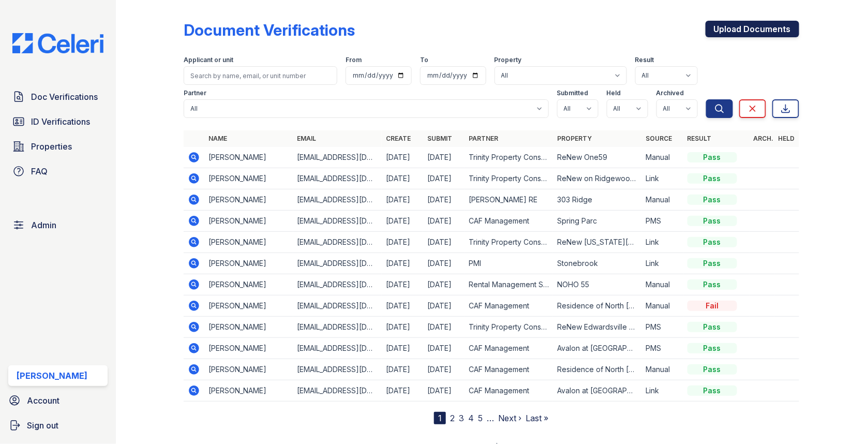
click at [744, 28] on link "Upload Documents" at bounding box center [753, 29] width 94 height 17
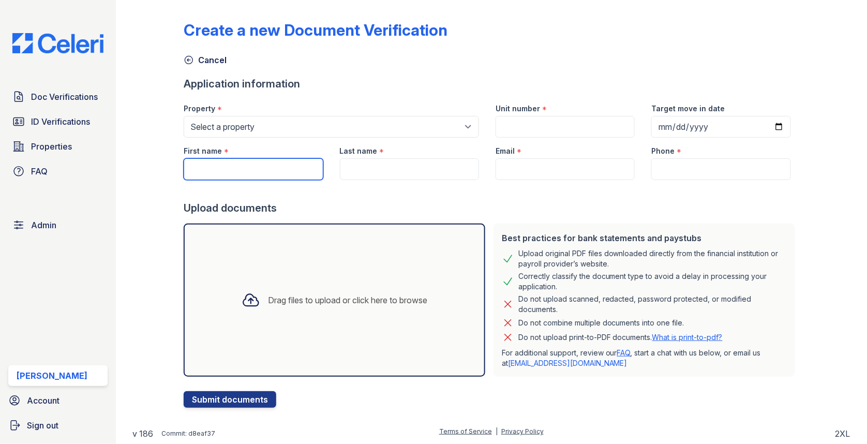
click at [229, 173] on input "First name" at bounding box center [253, 169] width 139 height 22
type input "James"
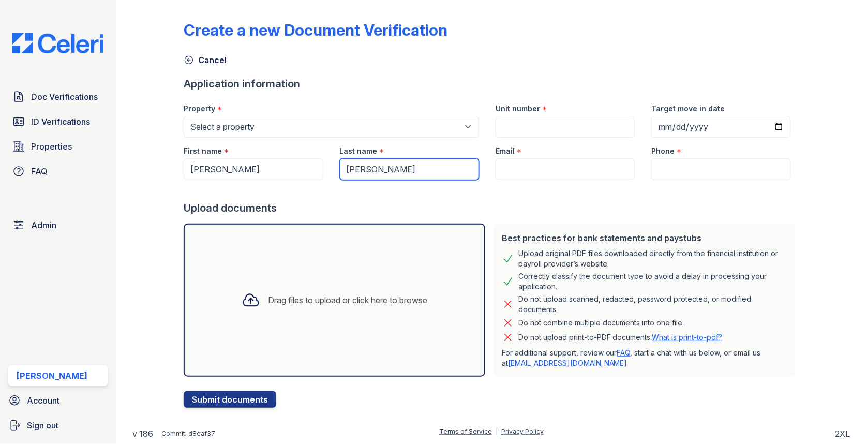
type input "Poindexter"
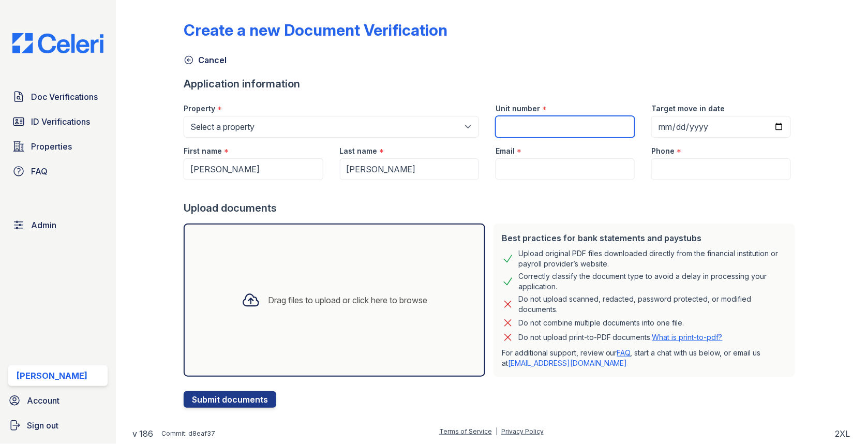
click at [559, 132] on input "Unit number" at bounding box center [565, 127] width 139 height 22
type input "101"
click at [544, 188] on div at bounding box center [492, 190] width 616 height 21
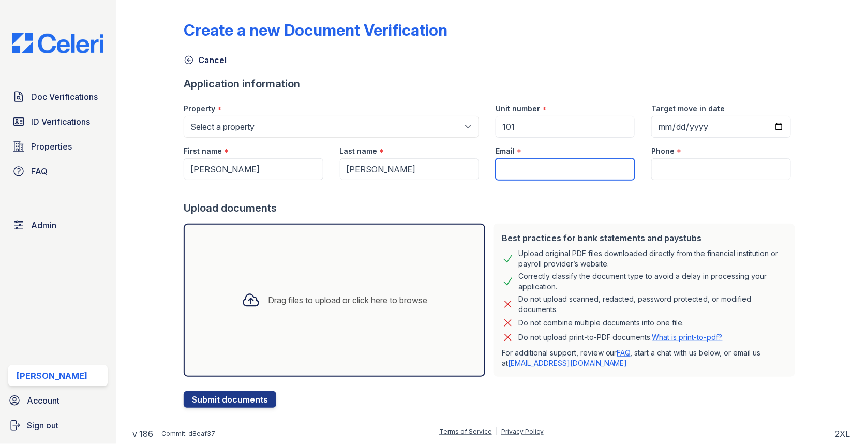
click at [544, 175] on input "Email" at bounding box center [565, 169] width 139 height 22
type input "jpoindexter@gmail.com"
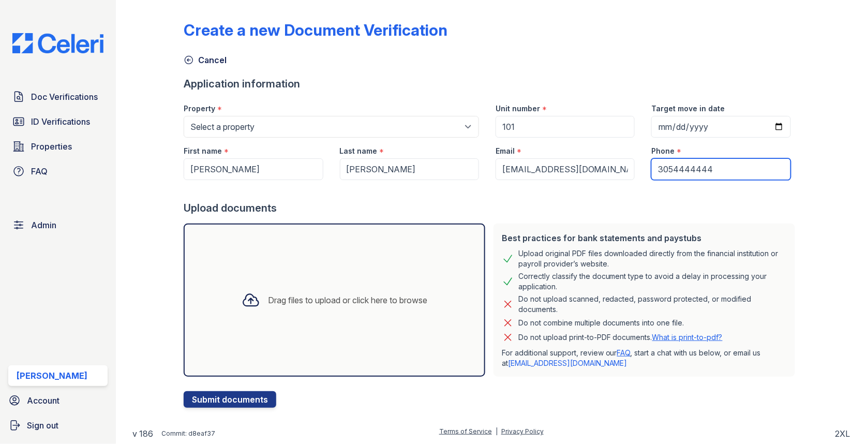
type input "3054444444"
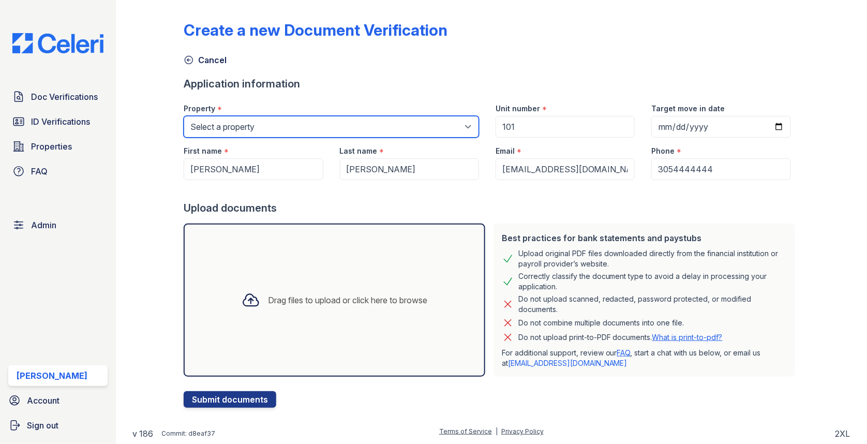
click at [428, 123] on select "Select a property 0000 Kinney Avenue 09 Cape Coral 10006 North Glowing Forge Co…" at bounding box center [331, 127] width 295 height 22
select select "84"
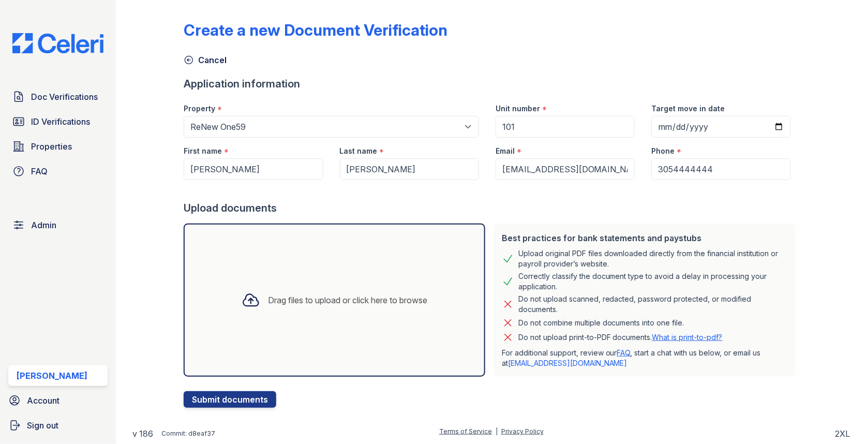
click at [355, 259] on div "Drag files to upload or click here to browse" at bounding box center [335, 299] width 302 height 153
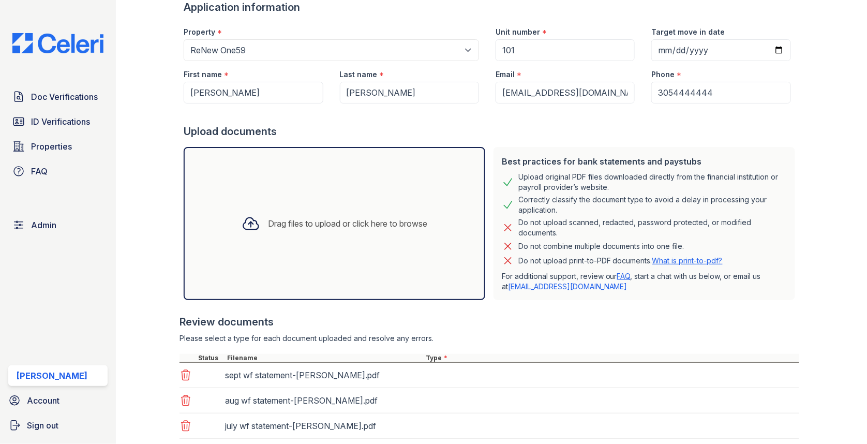
scroll to position [142, 0]
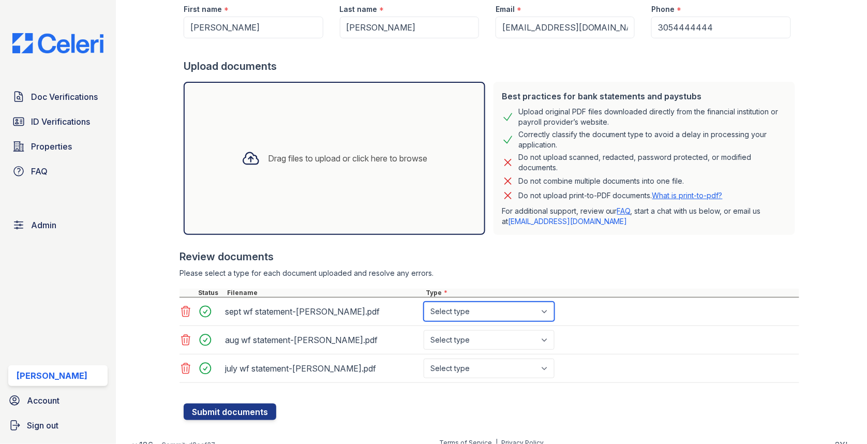
click at [460, 311] on select "Select type Paystub Bank Statement Offer Letter Tax Documents Benefit Award Let…" at bounding box center [489, 312] width 131 height 20
select select "bank_statement"
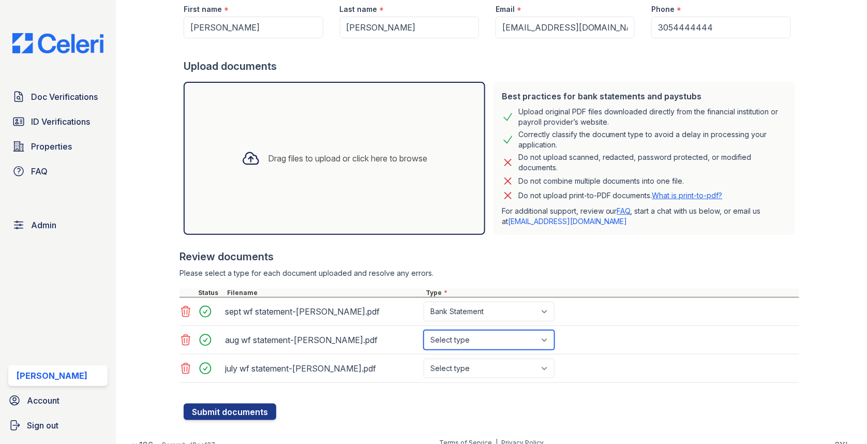
click at [459, 336] on select "Select type Paystub Bank Statement Offer Letter Tax Documents Benefit Award Let…" at bounding box center [489, 340] width 131 height 20
select select "bank_statement"
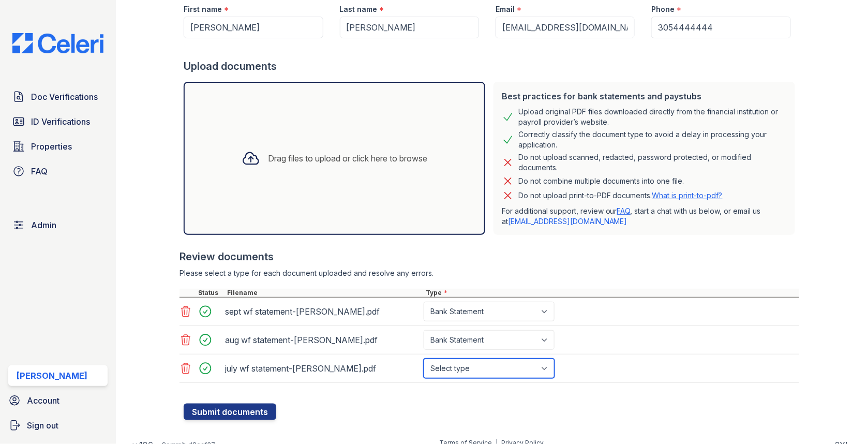
click at [460, 363] on select "Select type Paystub Bank Statement Offer Letter Tax Documents Benefit Award Let…" at bounding box center [489, 369] width 131 height 20
select select "bank_statement"
click at [259, 417] on div "Create a new Document Verification Cancel Application information Property * Se…" at bounding box center [491, 147] width 718 height 578
click at [255, 405] on button "Submit documents" at bounding box center [230, 412] width 93 height 17
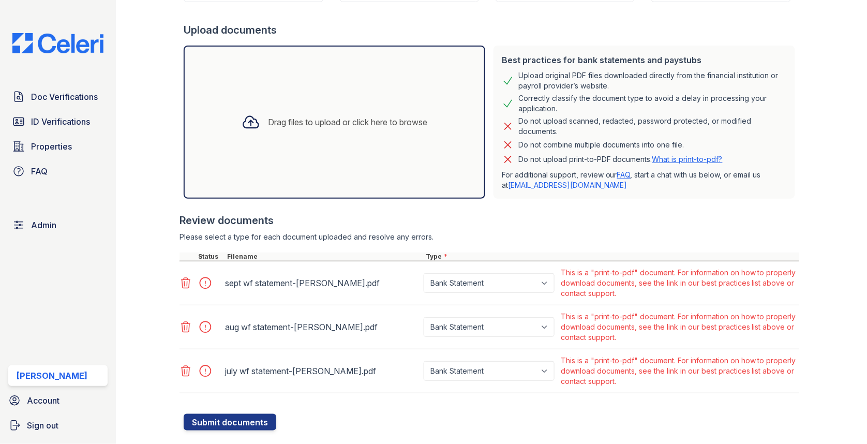
scroll to position [227, 0]
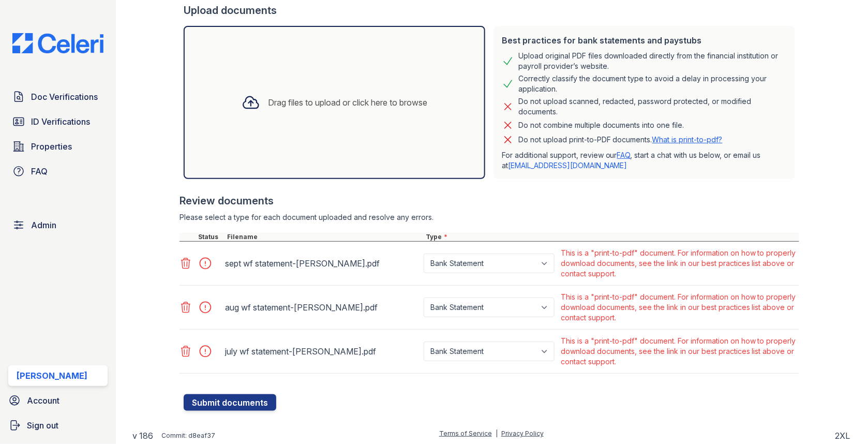
click at [460, 272] on div "Paystub Bank Statement Offer Letter Tax Documents Benefit Award Letter Investme…" at bounding box center [490, 263] width 137 height 35
click at [460, 266] on select "Paystub Bank Statement Offer Letter Tax Documents Benefit Award Letter Investme…" at bounding box center [489, 264] width 131 height 20
select select "other"
click at [472, 304] on select "Paystub Bank Statement Offer Letter Tax Documents Benefit Award Letter Investme…" at bounding box center [489, 307] width 131 height 20
select select "other"
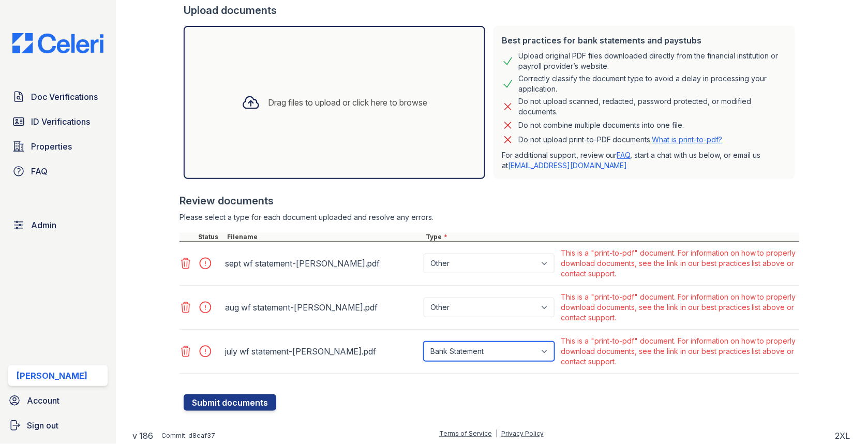
click at [491, 350] on select "Paystub Bank Statement Offer Letter Tax Documents Benefit Award Letter Investme…" at bounding box center [489, 351] width 131 height 20
select select "other"
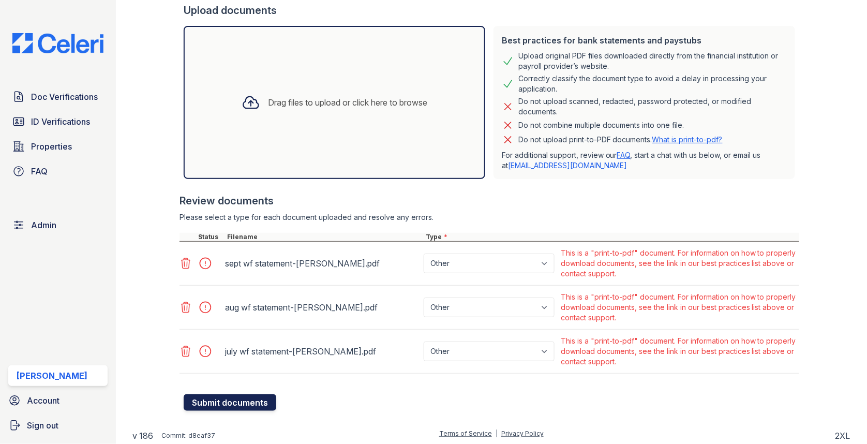
click at [246, 402] on button "Submit documents" at bounding box center [230, 402] width 93 height 17
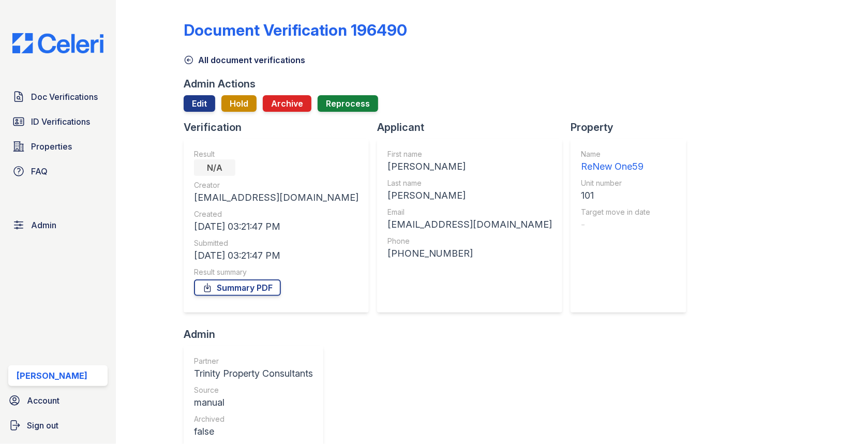
click at [206, 112] on div at bounding box center [492, 116] width 616 height 8
click at [206, 92] on div "Admin Actions Edit Hold Archive Reprocess" at bounding box center [492, 98] width 616 height 43
click at [206, 115] on div at bounding box center [492, 116] width 616 height 8
click at [206, 110] on link "Edit" at bounding box center [200, 103] width 32 height 17
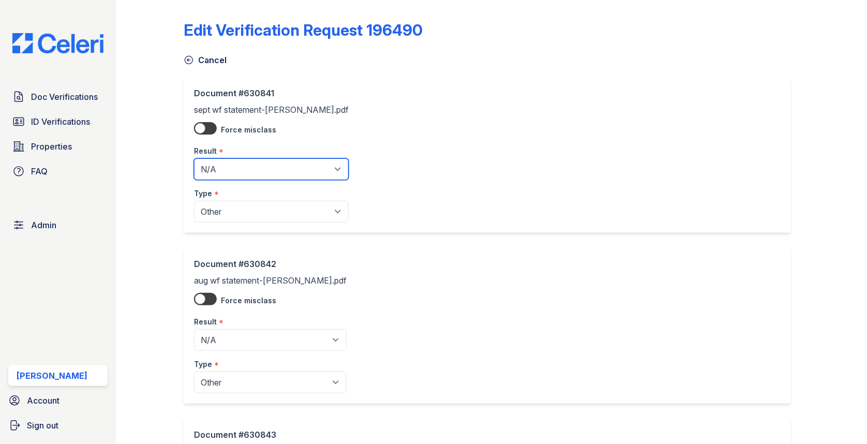
click at [227, 164] on select "Pending Sent Started Processing Pass Fail Caution Error N/A" at bounding box center [271, 169] width 155 height 22
select select "pass"
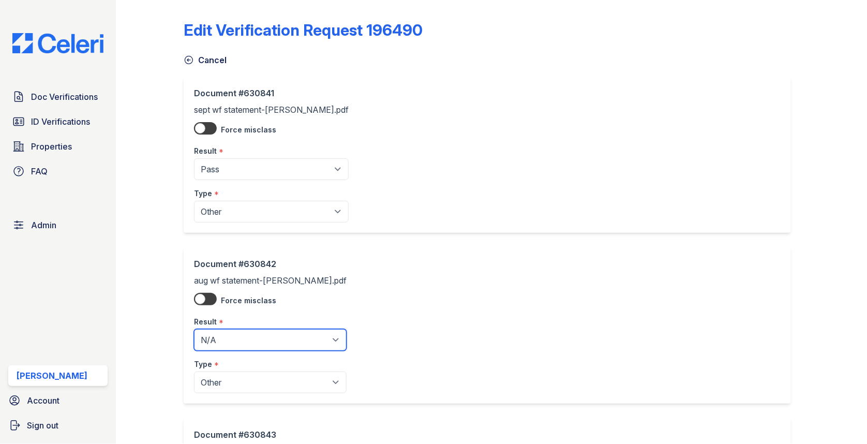
click at [241, 349] on select "Pending Sent Started Processing Pass Fail Caution Error N/A" at bounding box center [270, 340] width 153 height 22
select select "pass"
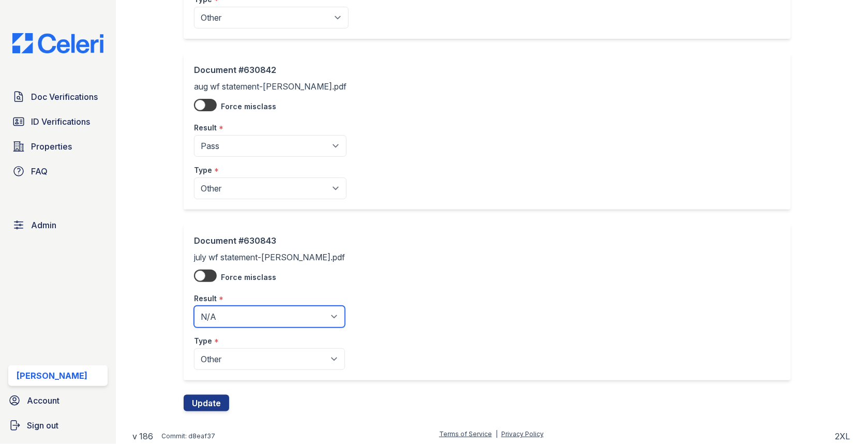
click at [241, 323] on select "Pending Sent Started Processing Pass Fail Caution Error N/A" at bounding box center [269, 317] width 151 height 22
select select "pass"
click at [208, 401] on button "Update" at bounding box center [207, 403] width 46 height 17
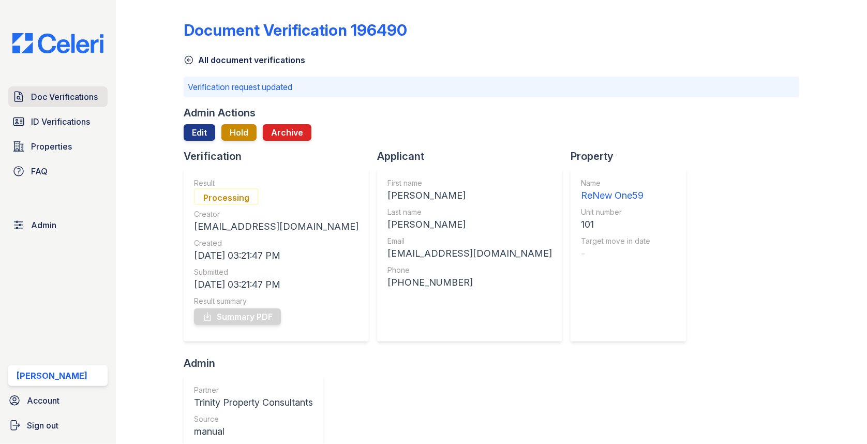
click at [82, 99] on span "Doc Verifications" at bounding box center [64, 97] width 67 height 12
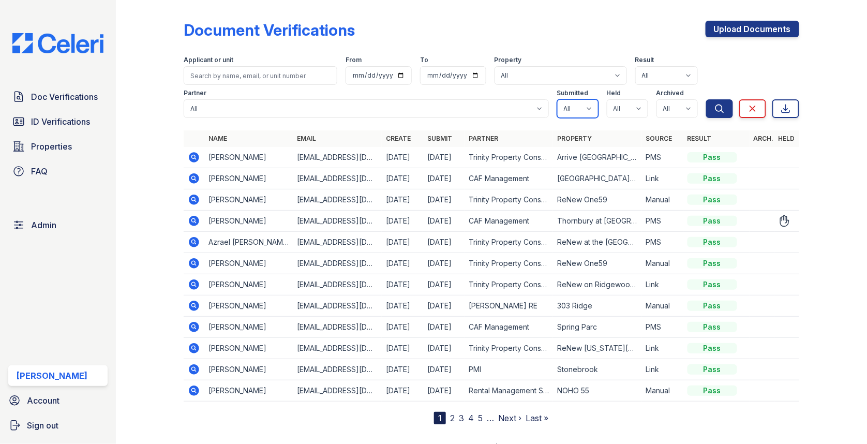
click at [559, 106] on select "All true false" at bounding box center [577, 108] width 41 height 19
select select "true"
click at [620, 111] on select "All true false" at bounding box center [627, 108] width 41 height 19
select select "true"
click at [669, 109] on select "All true false" at bounding box center [677, 108] width 41 height 19
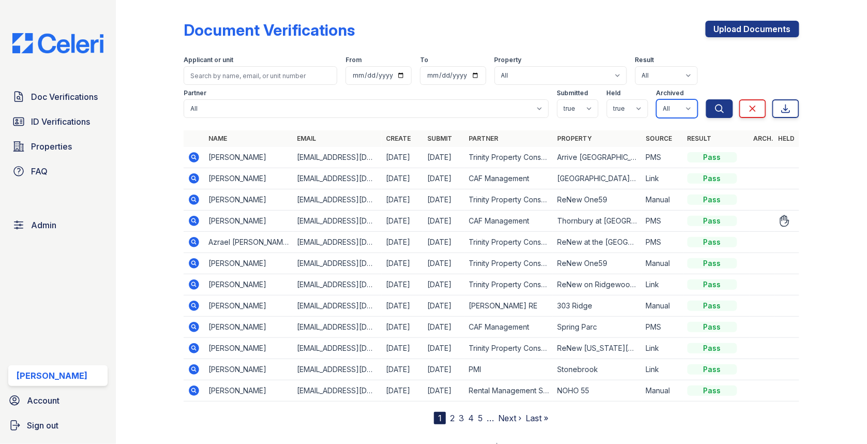
select select "false"
click at [728, 104] on button "Search" at bounding box center [719, 108] width 27 height 19
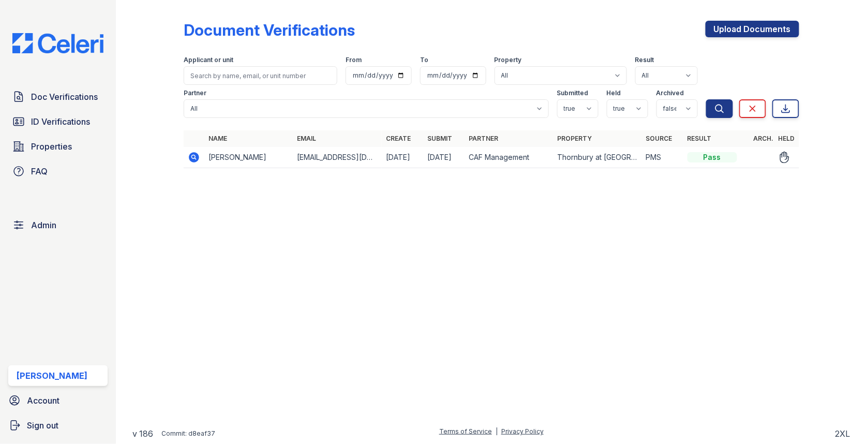
click at [191, 157] on icon at bounding box center [194, 157] width 10 height 10
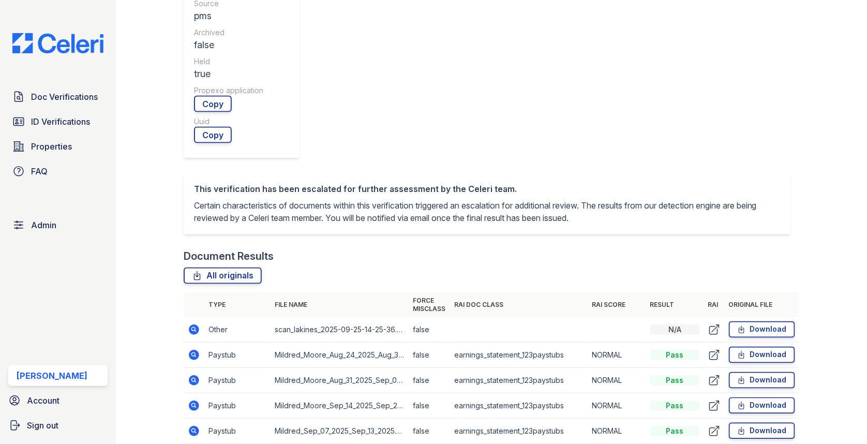
scroll to position [478, 0]
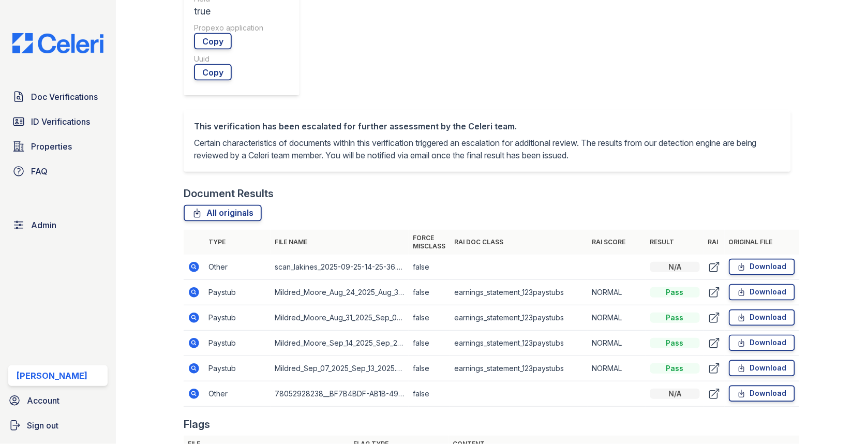
click at [193, 287] on icon at bounding box center [194, 292] width 10 height 10
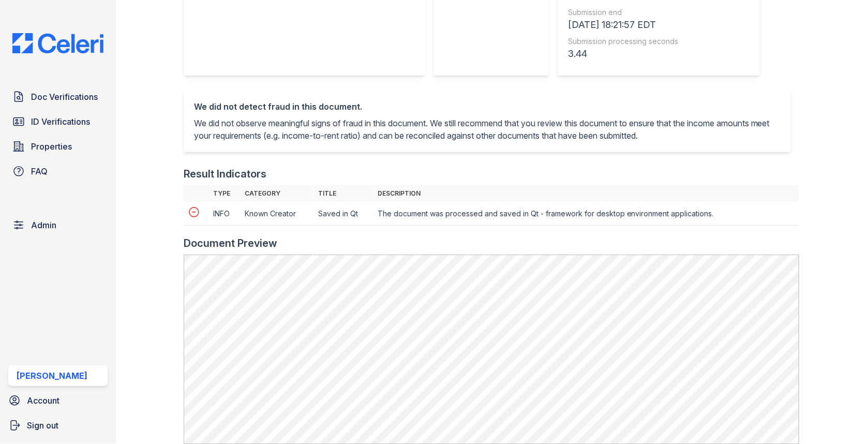
scroll to position [467, 0]
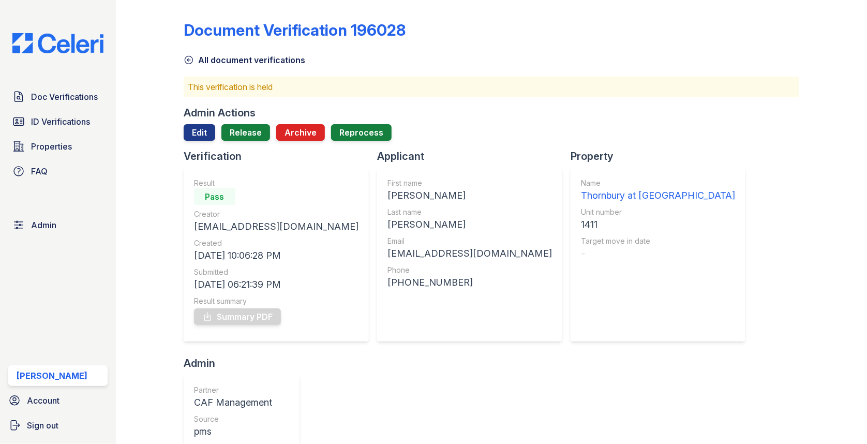
click at [189, 122] on div "Admin Actions Edit Release Archive Reprocess" at bounding box center [492, 127] width 616 height 43
click at [189, 128] on link "Edit" at bounding box center [200, 132] width 32 height 17
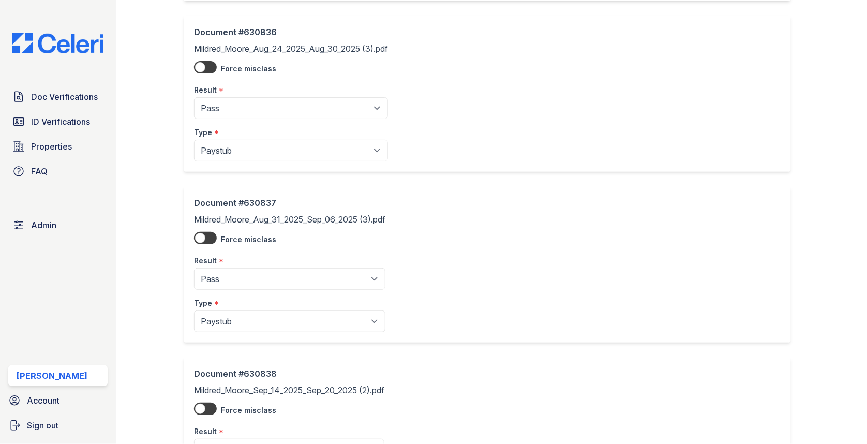
scroll to position [242, 0]
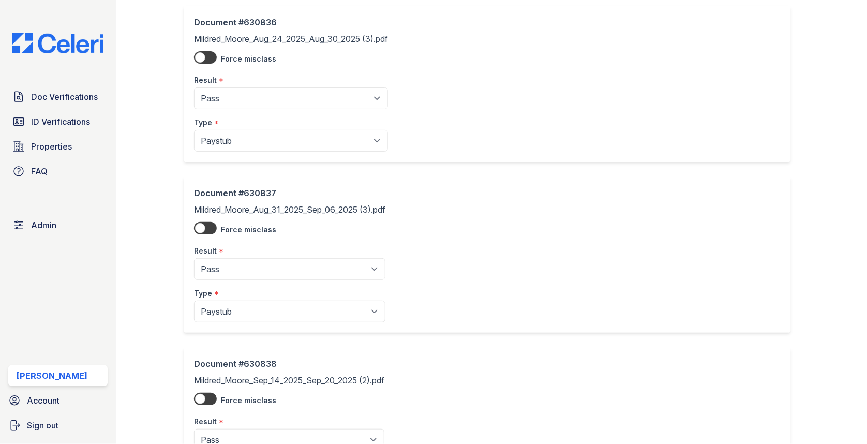
click at [227, 78] on div "Result *" at bounding box center [291, 77] width 194 height 21
click at [226, 90] on select "Pending Sent Started Processing Pass Fail Caution Error N/A" at bounding box center [291, 98] width 194 height 22
select select "fail"
click at [268, 264] on select "Pending Sent Started Processing Pass Fail Caution Error N/A" at bounding box center [289, 269] width 191 height 22
select select "fail"
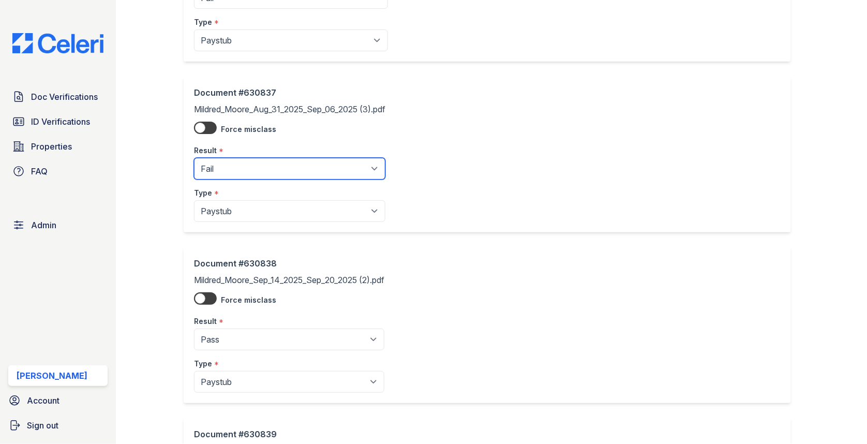
scroll to position [349, 0]
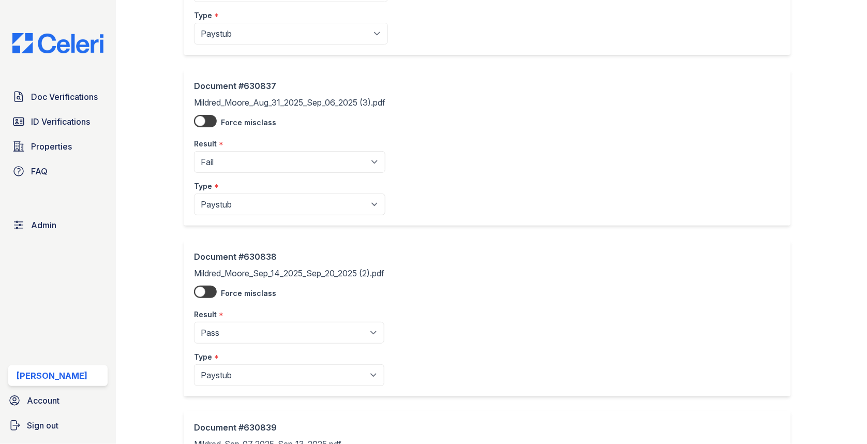
click at [272, 313] on div "Result *" at bounding box center [289, 311] width 190 height 21
click at [272, 332] on select "Pending Sent Started Processing Pass Fail Caution Error N/A" at bounding box center [289, 333] width 190 height 22
select select "fail"
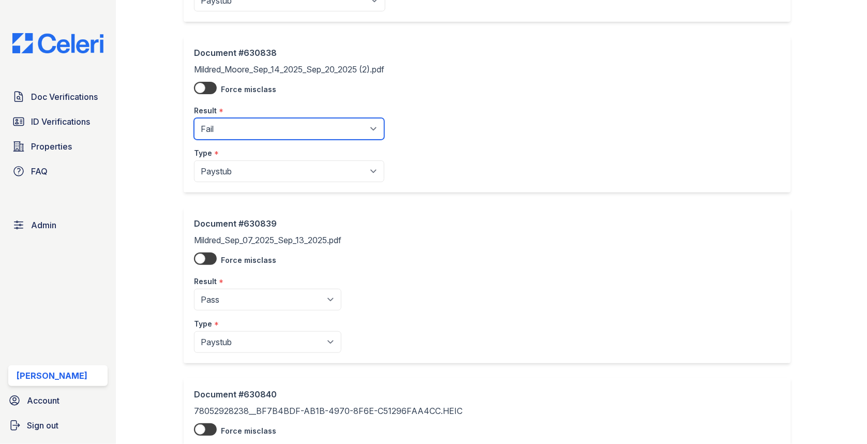
scroll to position [617, 0]
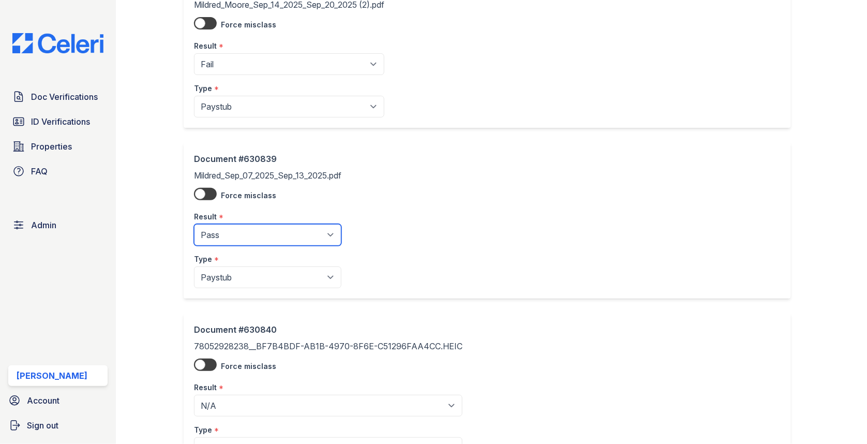
click at [242, 225] on select "Pending Sent Started Processing Pass Fail Caution Error N/A" at bounding box center [267, 235] width 147 height 22
select select "fail"
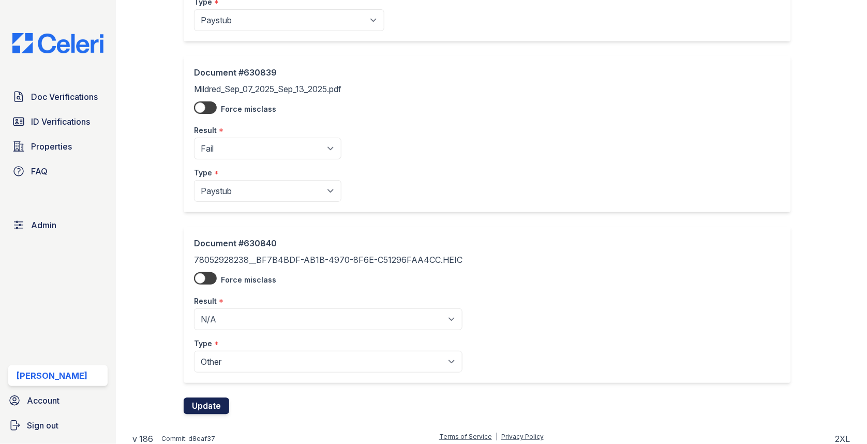
click at [206, 398] on button "Update" at bounding box center [207, 405] width 46 height 17
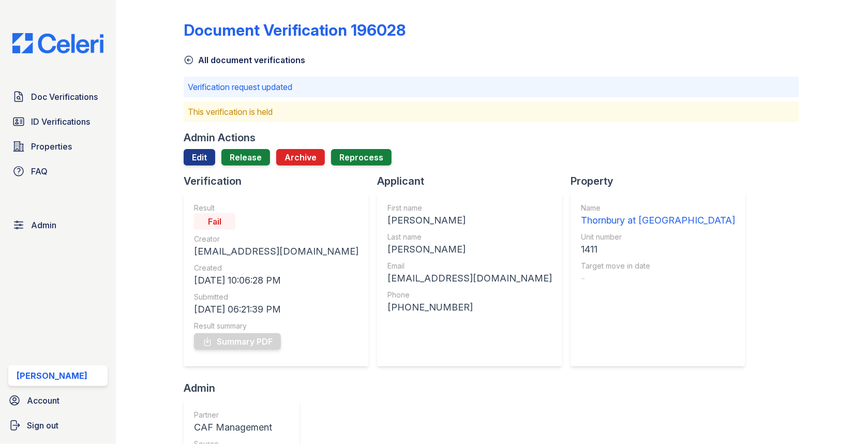
click at [240, 160] on link "Release" at bounding box center [245, 157] width 49 height 17
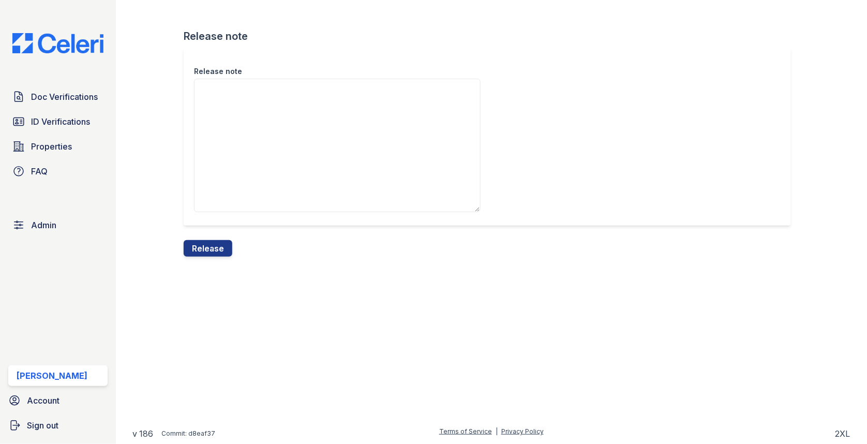
click at [215, 233] on div "Release note" at bounding box center [492, 144] width 616 height 192
click at [214, 245] on button "Release" at bounding box center [208, 248] width 49 height 17
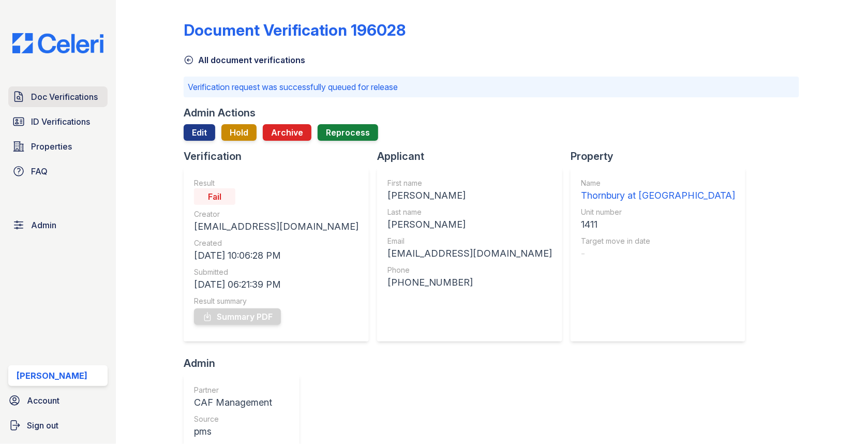
click at [20, 97] on icon at bounding box center [18, 97] width 12 height 12
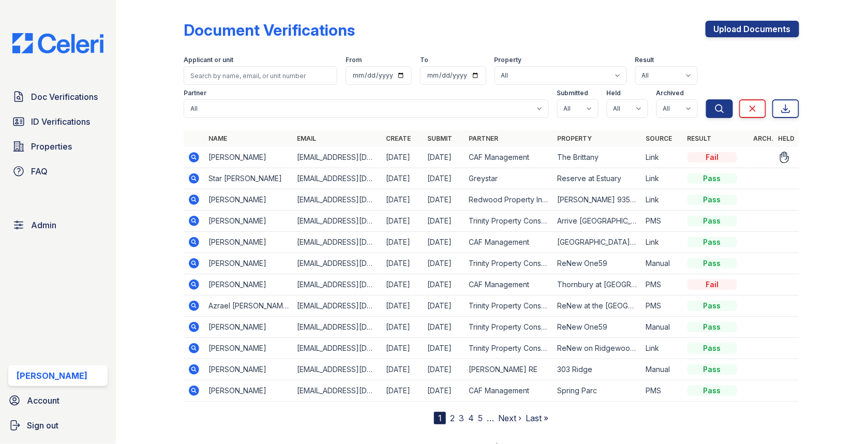
click at [197, 158] on icon at bounding box center [194, 157] width 10 height 10
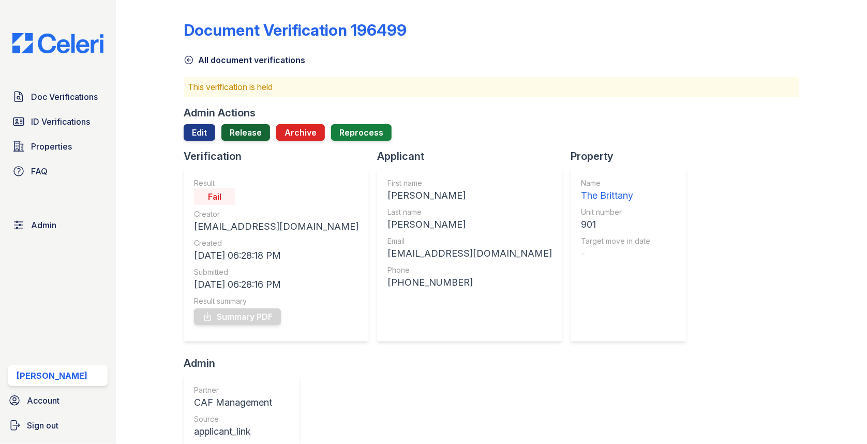
click at [228, 137] on link "Release" at bounding box center [245, 132] width 49 height 17
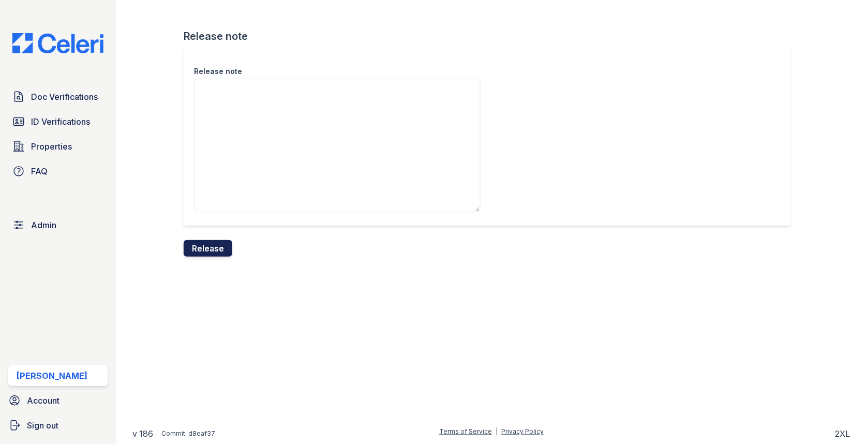
click at [207, 249] on button "Release" at bounding box center [208, 248] width 49 height 17
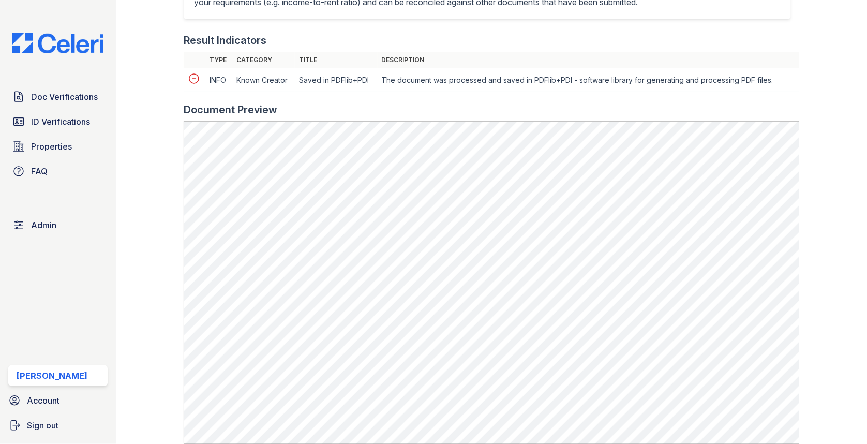
scroll to position [412, 0]
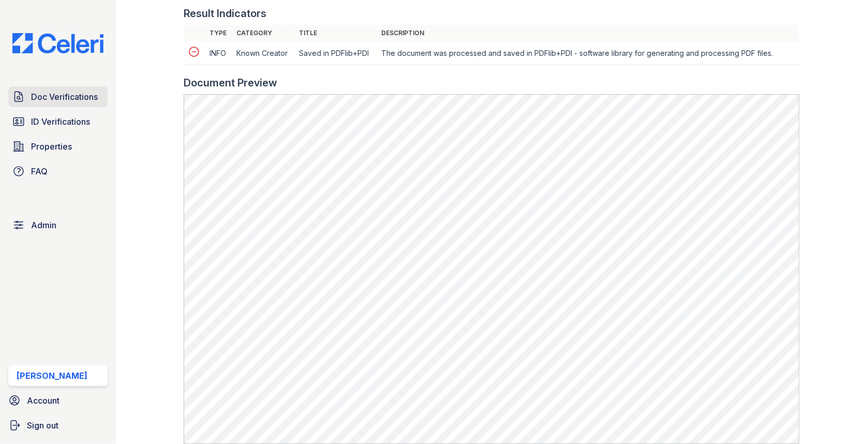
click at [93, 103] on link "Doc Verifications" at bounding box center [57, 96] width 99 height 21
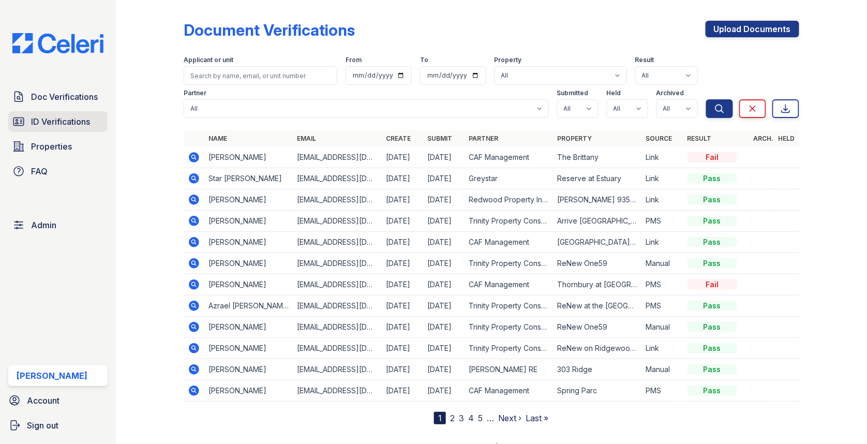
click at [62, 114] on link "ID Verifications" at bounding box center [57, 121] width 99 height 21
click at [62, 100] on span "Doc Verifications" at bounding box center [64, 97] width 67 height 12
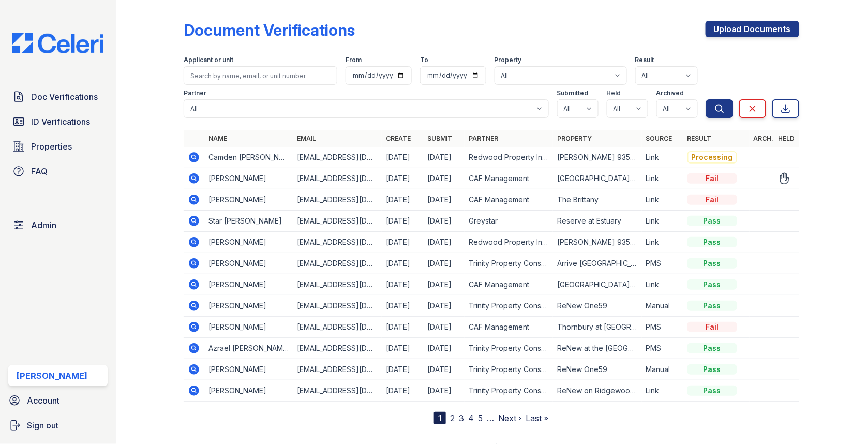
click at [195, 178] on icon at bounding box center [194, 178] width 12 height 12
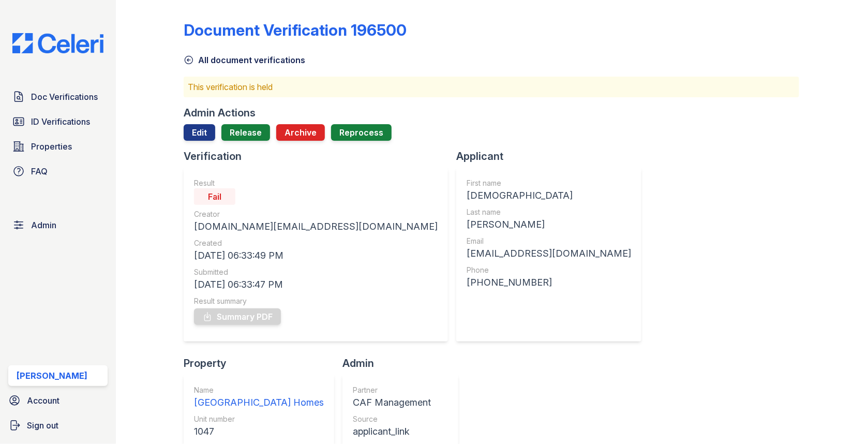
click at [229, 144] on div at bounding box center [492, 145] width 616 height 8
click at [236, 142] on div at bounding box center [492, 145] width 616 height 8
click at [236, 140] on link "Release" at bounding box center [245, 132] width 49 height 17
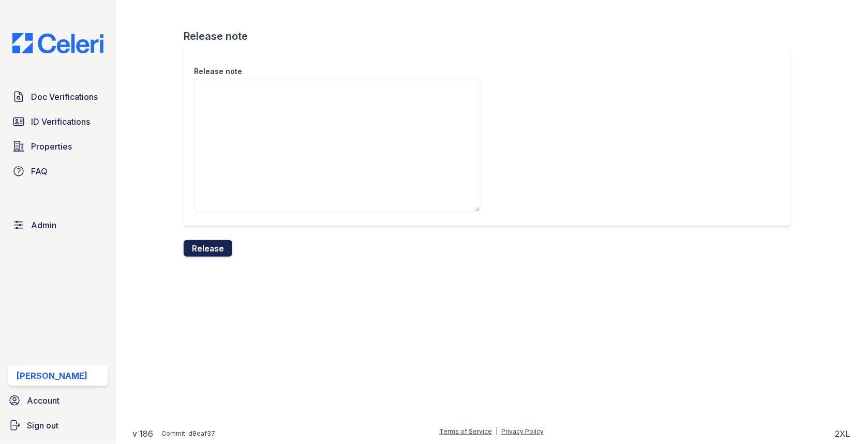
click at [210, 255] on button "Release" at bounding box center [208, 248] width 49 height 17
